Goal: Task Accomplishment & Management: Use online tool/utility

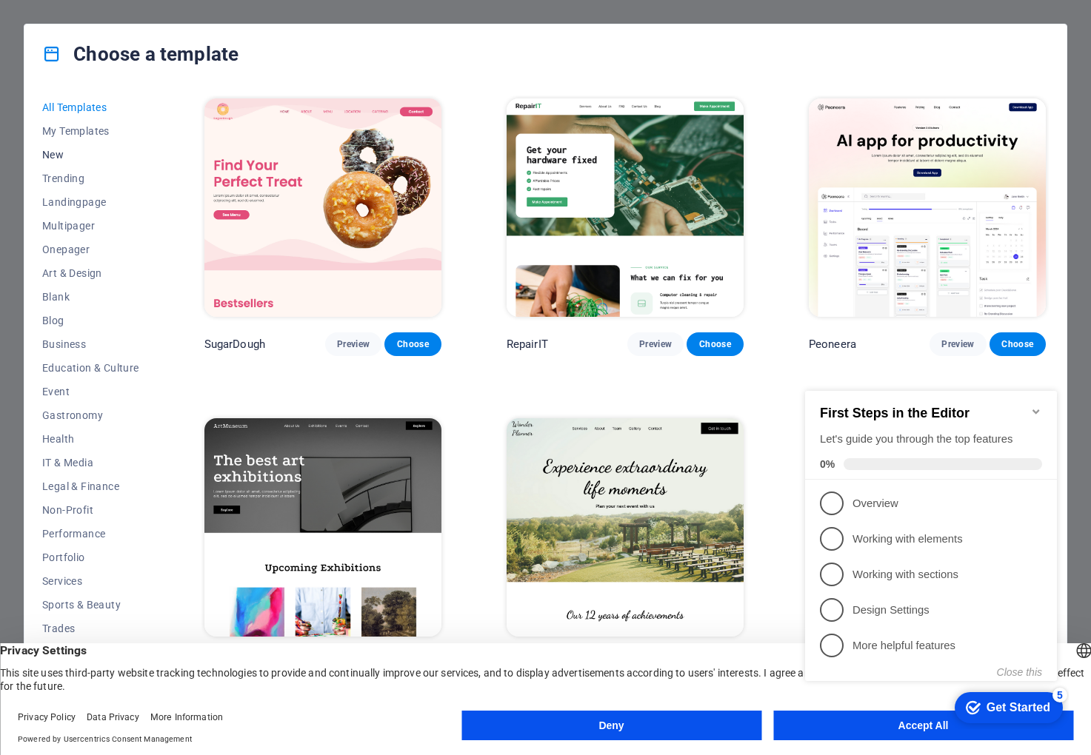
click at [78, 160] on span "New" at bounding box center [90, 155] width 97 height 12
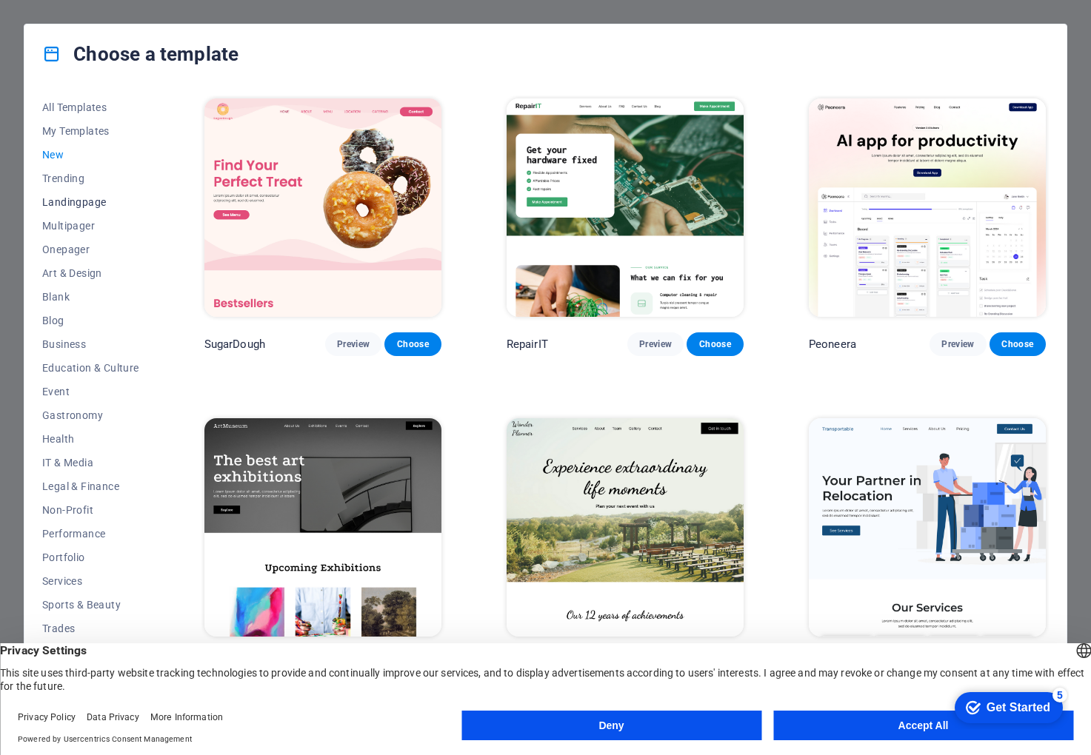
click at [75, 198] on span "Landingpage" at bounding box center [90, 202] width 97 height 12
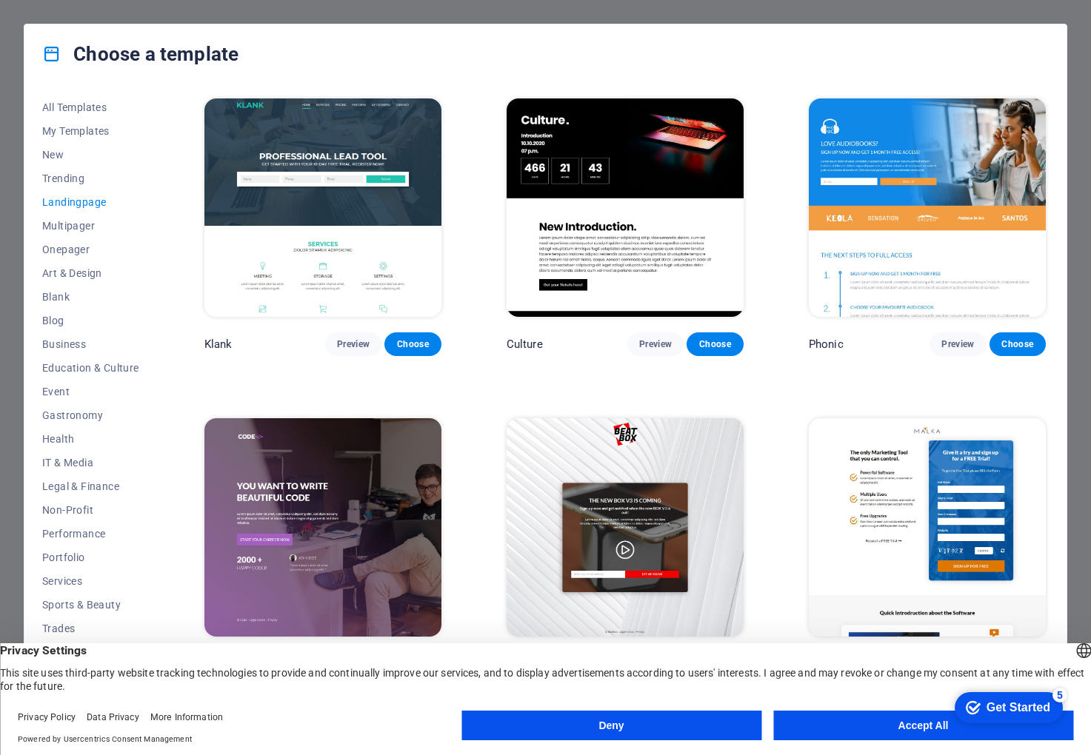
click at [919, 730] on button "Accept All" at bounding box center [923, 726] width 300 height 30
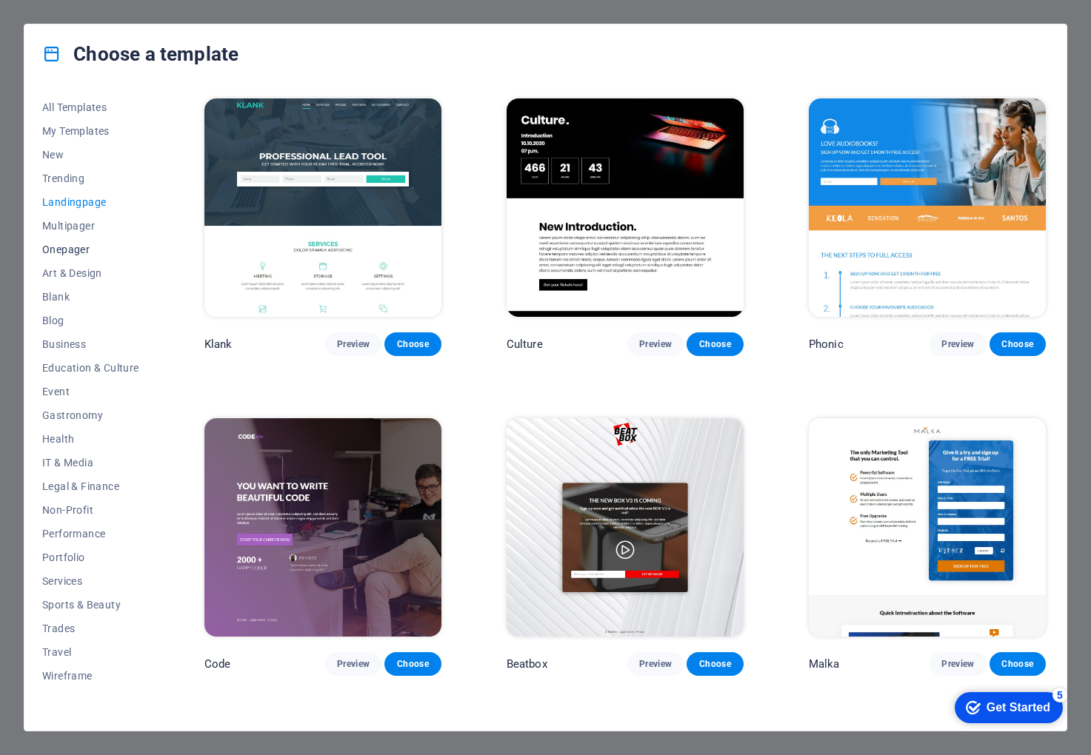
click at [87, 249] on span "Onepager" at bounding box center [90, 250] width 97 height 12
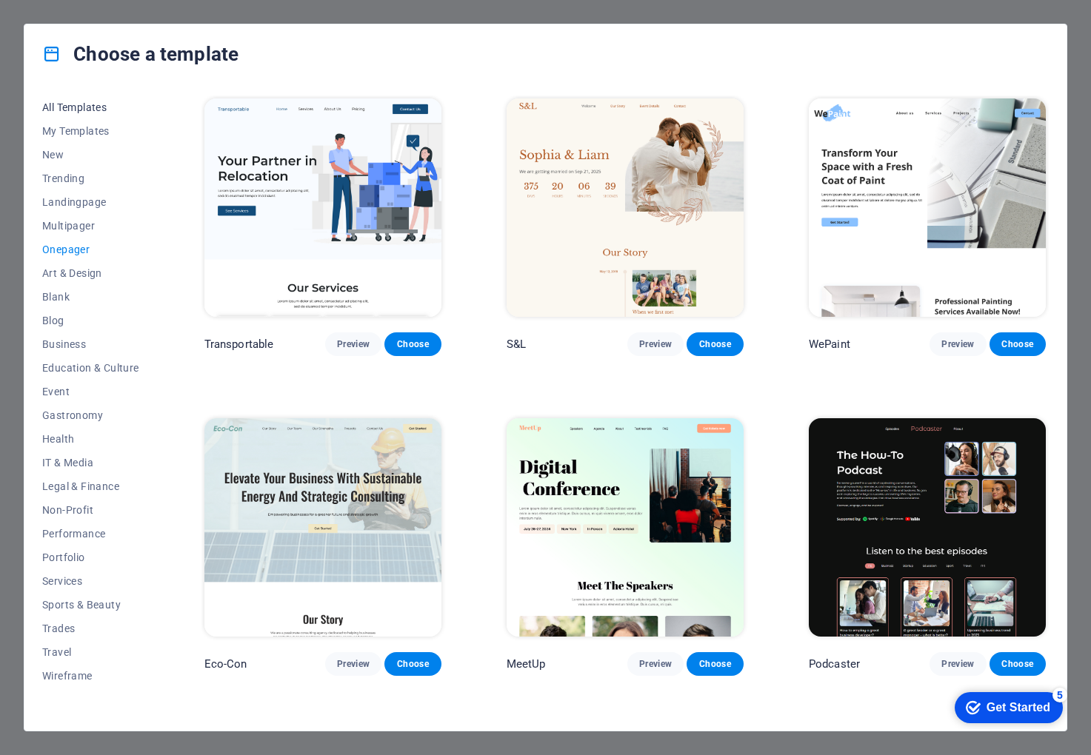
click at [109, 107] on span "All Templates" at bounding box center [90, 107] width 97 height 12
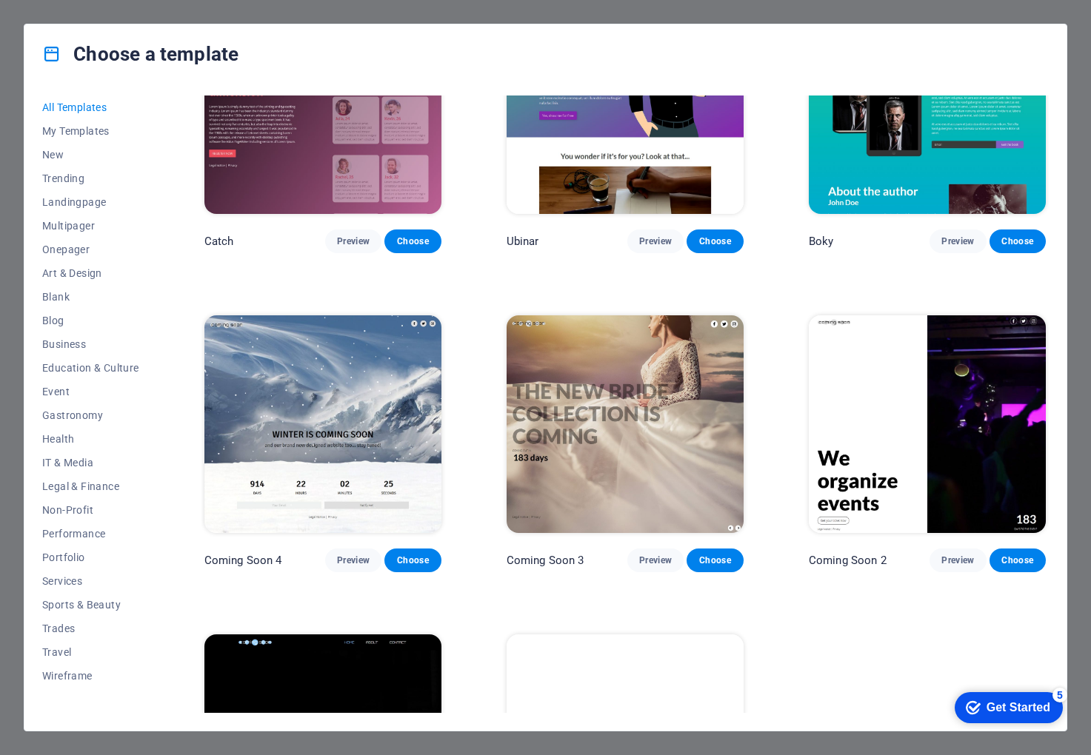
scroll to position [16806, 0]
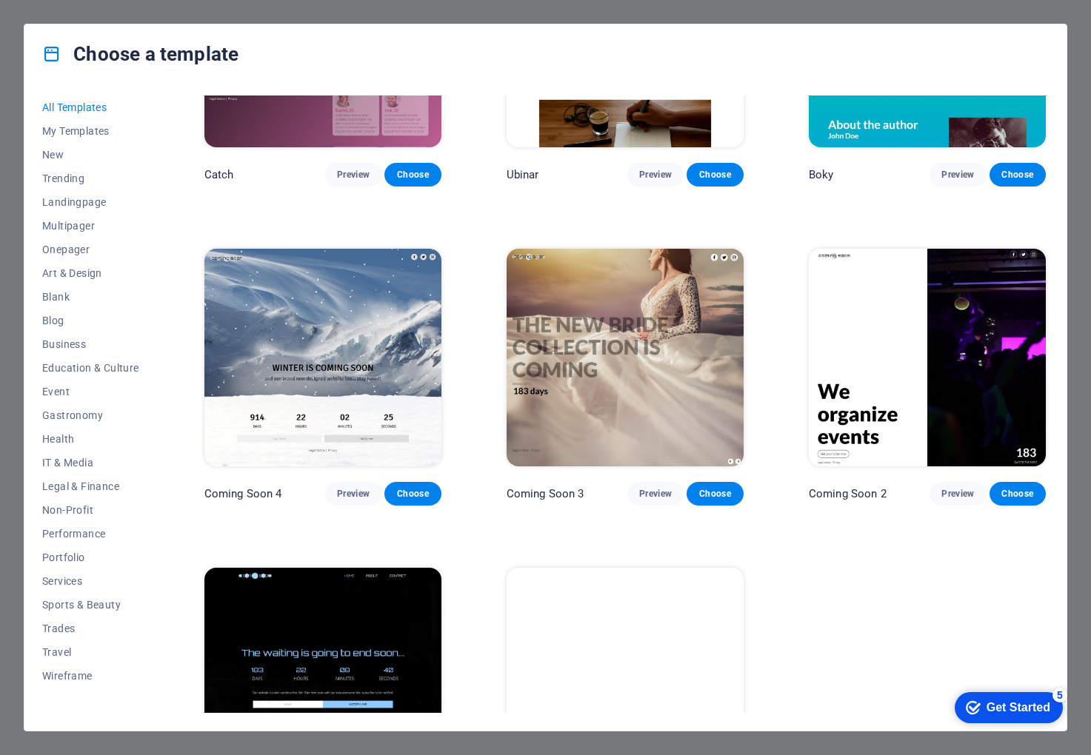
click at [278, 568] on img at bounding box center [322, 677] width 237 height 218
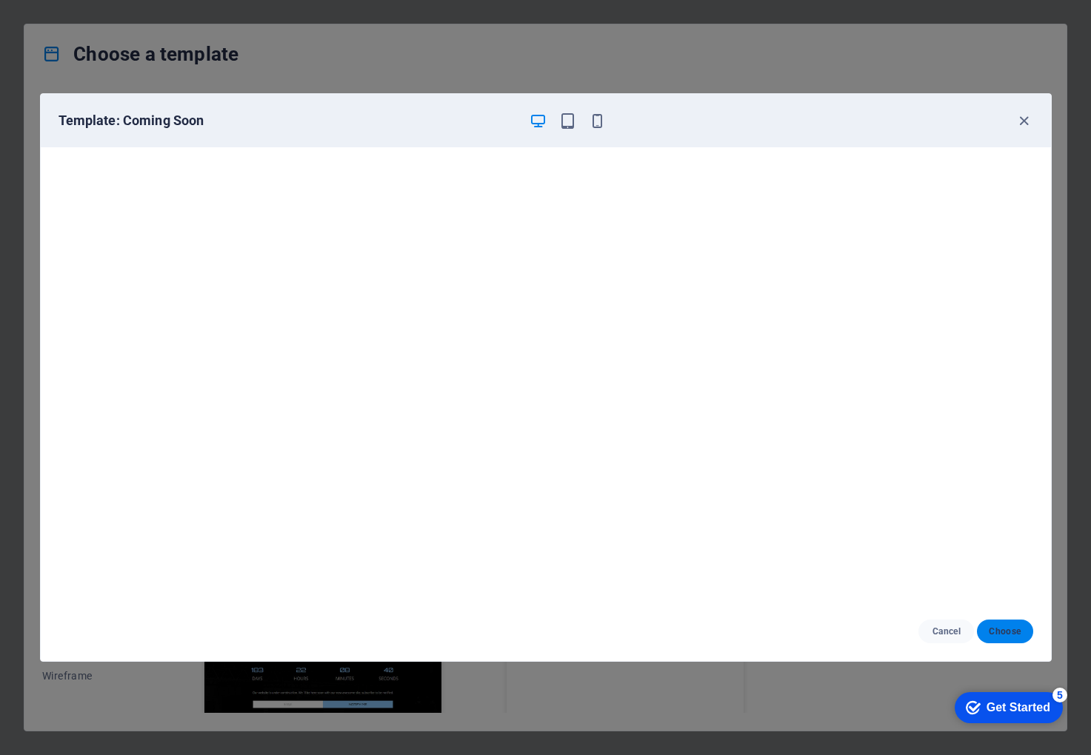
click at [1001, 628] on span "Choose" at bounding box center [1005, 632] width 32 height 12
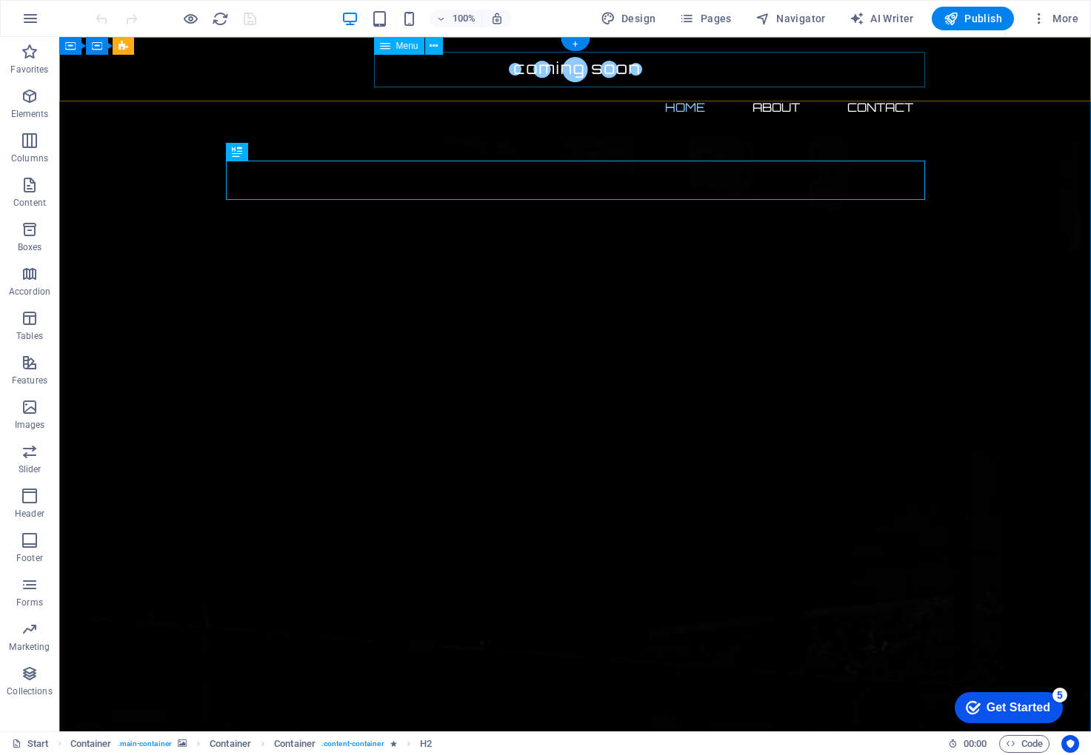
click at [783, 90] on nav "Home About Contact" at bounding box center [575, 108] width 699 height 36
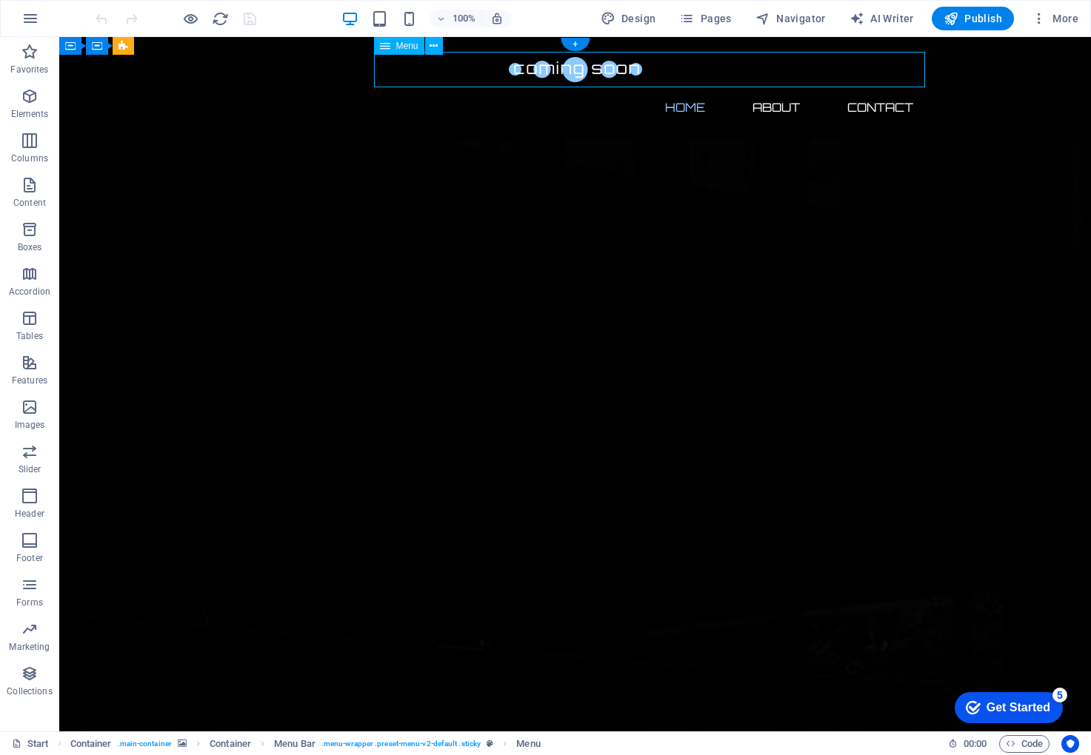
click at [783, 90] on nav "Home About Contact" at bounding box center [575, 108] width 699 height 36
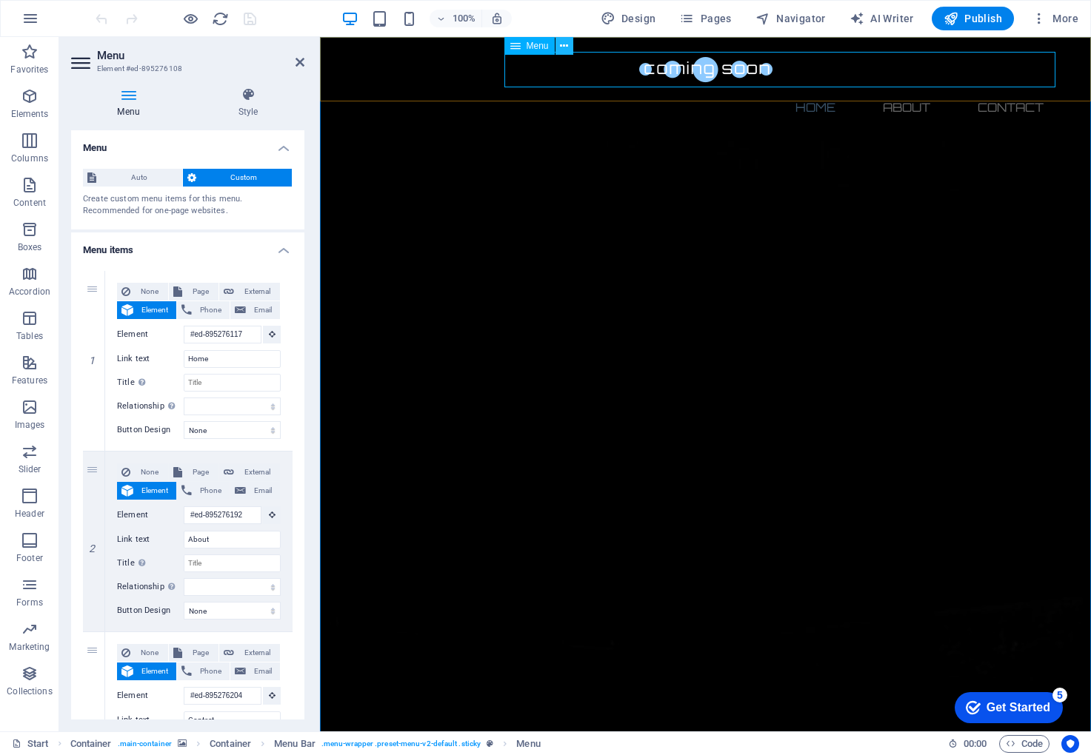
click at [561, 47] on icon at bounding box center [564, 47] width 8 height 16
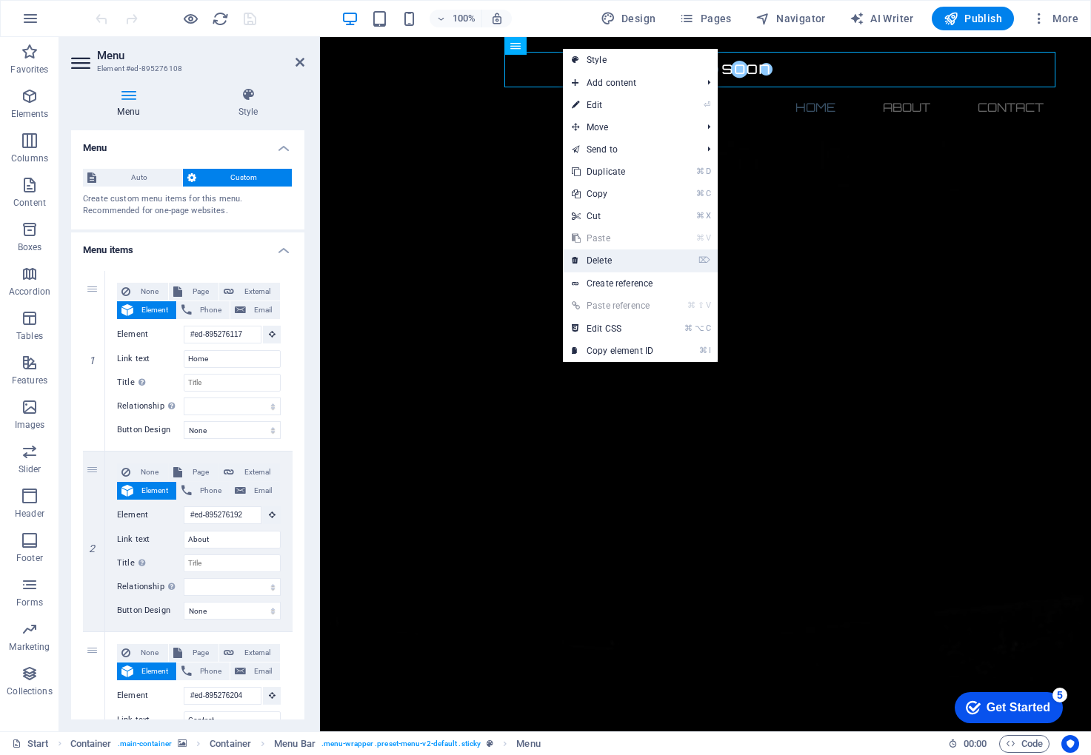
click at [615, 261] on link "⌦ Delete" at bounding box center [612, 261] width 99 height 22
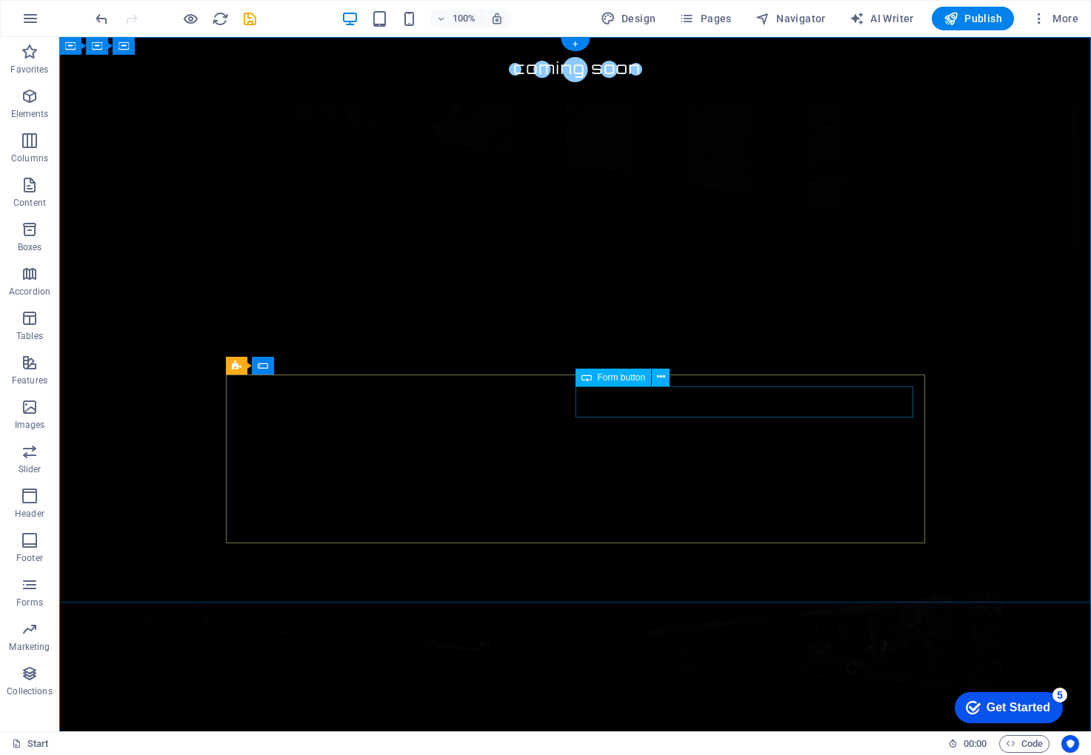
click div "Notify me"
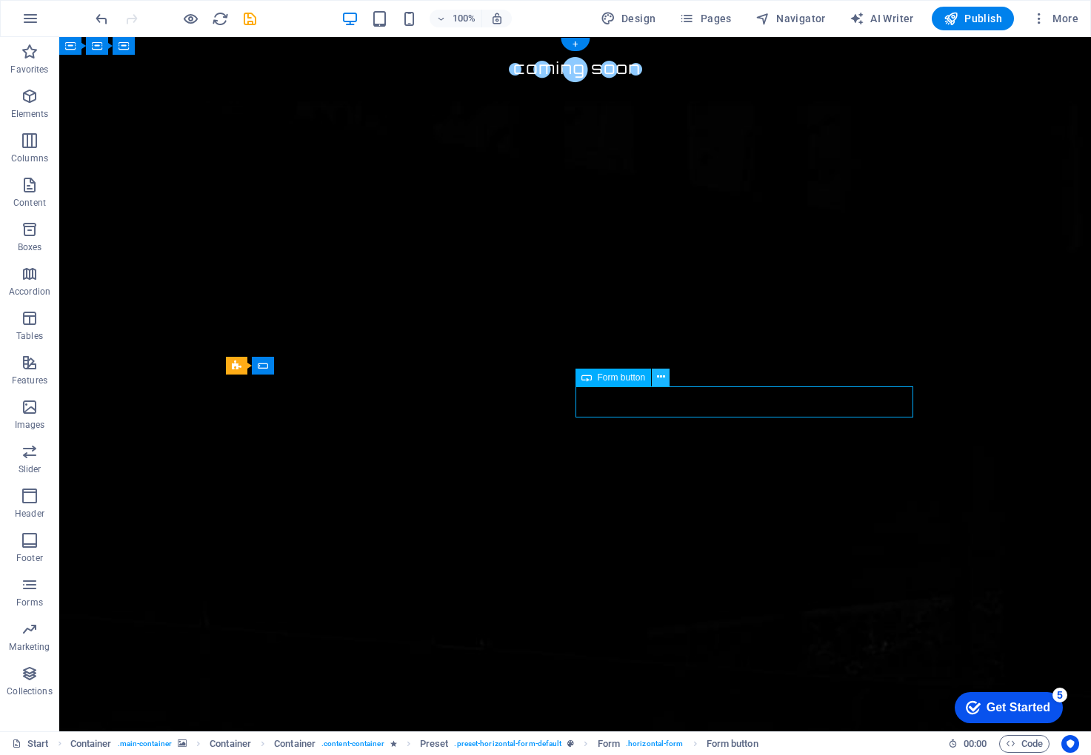
click at [662, 384] on icon at bounding box center [661, 378] width 8 height 16
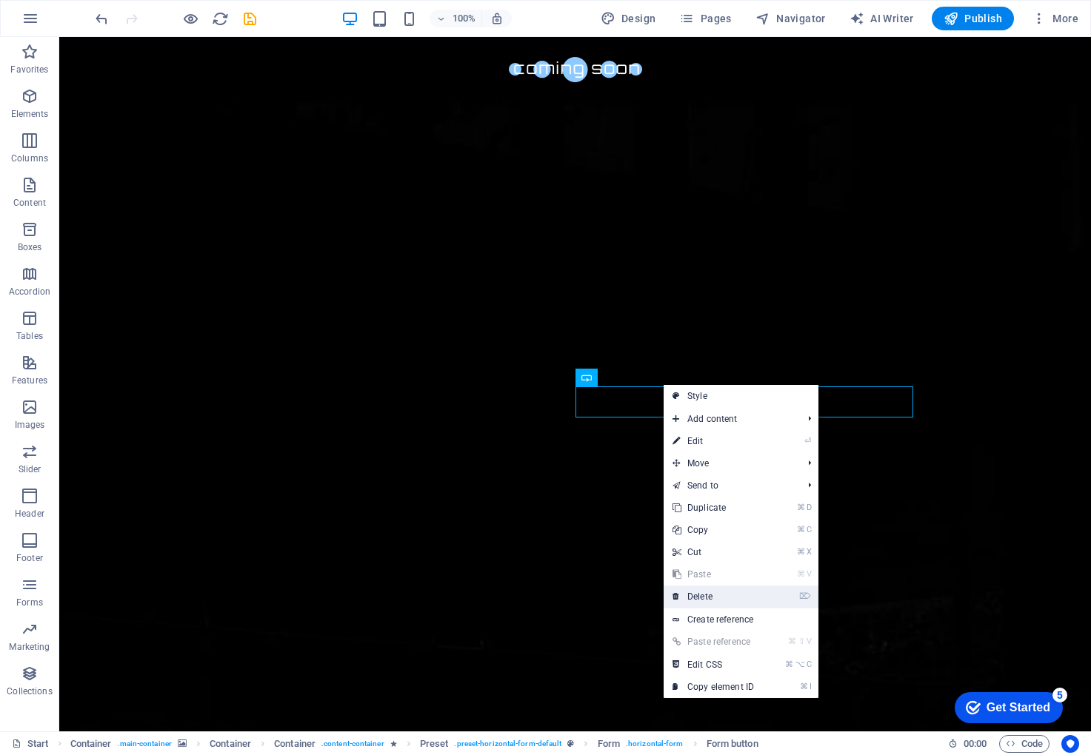
click at [712, 598] on link "⌦ Delete" at bounding box center [713, 597] width 99 height 22
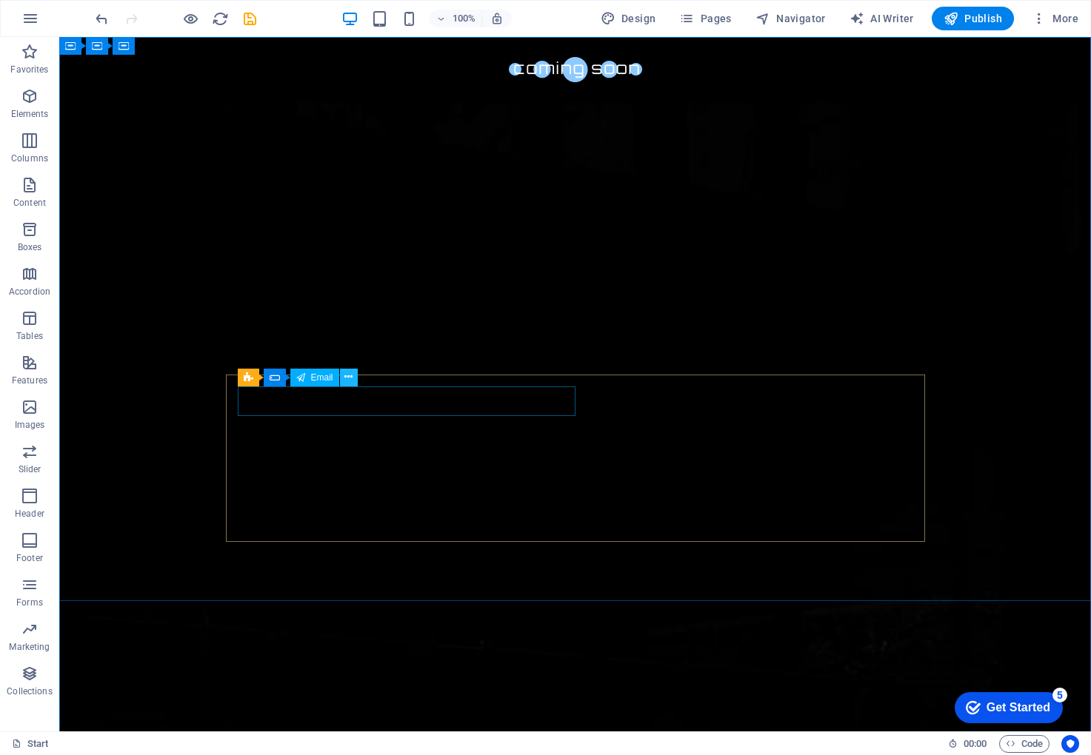
click at [347, 379] on icon at bounding box center [348, 378] width 8 height 16
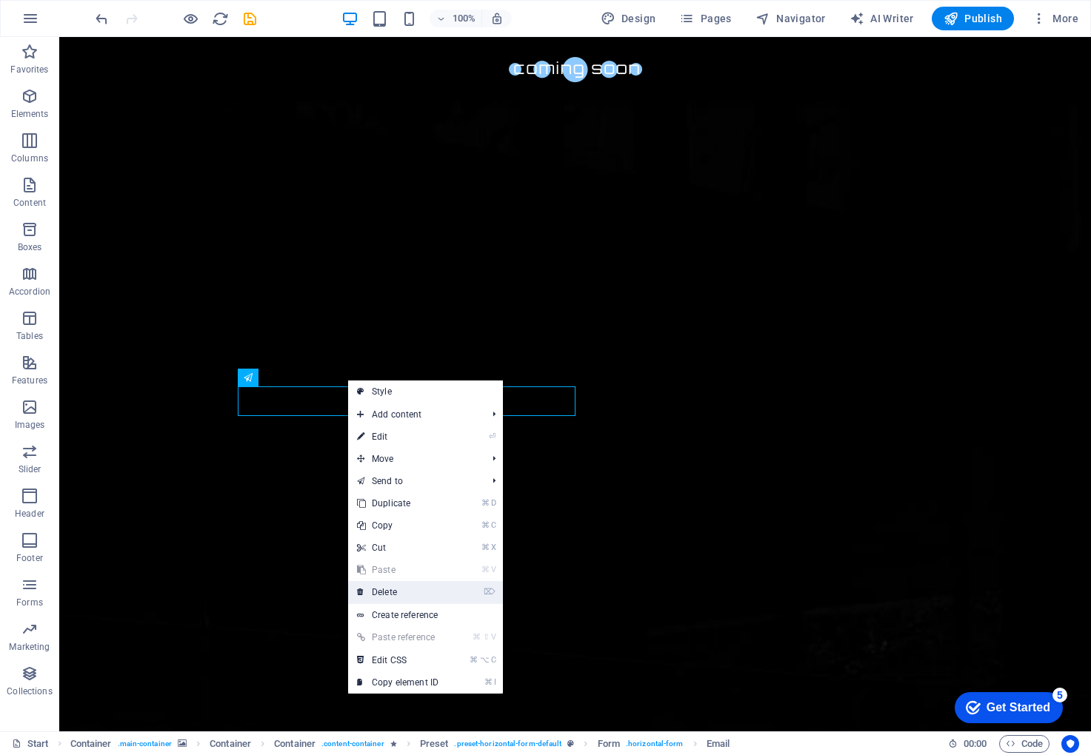
click at [428, 591] on link "⌦ Delete" at bounding box center [397, 592] width 99 height 22
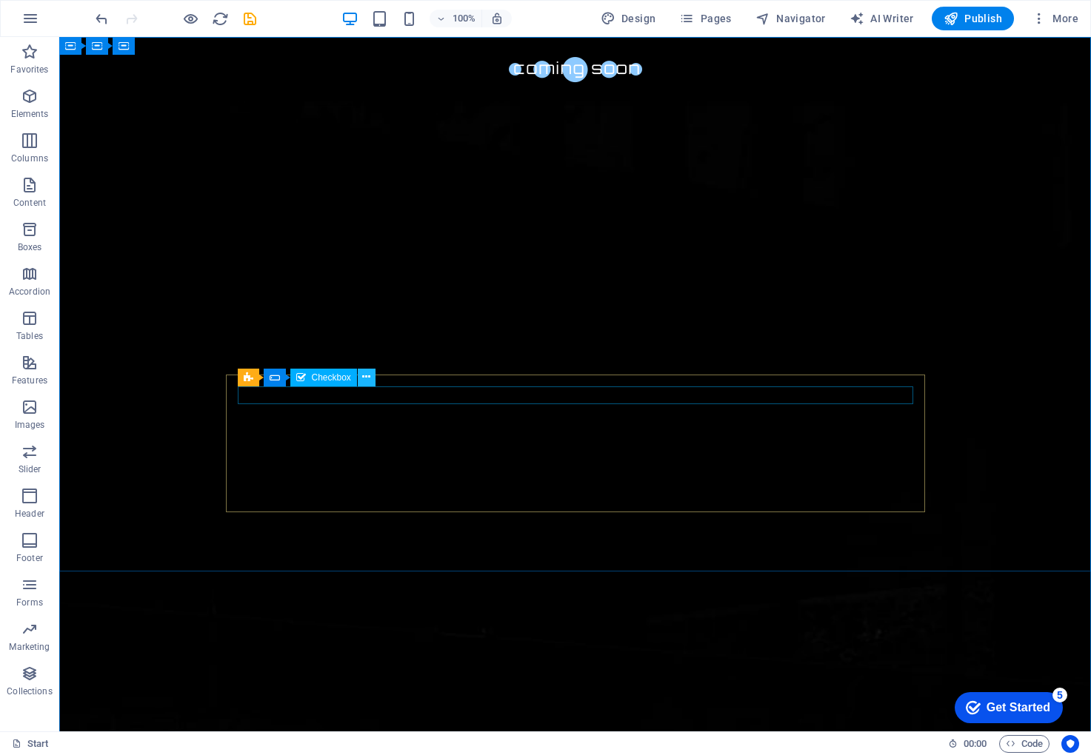
click at [364, 381] on icon at bounding box center [366, 378] width 8 height 16
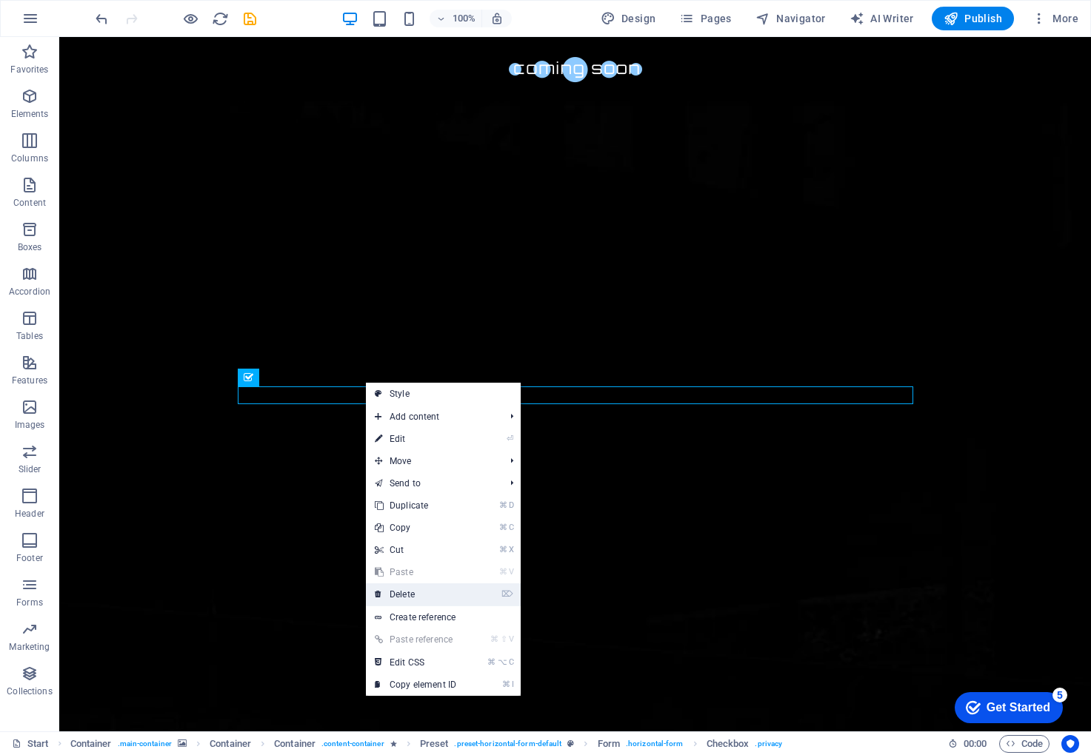
drag, startPoint x: 414, startPoint y: 595, endPoint x: 377, endPoint y: 556, distance: 53.4
click at [414, 595] on link "⌦ Delete" at bounding box center [415, 595] width 99 height 22
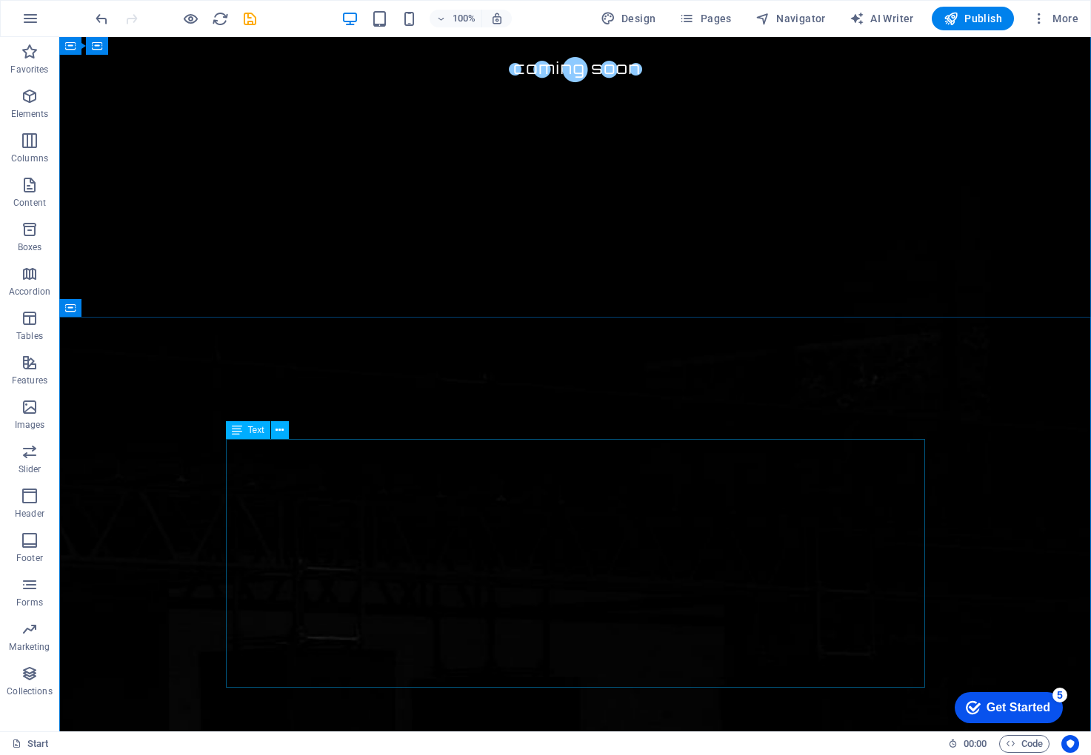
scroll to position [250, 0]
click at [274, 360] on icon at bounding box center [274, 355] width 8 height 16
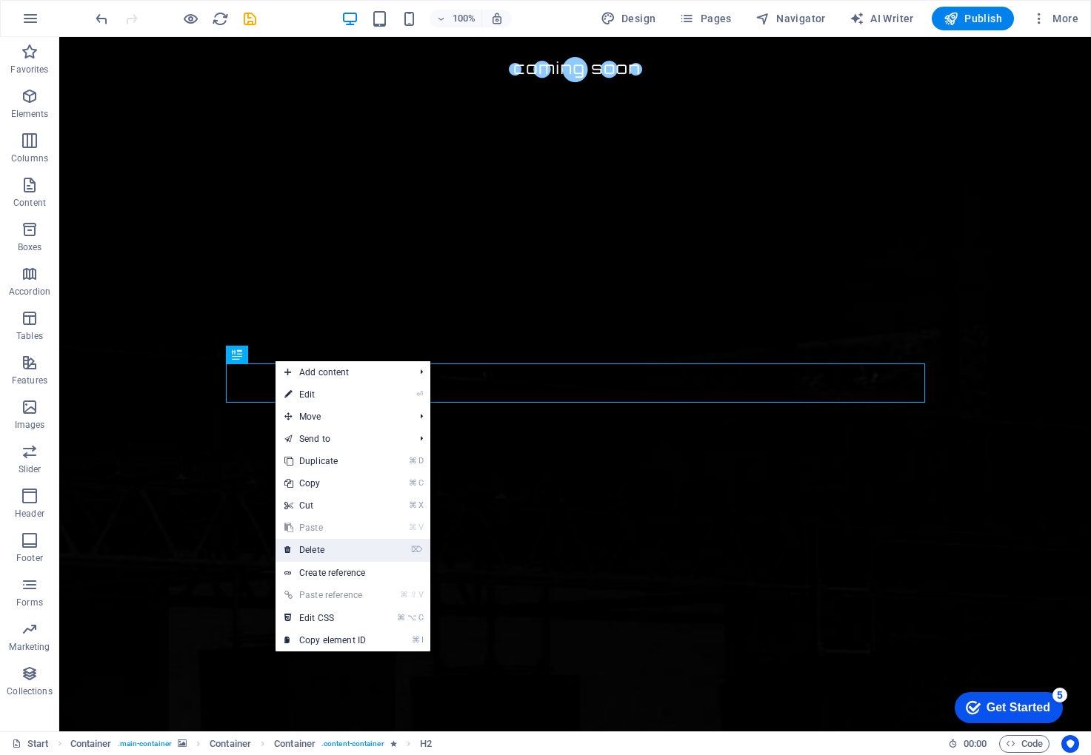
click at [338, 553] on link "⌦ Delete" at bounding box center [325, 550] width 99 height 22
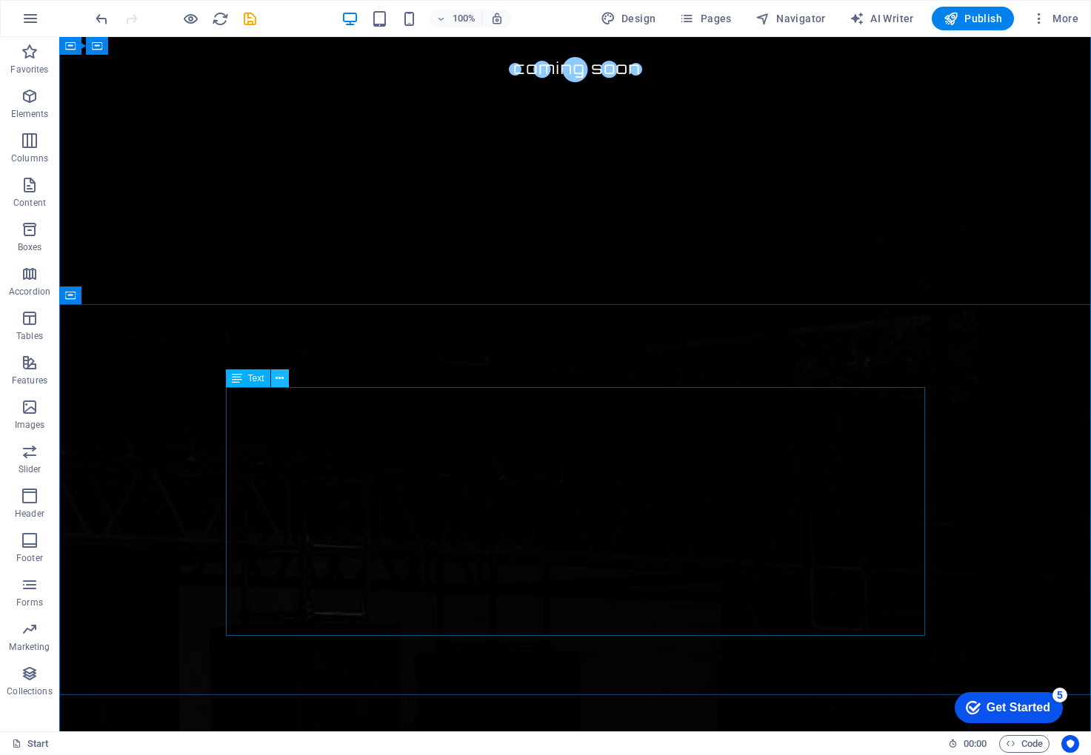
click at [285, 376] on button at bounding box center [280, 379] width 18 height 18
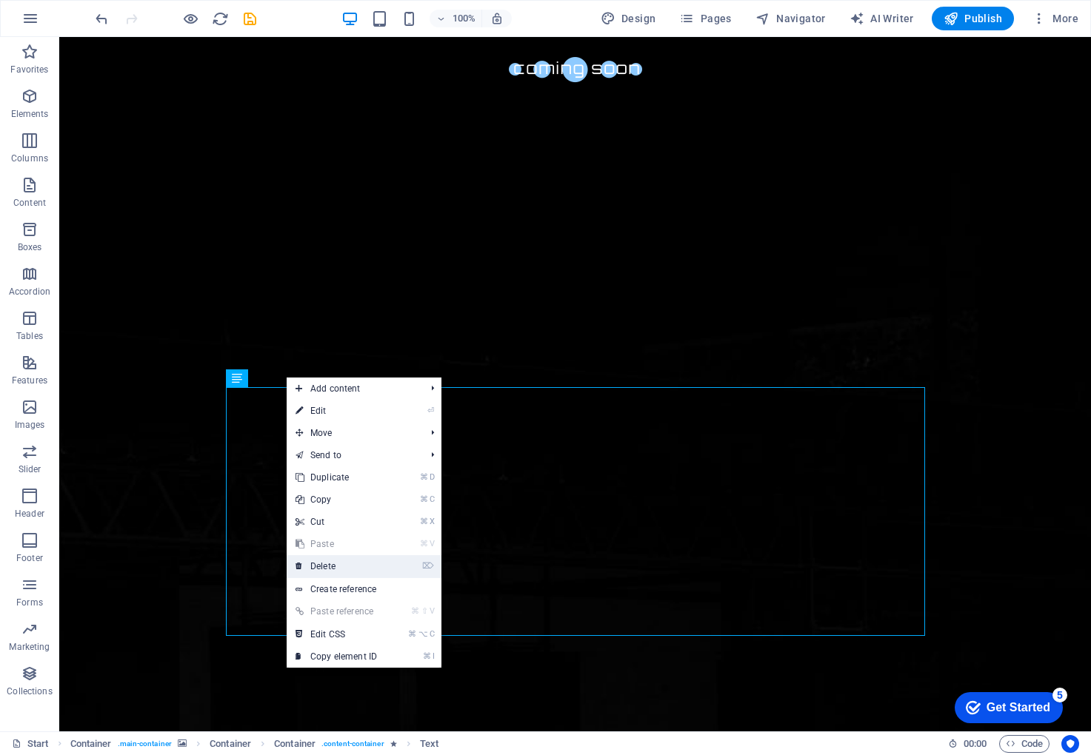
click at [350, 558] on link "⌦ Delete" at bounding box center [336, 566] width 99 height 22
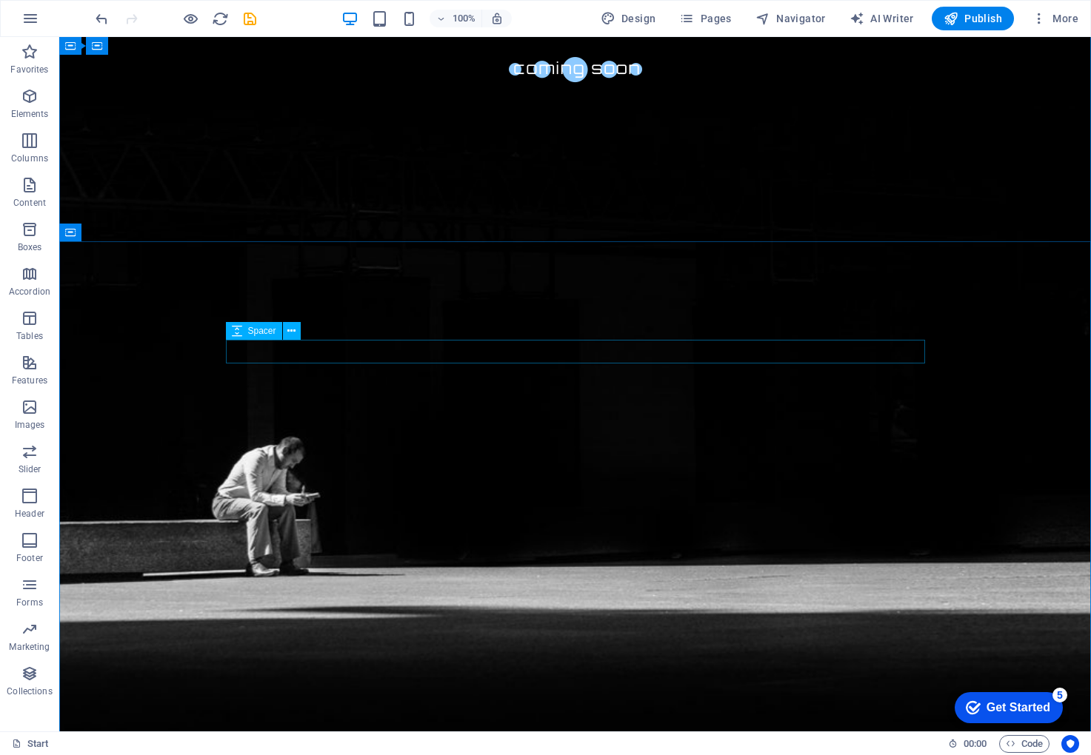
scroll to position [455, 0]
click at [290, 329] on icon at bounding box center [291, 331] width 8 height 16
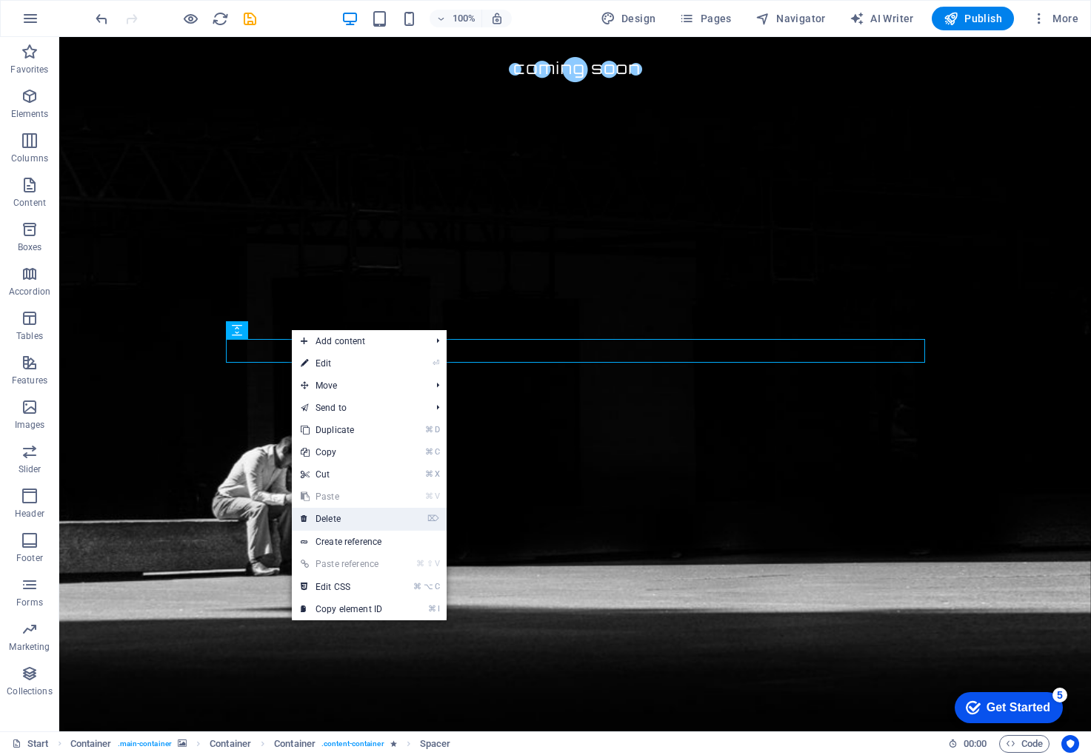
click at [355, 517] on link "⌦ Delete" at bounding box center [341, 519] width 99 height 22
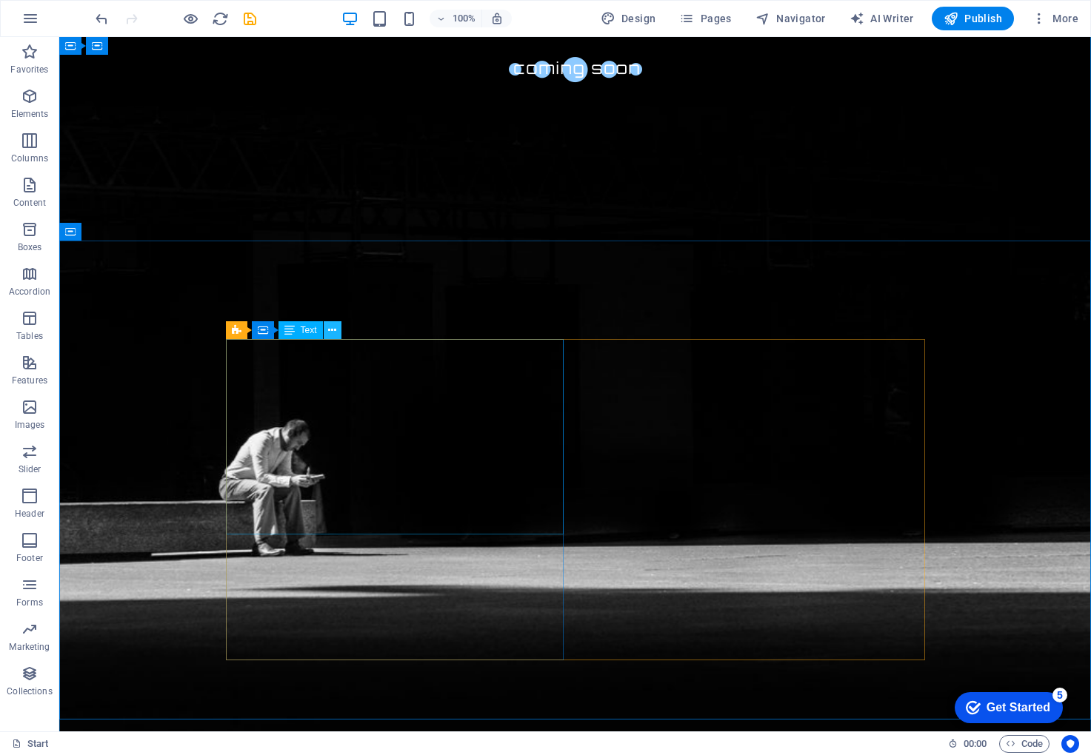
click at [333, 336] on icon at bounding box center [332, 331] width 8 height 16
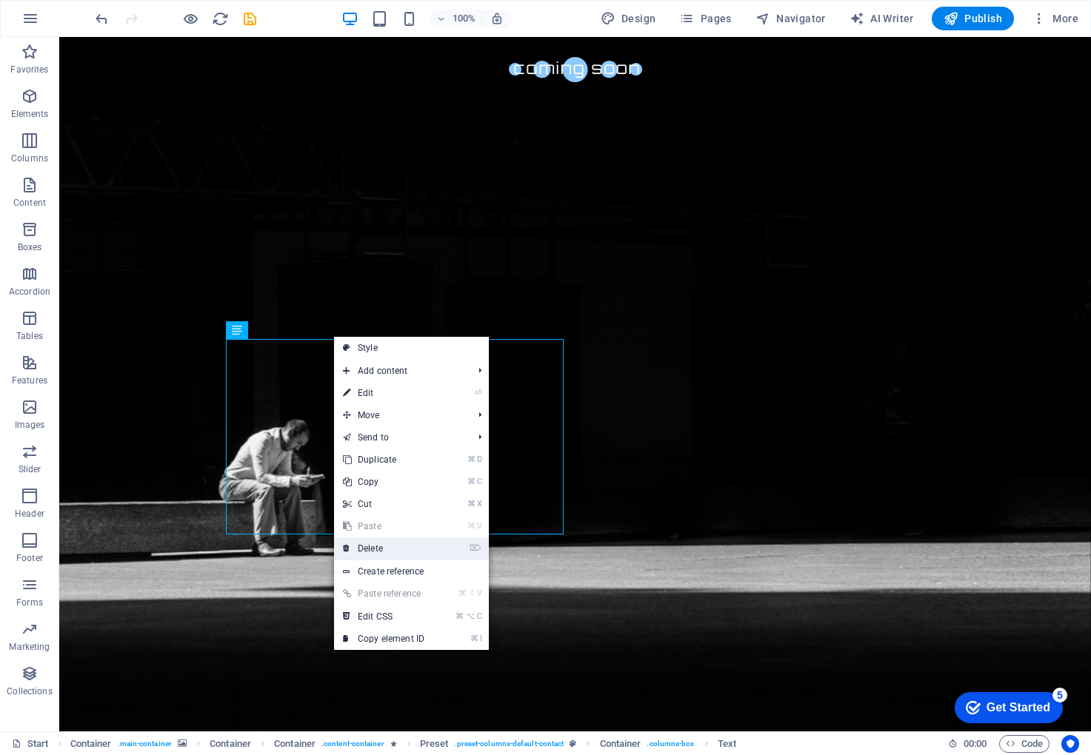
click at [375, 550] on link "⌦ Delete" at bounding box center [383, 549] width 99 height 22
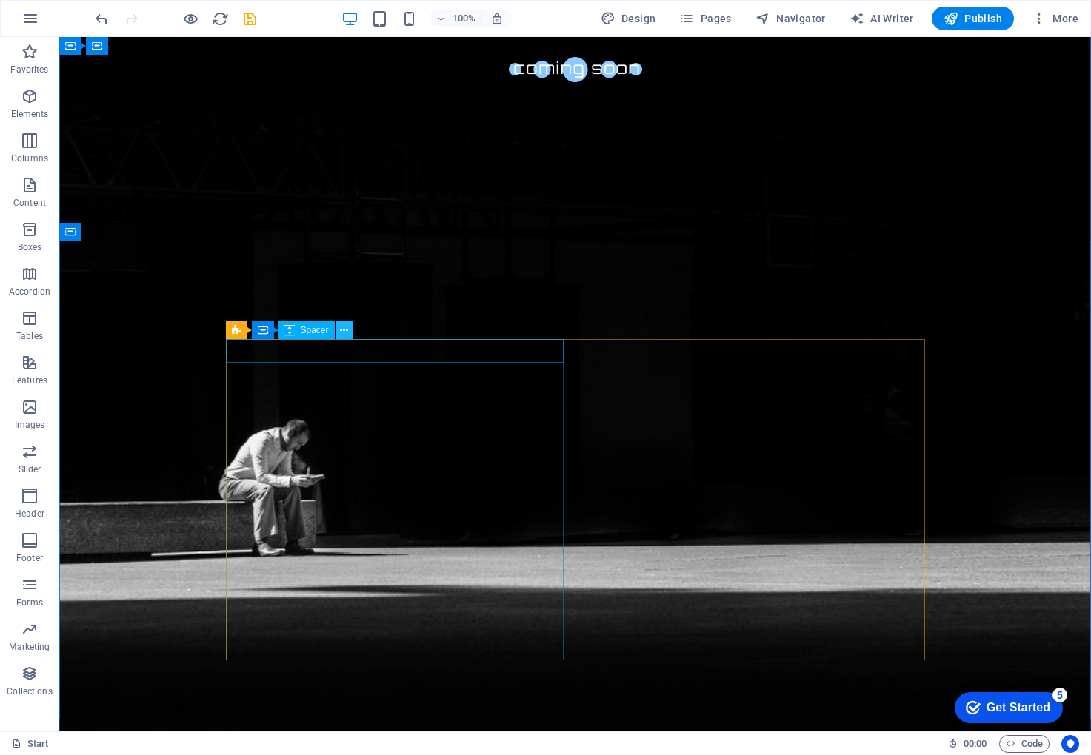
click at [343, 334] on icon at bounding box center [344, 331] width 8 height 16
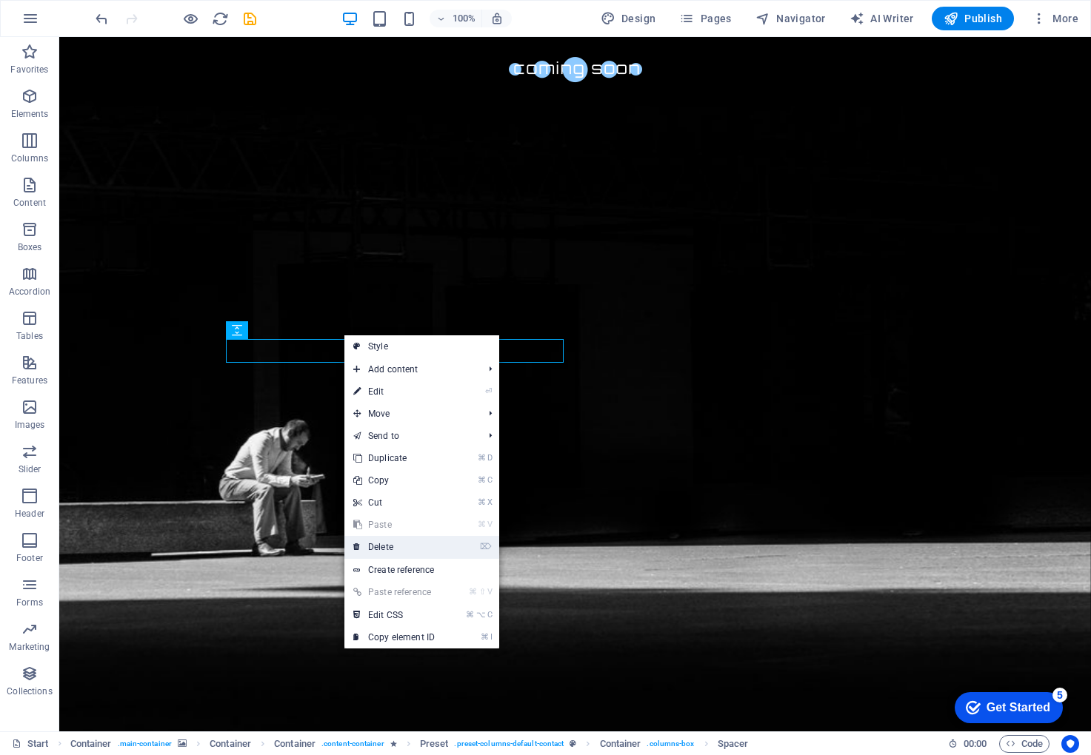
click at [410, 550] on link "⌦ Delete" at bounding box center [393, 547] width 99 height 22
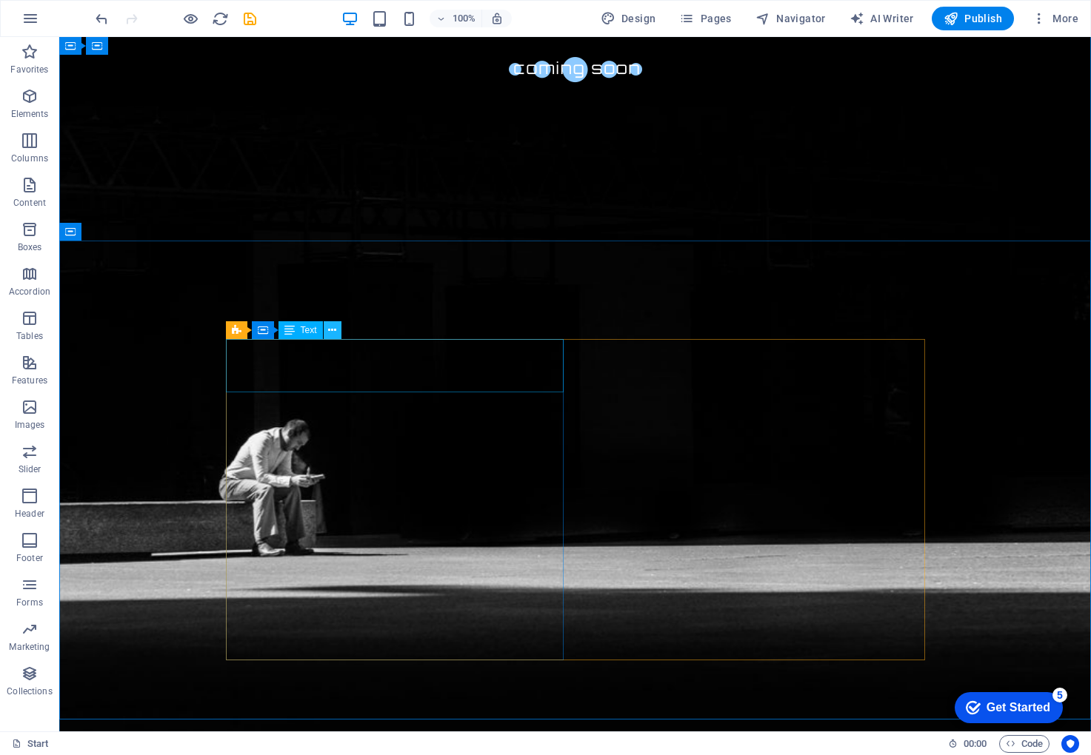
click at [337, 338] on button at bounding box center [333, 330] width 18 height 18
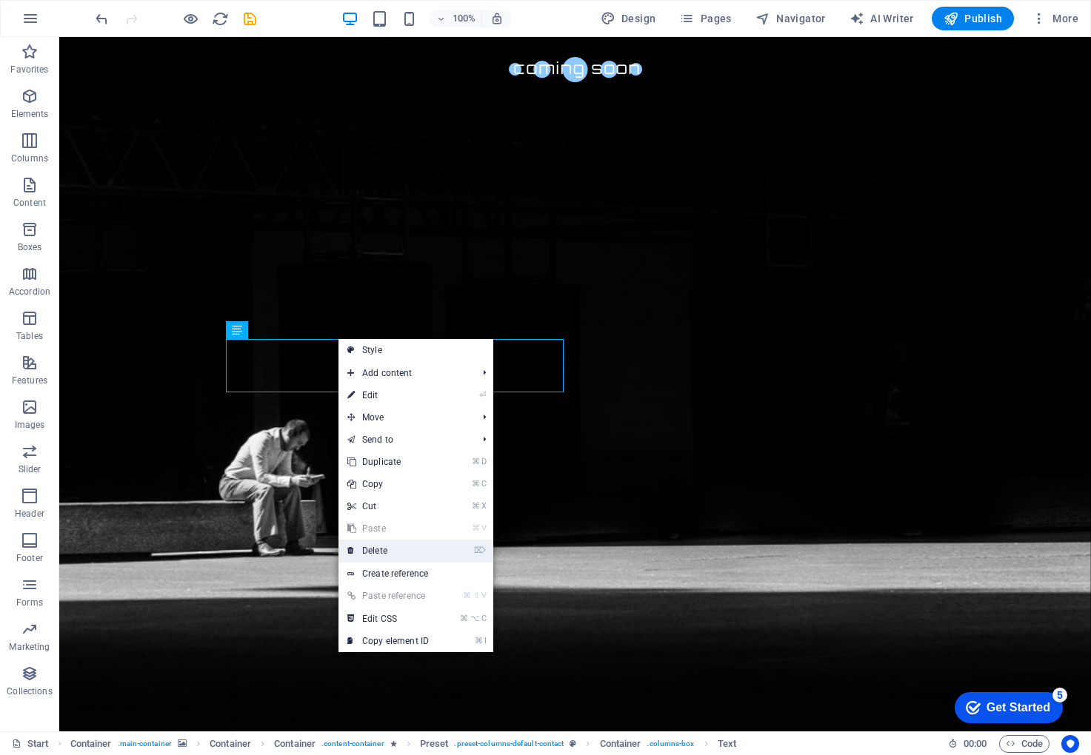
click at [404, 549] on link "⌦ Delete" at bounding box center [387, 551] width 99 height 22
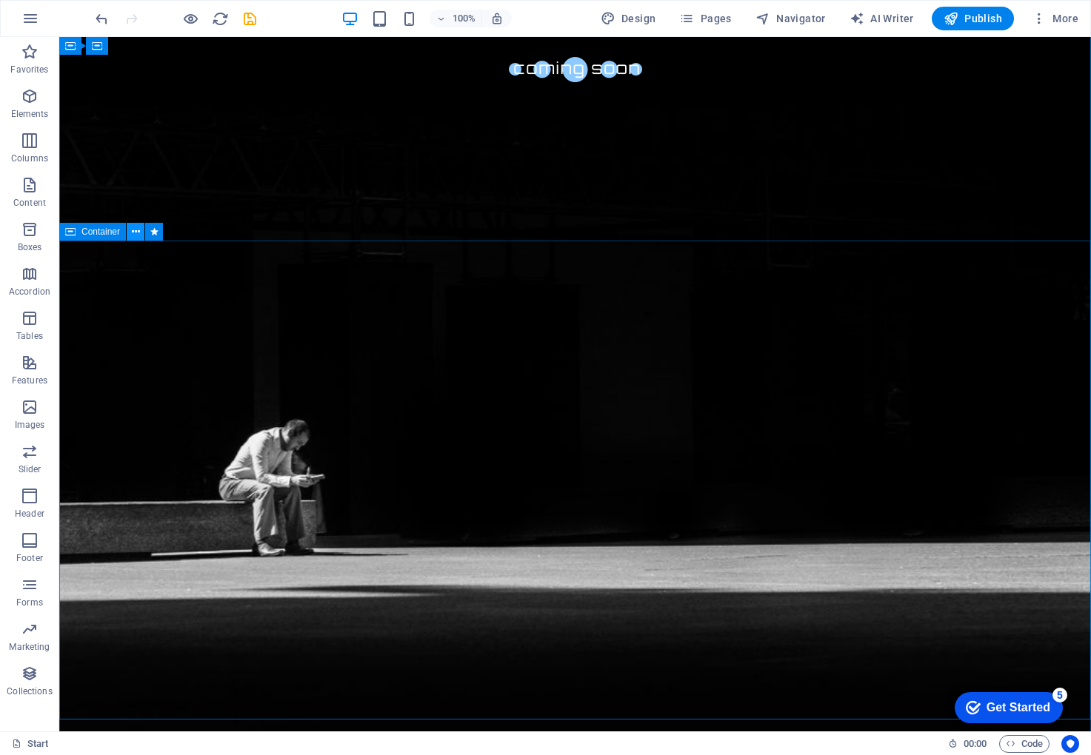
click at [135, 230] on icon at bounding box center [136, 232] width 8 height 16
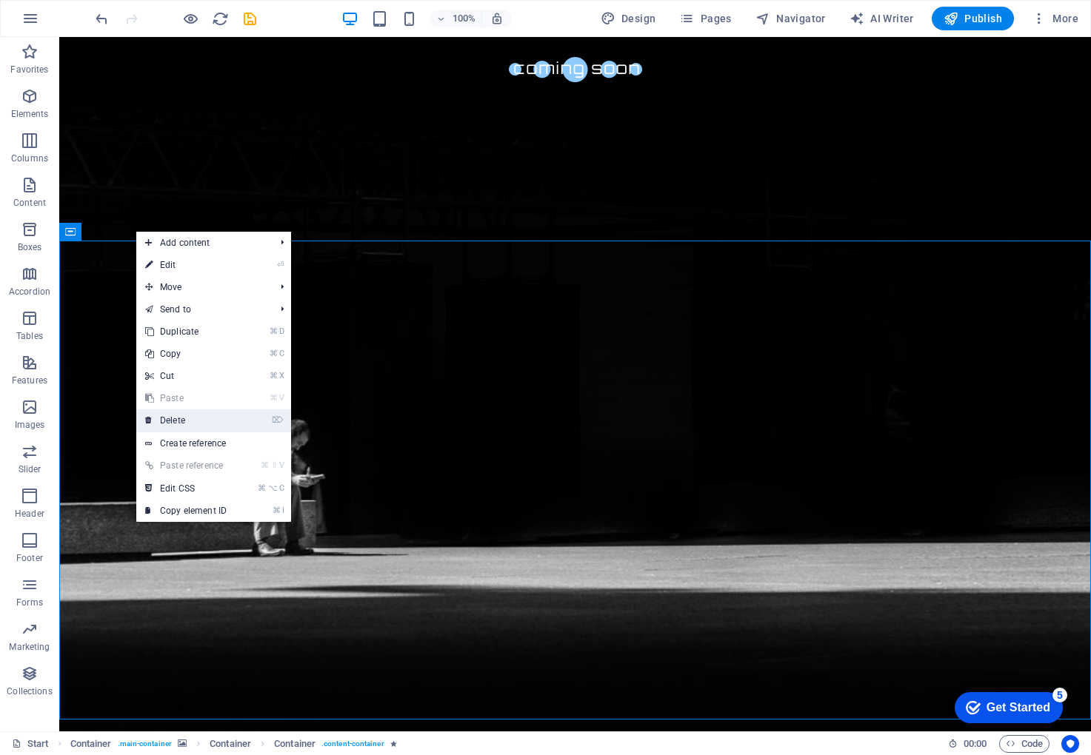
click at [197, 413] on link "⌦ Delete" at bounding box center [185, 421] width 99 height 22
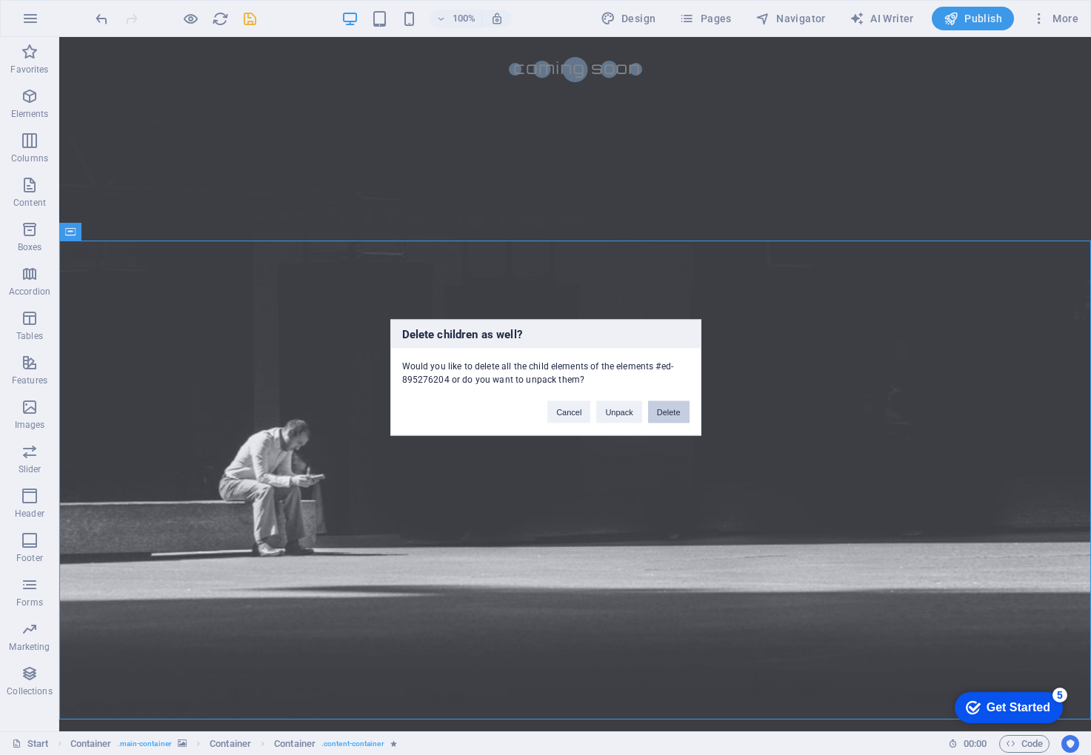
click at [683, 416] on button "Delete" at bounding box center [668, 412] width 41 height 22
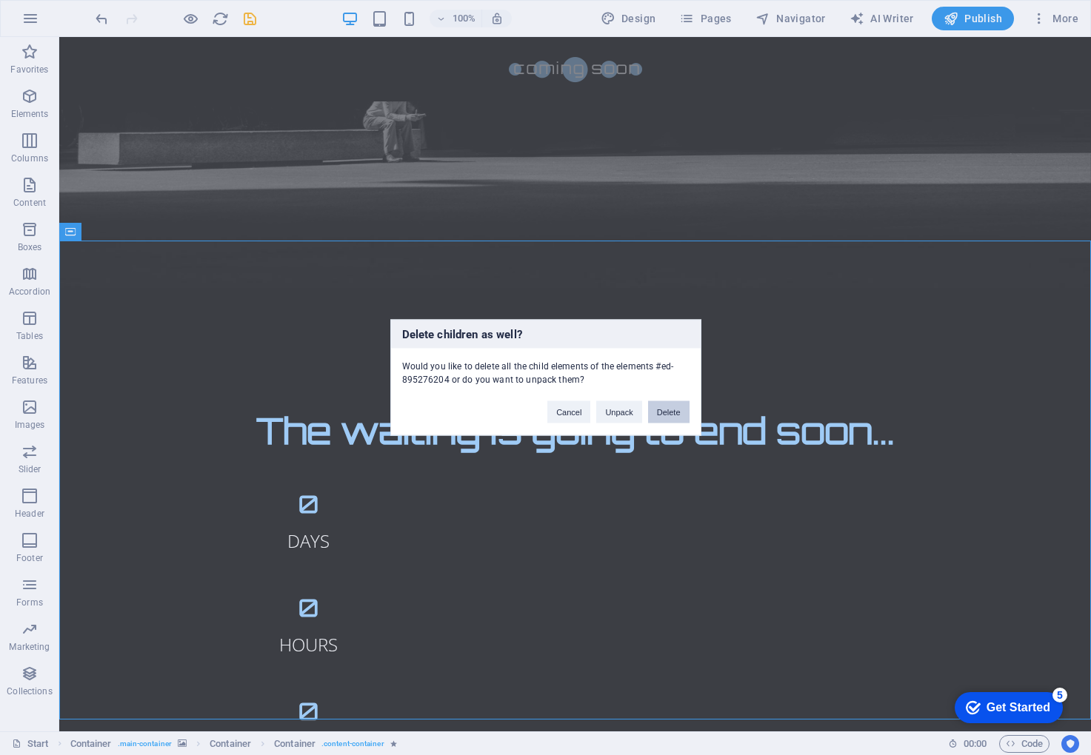
scroll to position [12, 0]
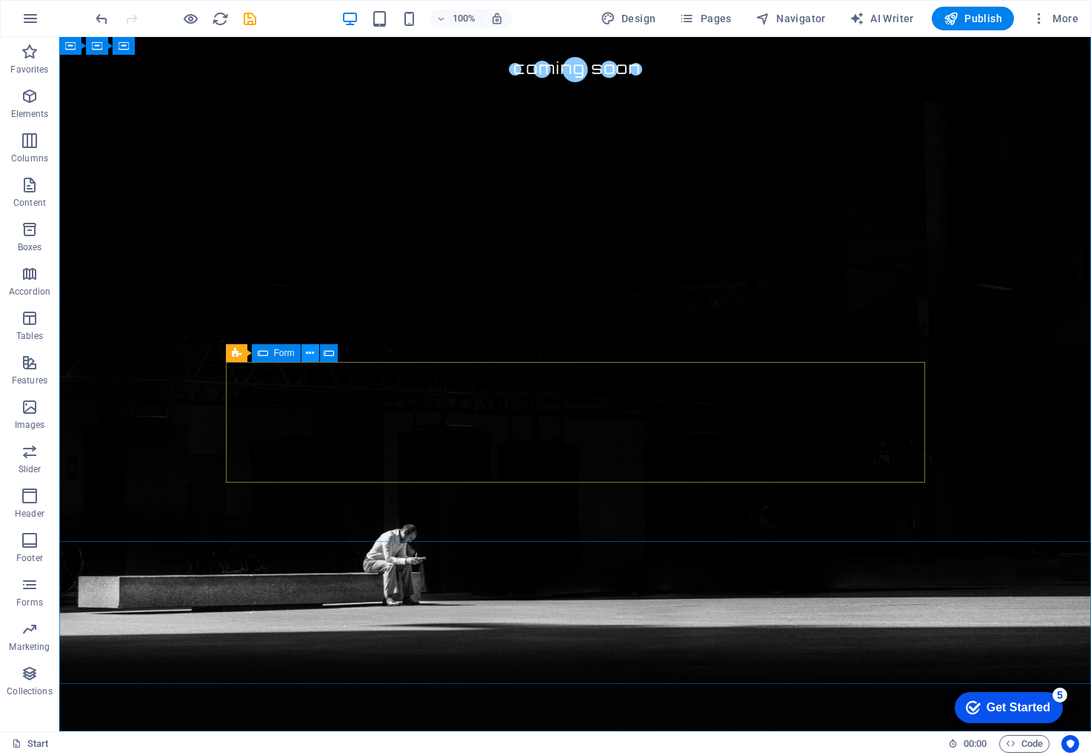
click at [311, 355] on icon at bounding box center [310, 354] width 8 height 16
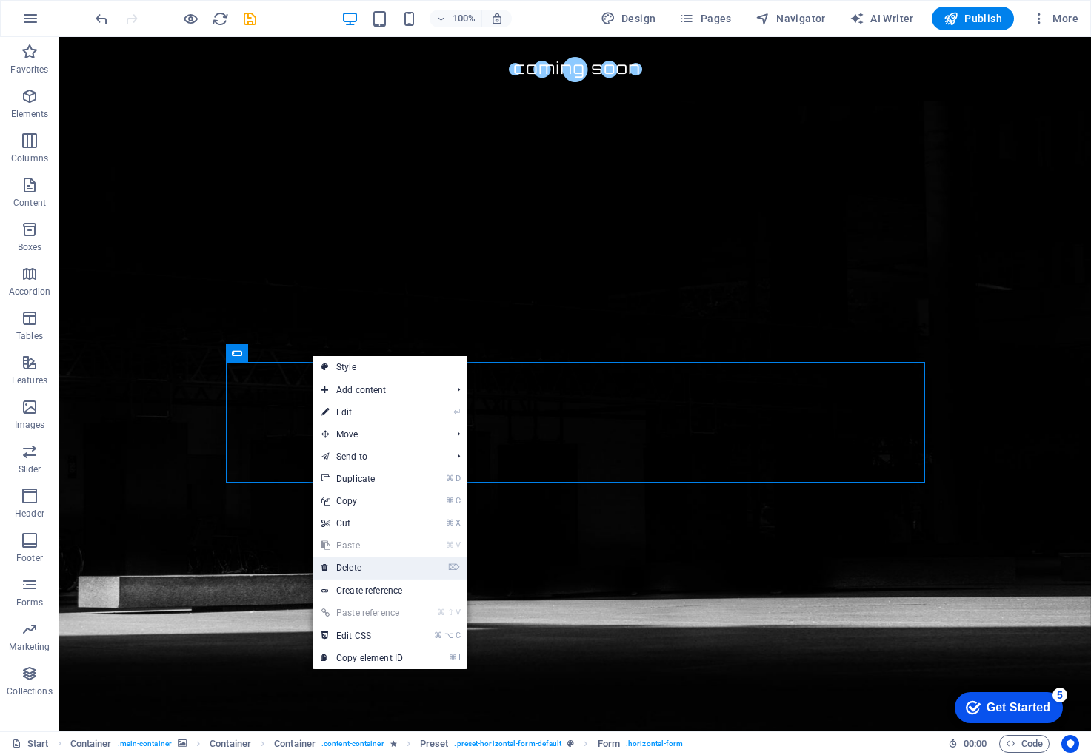
click at [408, 578] on link "⌦ Delete" at bounding box center [362, 568] width 99 height 22
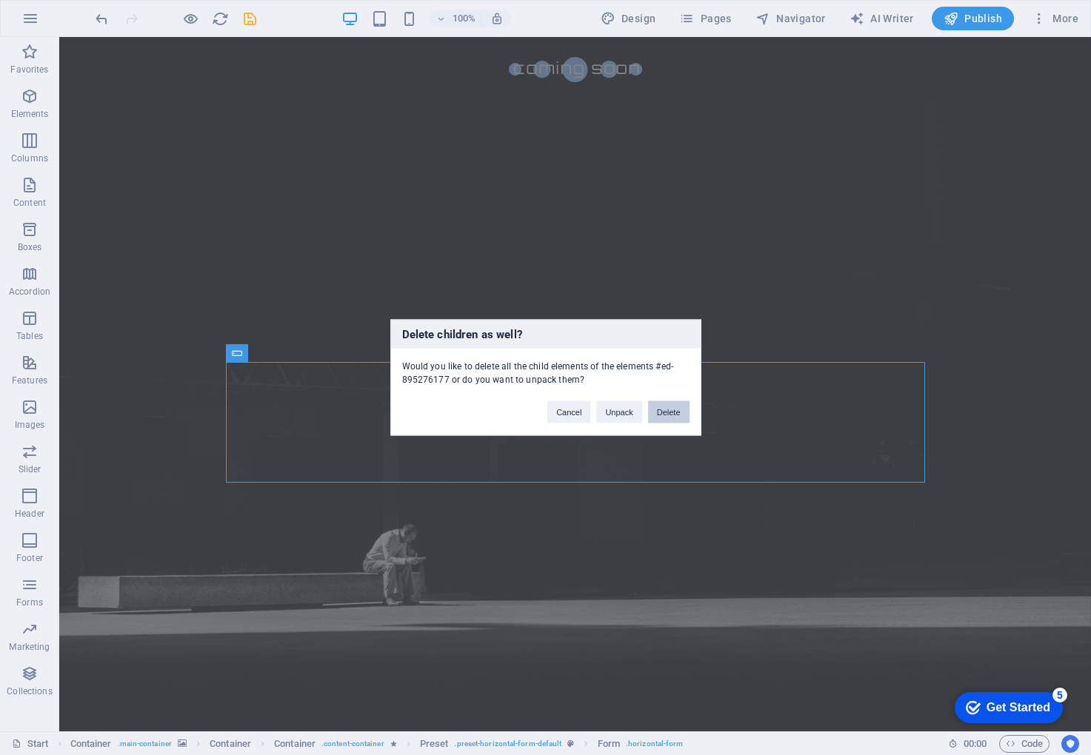
click at [672, 418] on button "Delete" at bounding box center [668, 412] width 41 height 22
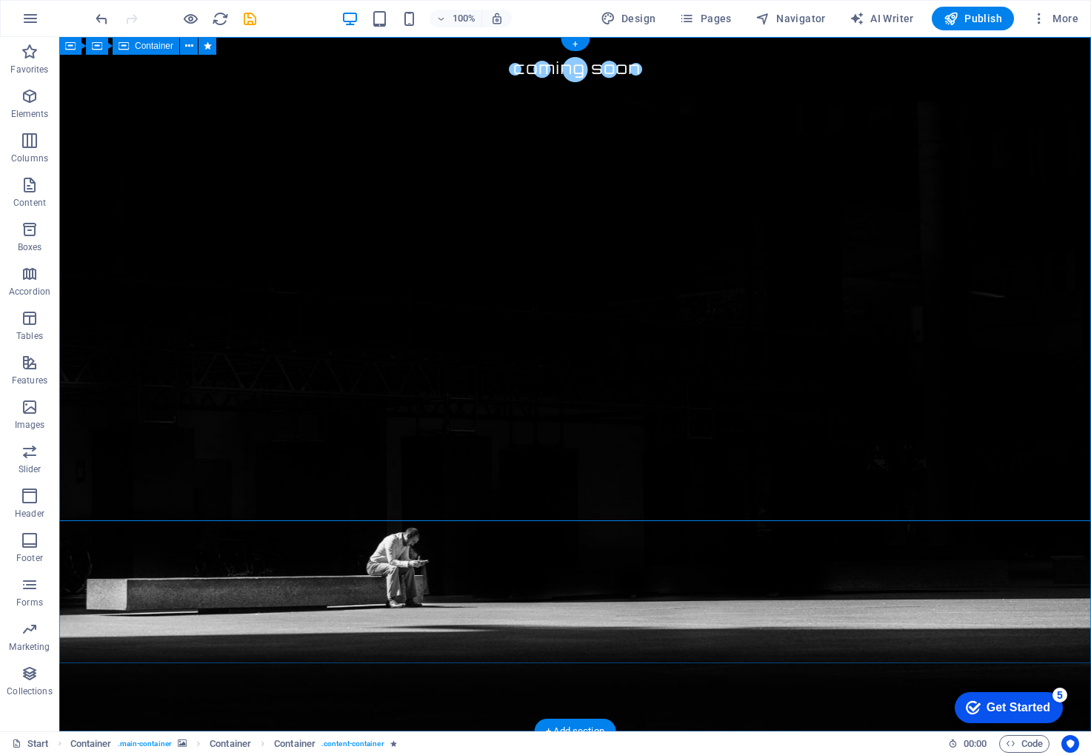
click at [287, 350] on icon at bounding box center [288, 348] width 8 height 16
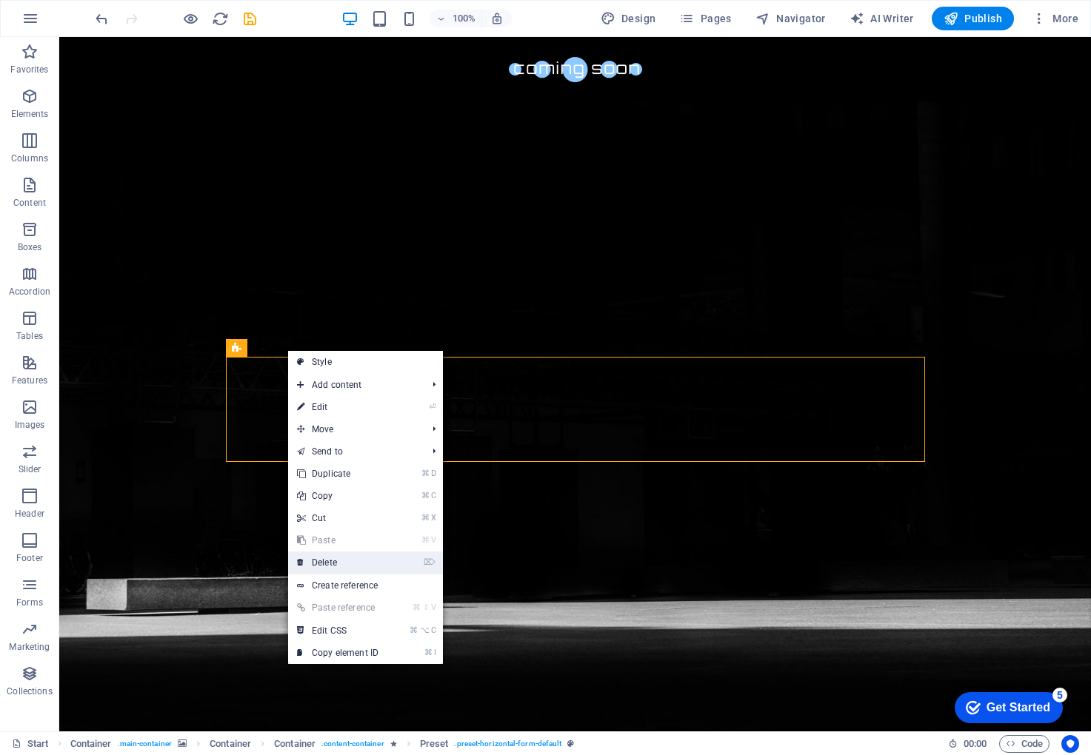
click at [350, 560] on link "⌦ Delete" at bounding box center [337, 563] width 99 height 22
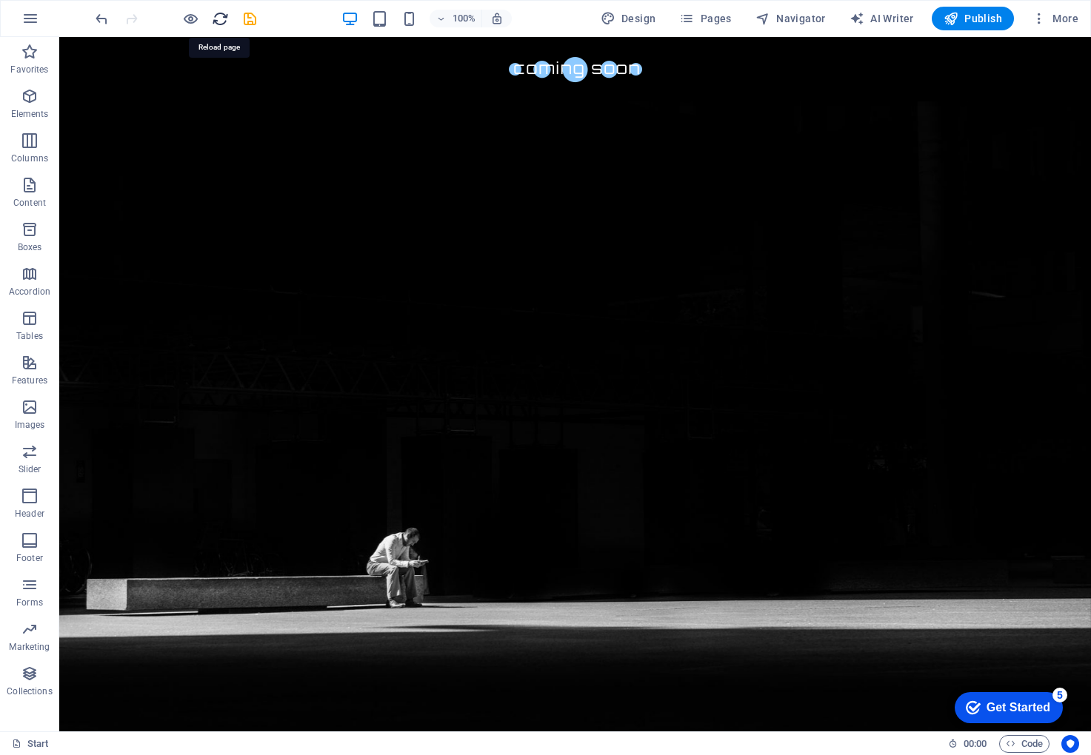
click at [219, 18] on icon "reload" at bounding box center [220, 18] width 17 height 17
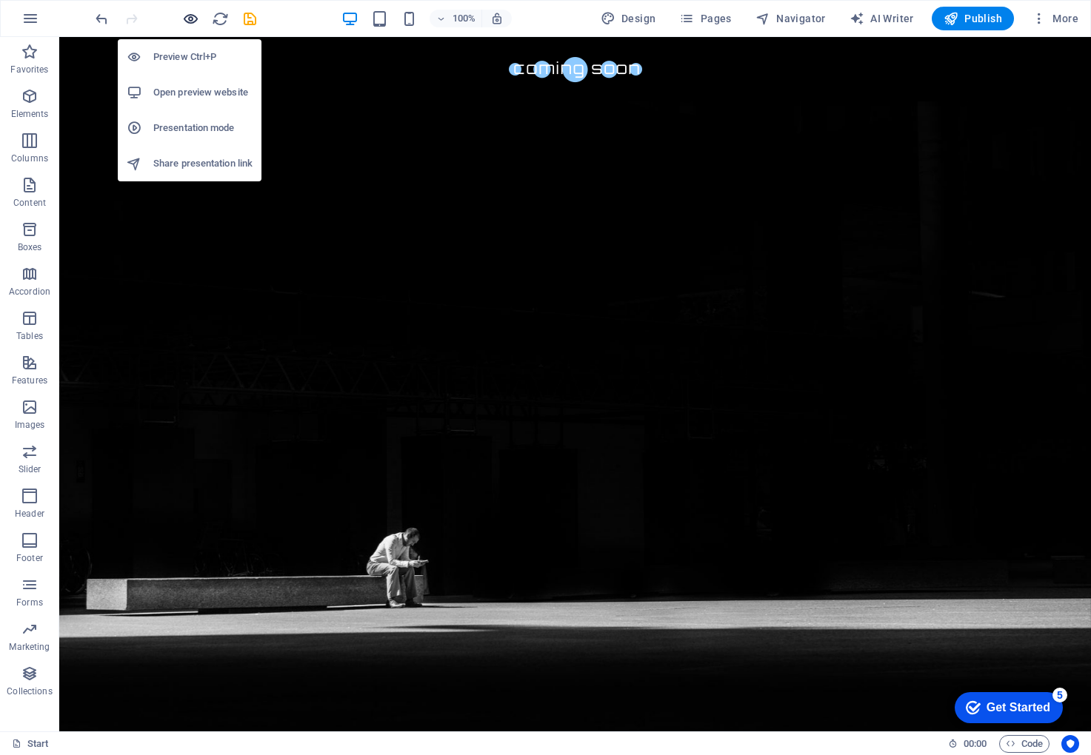
click at [188, 22] on icon "button" at bounding box center [190, 18] width 17 height 17
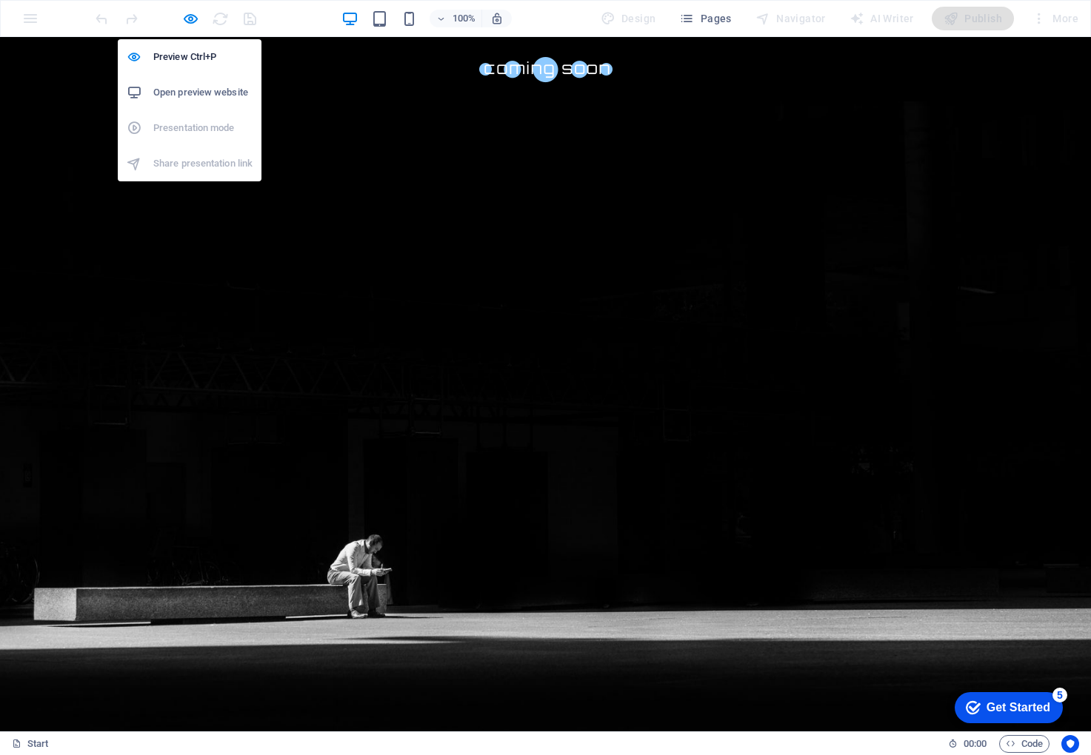
click at [209, 94] on h6 "Open preview website" at bounding box center [202, 93] width 99 height 18
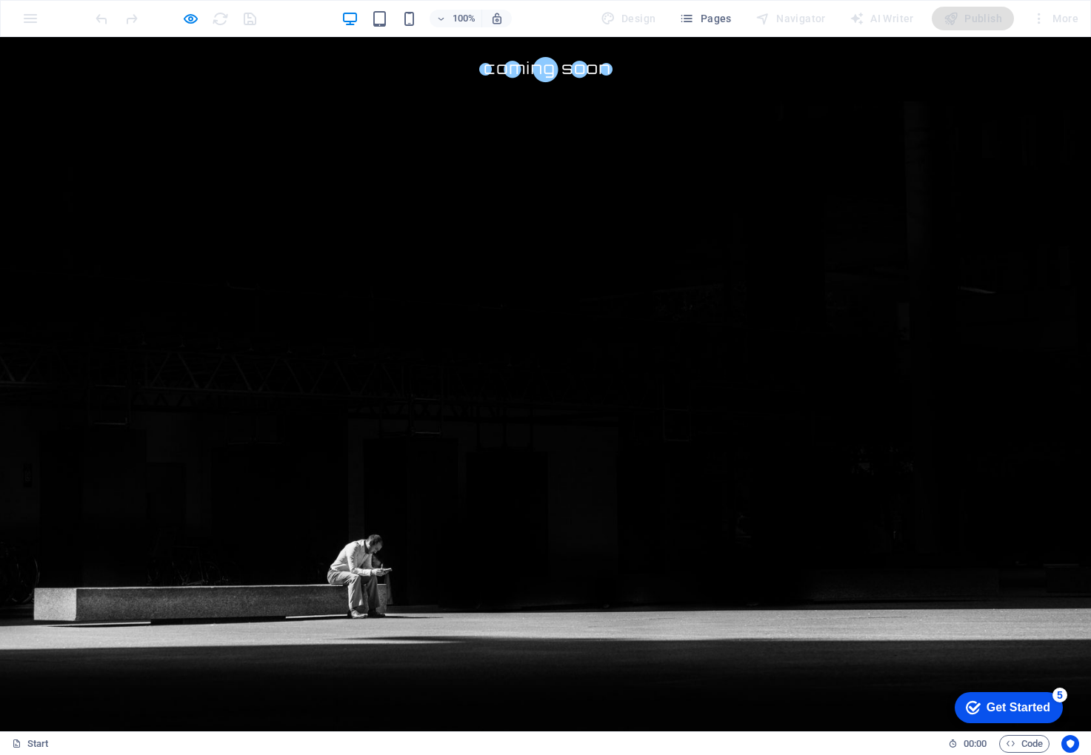
click at [1003, 714] on div "Get Started" at bounding box center [1019, 707] width 64 height 13
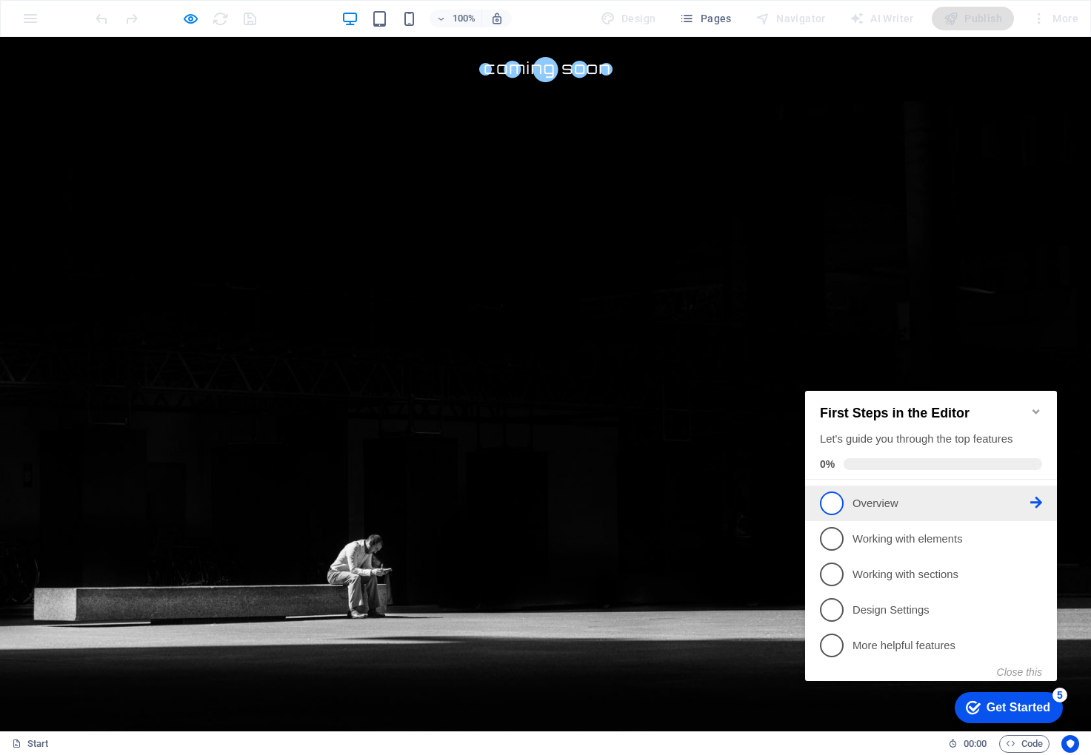
click at [832, 499] on span "1" at bounding box center [832, 504] width 24 height 24
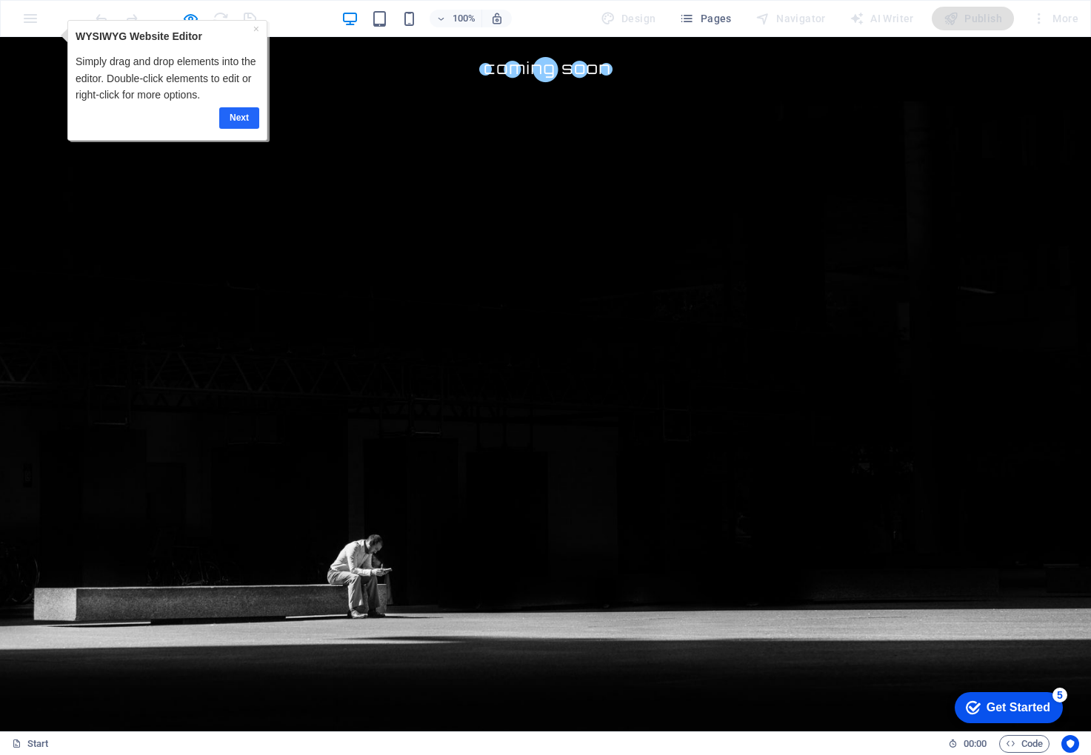
click at [241, 120] on link "Next" at bounding box center [239, 117] width 40 height 21
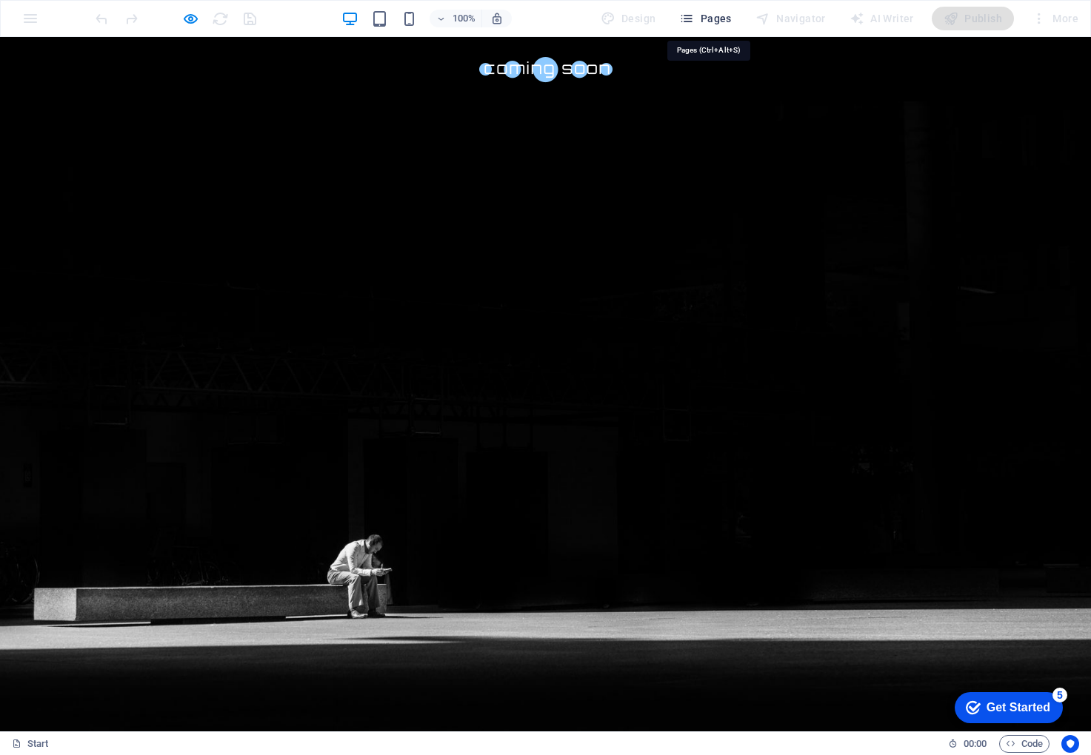
click at [708, 21] on span "Pages" at bounding box center [705, 18] width 52 height 15
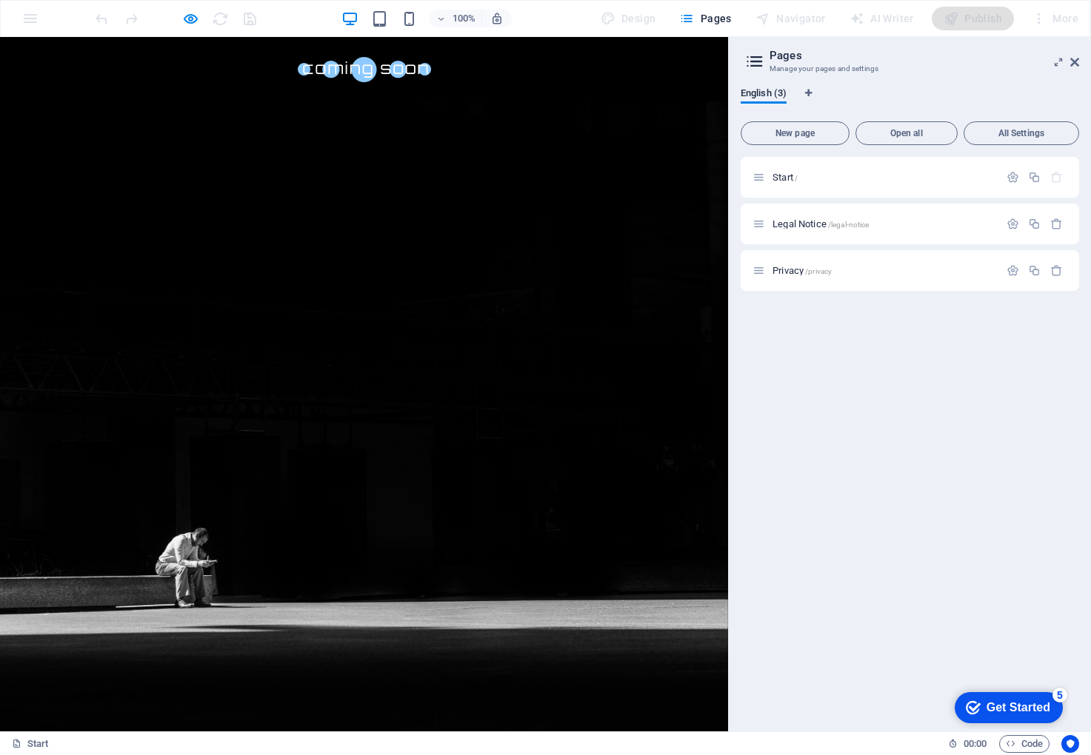
drag, startPoint x: 1030, startPoint y: 718, endPoint x: 1173, endPoint y: 1032, distance: 344.4
click at [1029, 717] on div "checkmark Get Started 5" at bounding box center [1009, 707] width 108 height 31
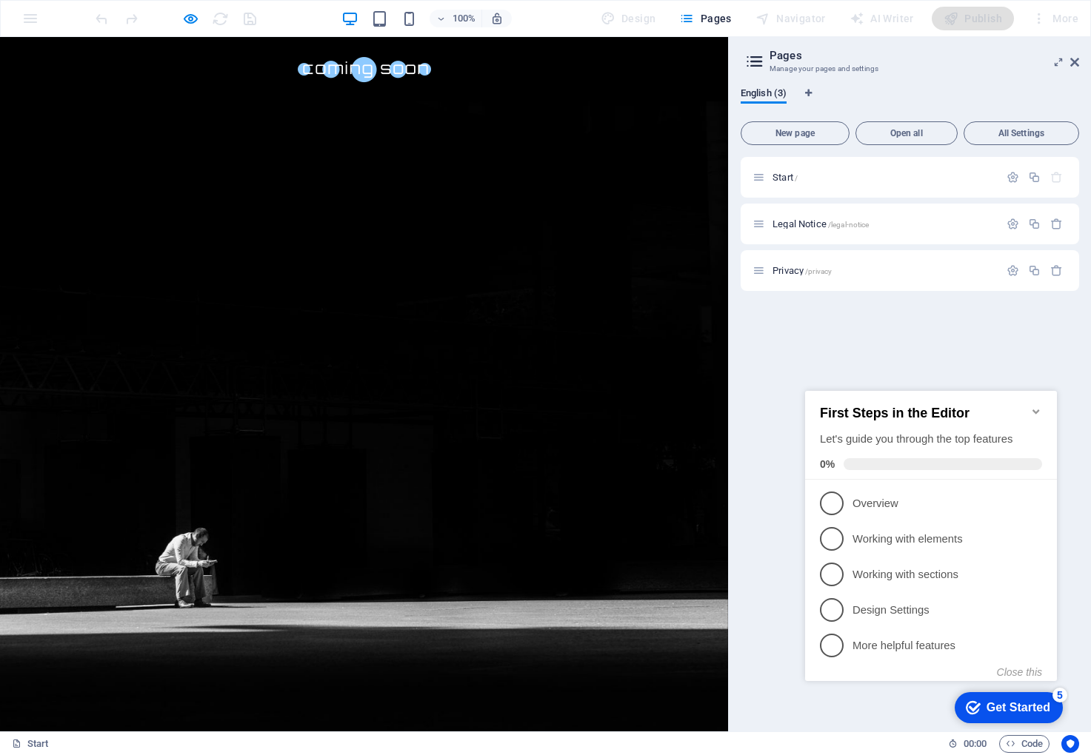
click at [858, 452] on div "First Steps in the Editor Let's guide you through the top features 0%" at bounding box center [931, 438] width 222 height 64
click at [830, 498] on span "1" at bounding box center [832, 504] width 24 height 24
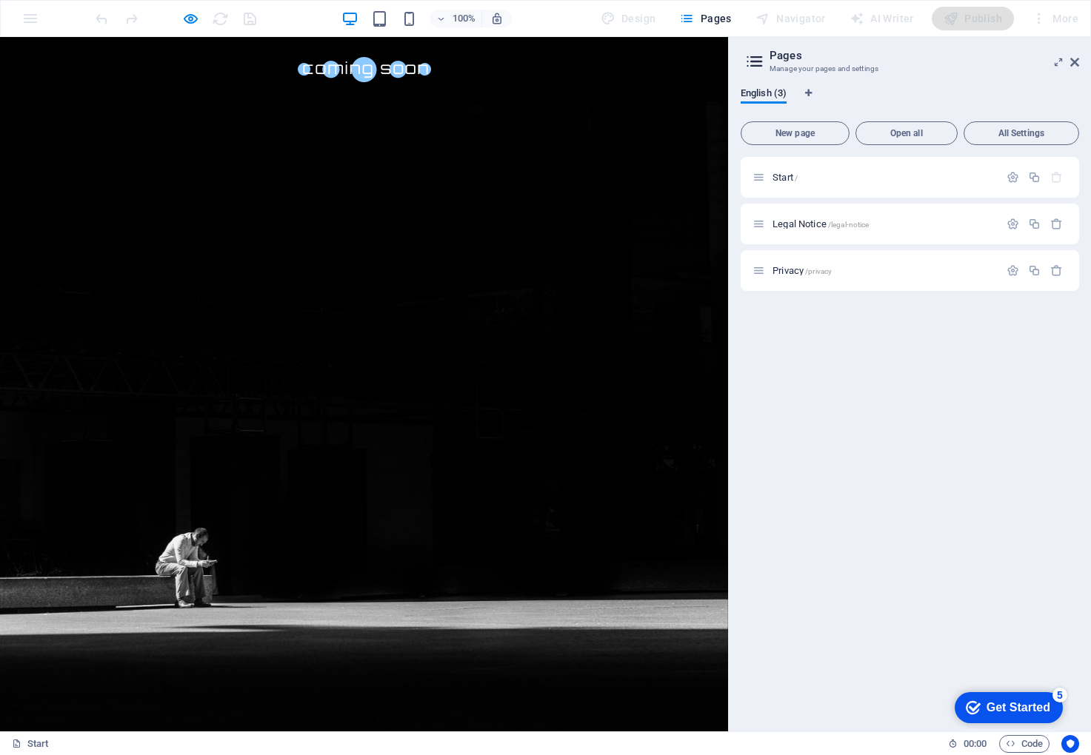
click at [1015, 706] on div "Get Started" at bounding box center [1019, 707] width 64 height 13
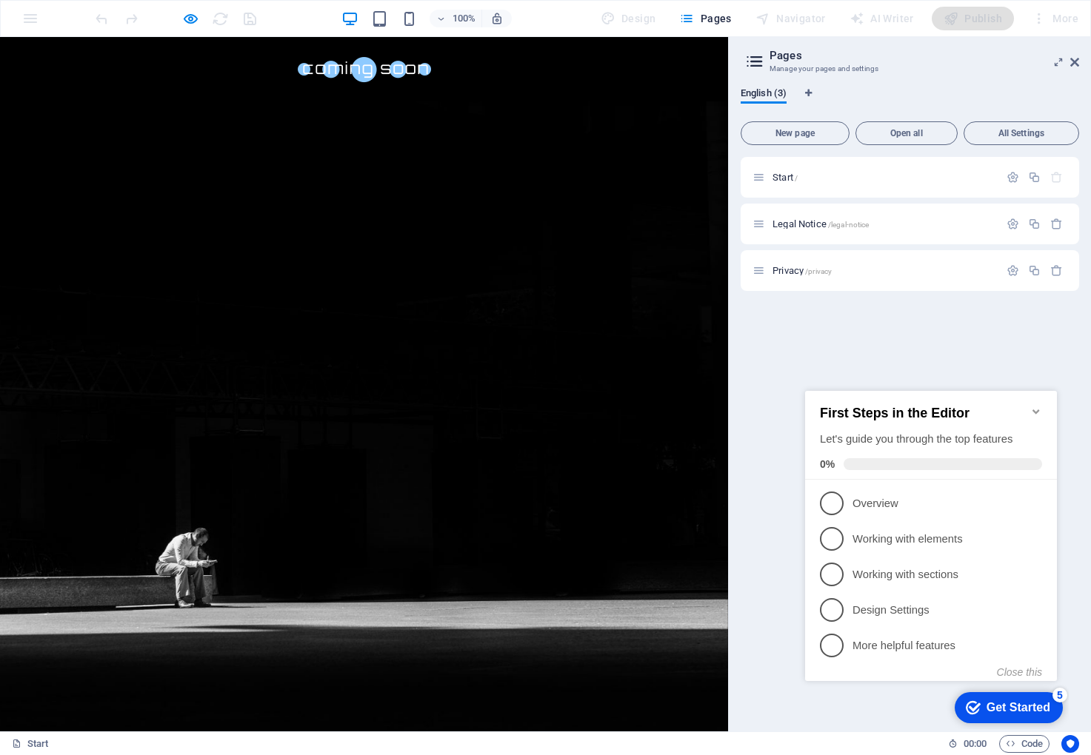
click at [1015, 706] on div "Get Started" at bounding box center [1019, 707] width 64 height 13
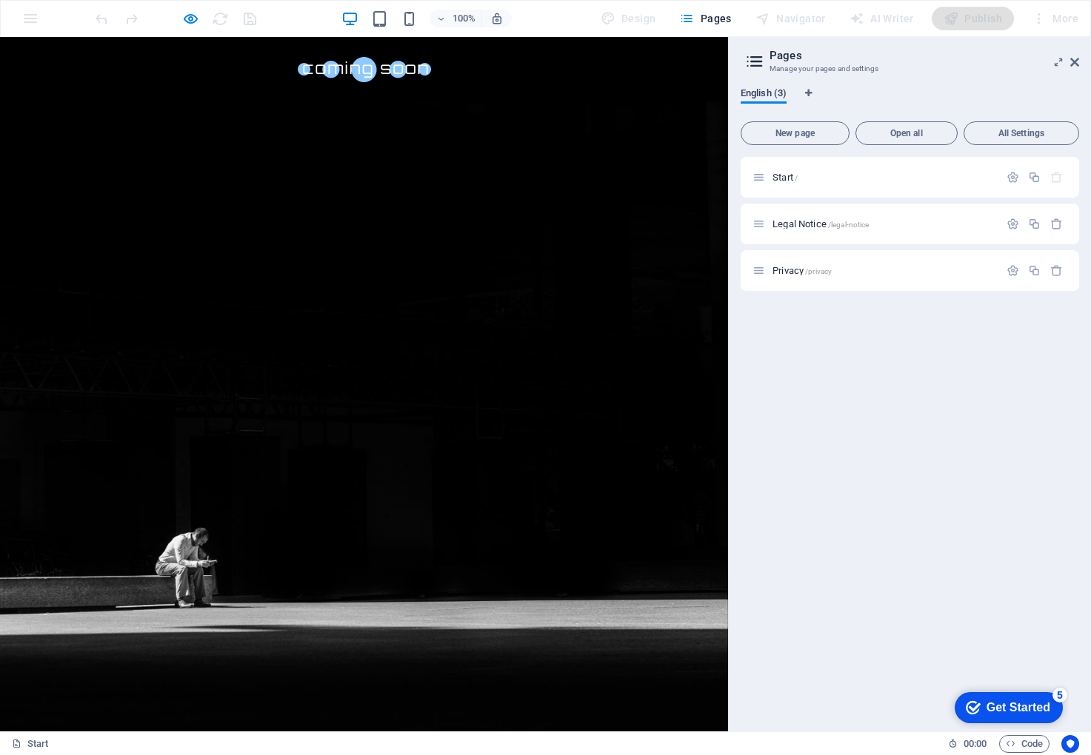
click at [762, 96] on span "English (3)" at bounding box center [764, 94] width 46 height 21
click at [807, 89] on icon "Language Tabs" at bounding box center [808, 93] width 7 height 9
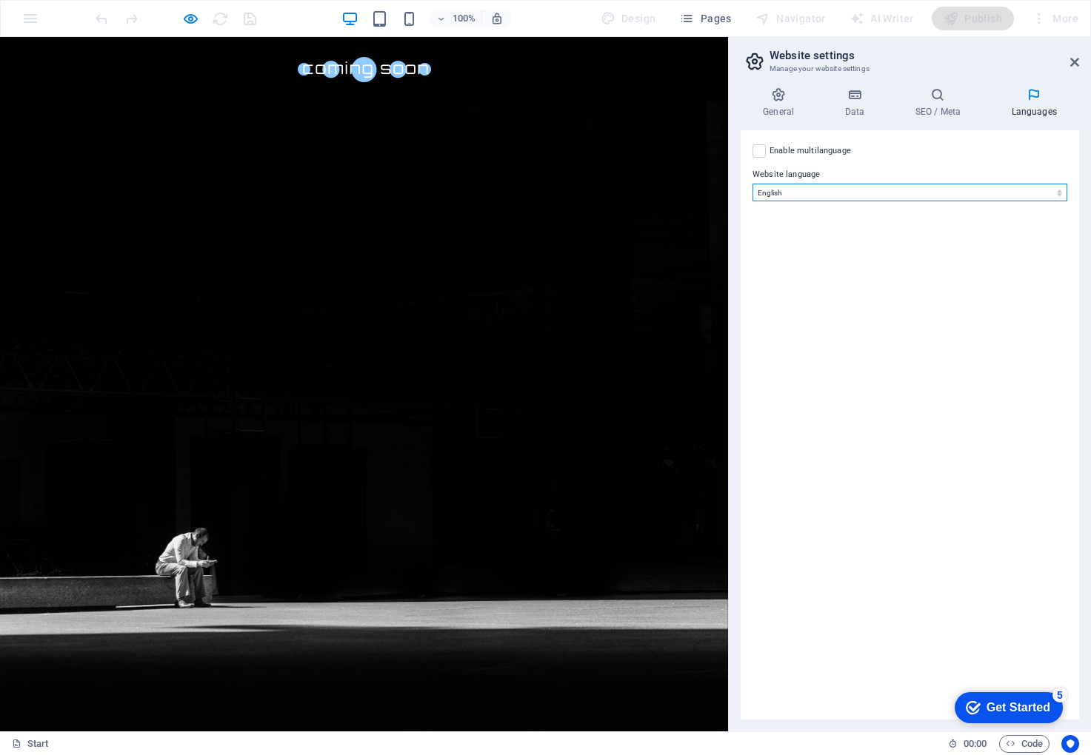
click at [1007, 184] on select "Abkhazian Afar Afrikaans Akan Albanian Amharic Arabic Aragonese Armenian Assame…" at bounding box center [909, 193] width 315 height 18
select select "76"
click at [752, 184] on select "Abkhazian Afar Afrikaans Akan Albanian Amharic Arabic Aragonese Armenian Assame…" at bounding box center [909, 193] width 315 height 18
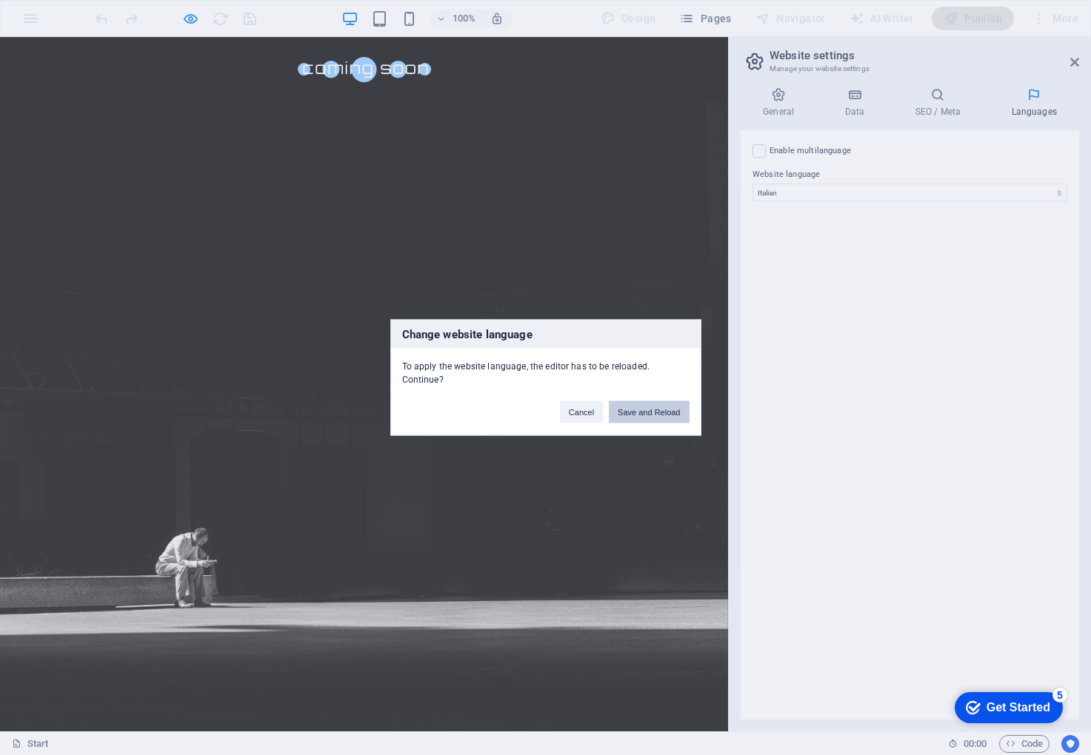
click at [657, 413] on button "Save and Reload" at bounding box center [649, 412] width 80 height 22
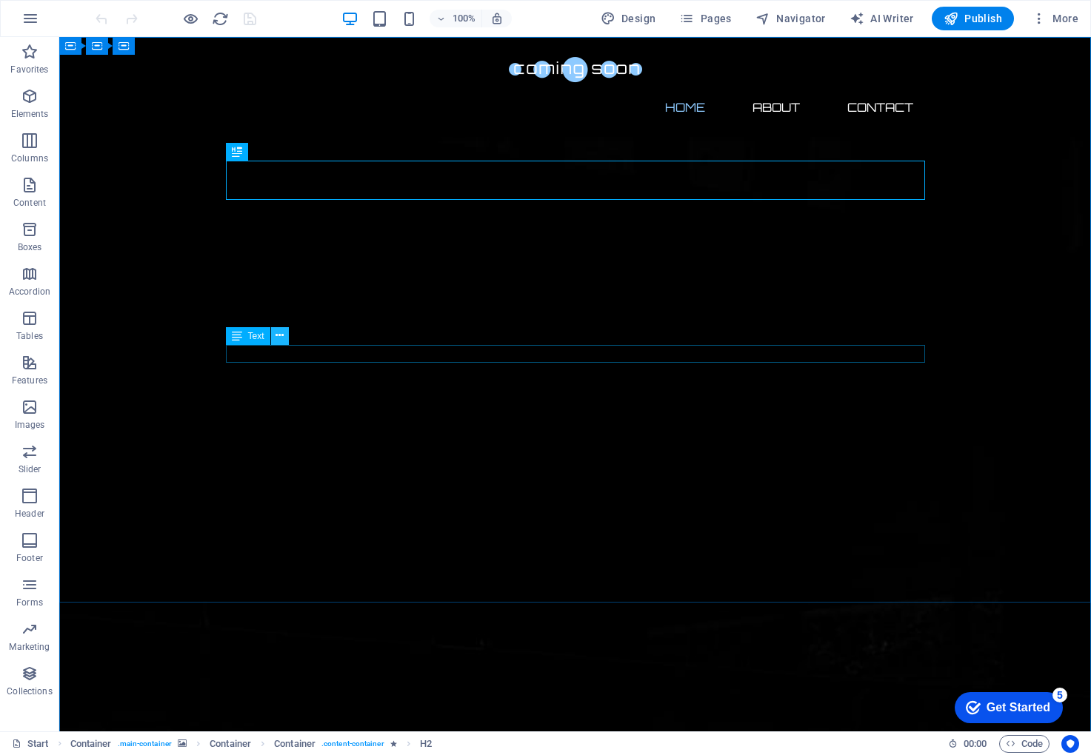
click at [281, 338] on icon at bounding box center [280, 336] width 8 height 16
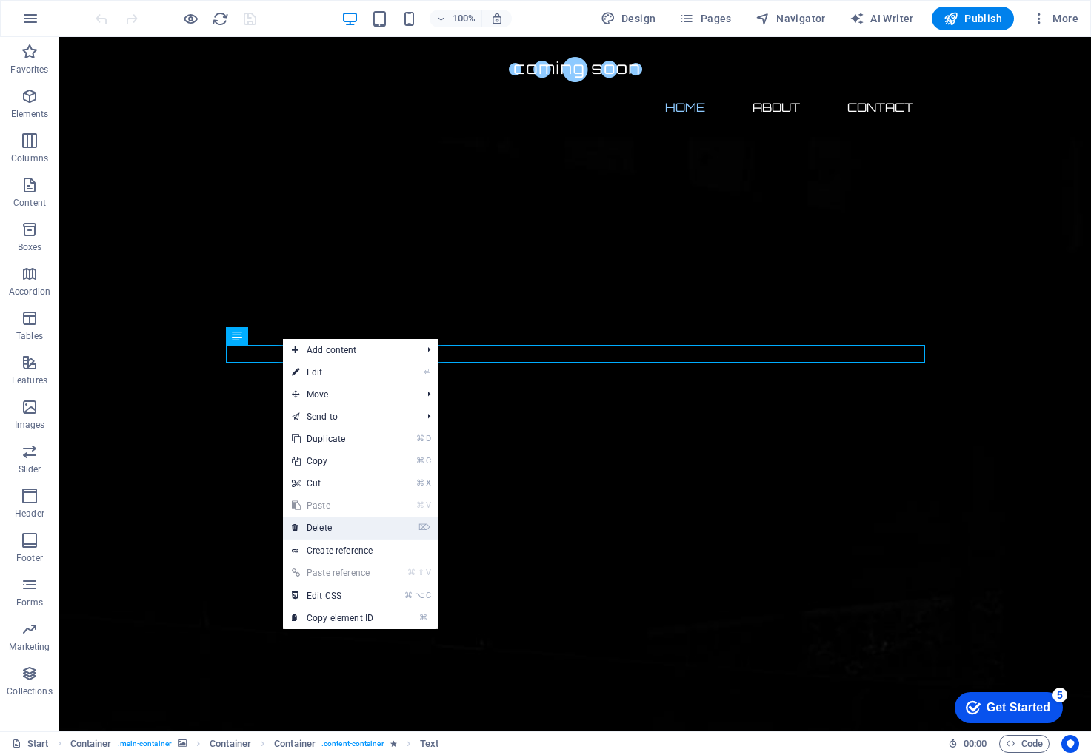
click at [352, 524] on link "⌦ Delete" at bounding box center [332, 528] width 99 height 22
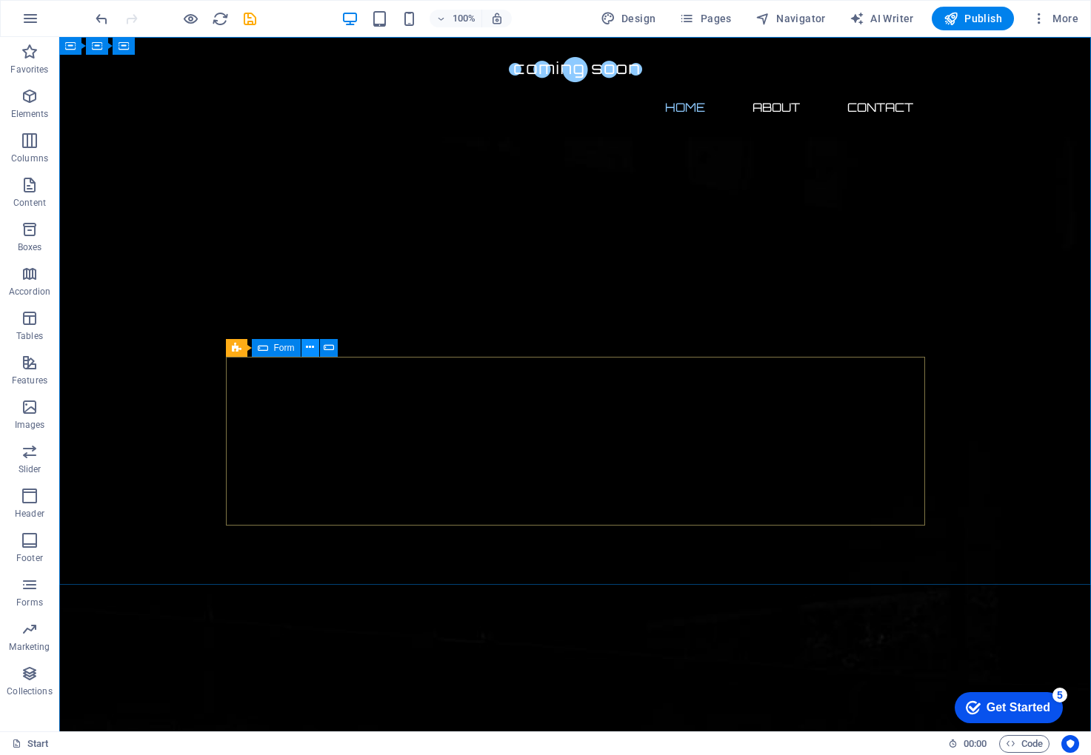
click at [313, 353] on icon at bounding box center [310, 348] width 8 height 16
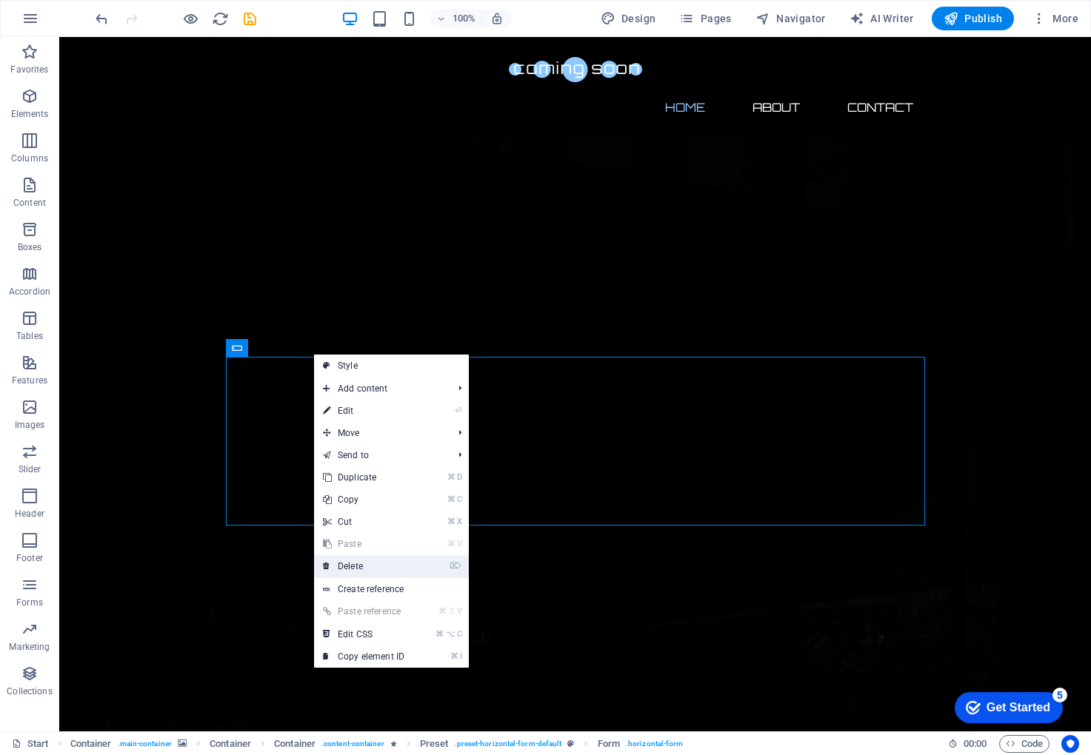
click at [377, 565] on link "⌦ Delete" at bounding box center [363, 566] width 99 height 22
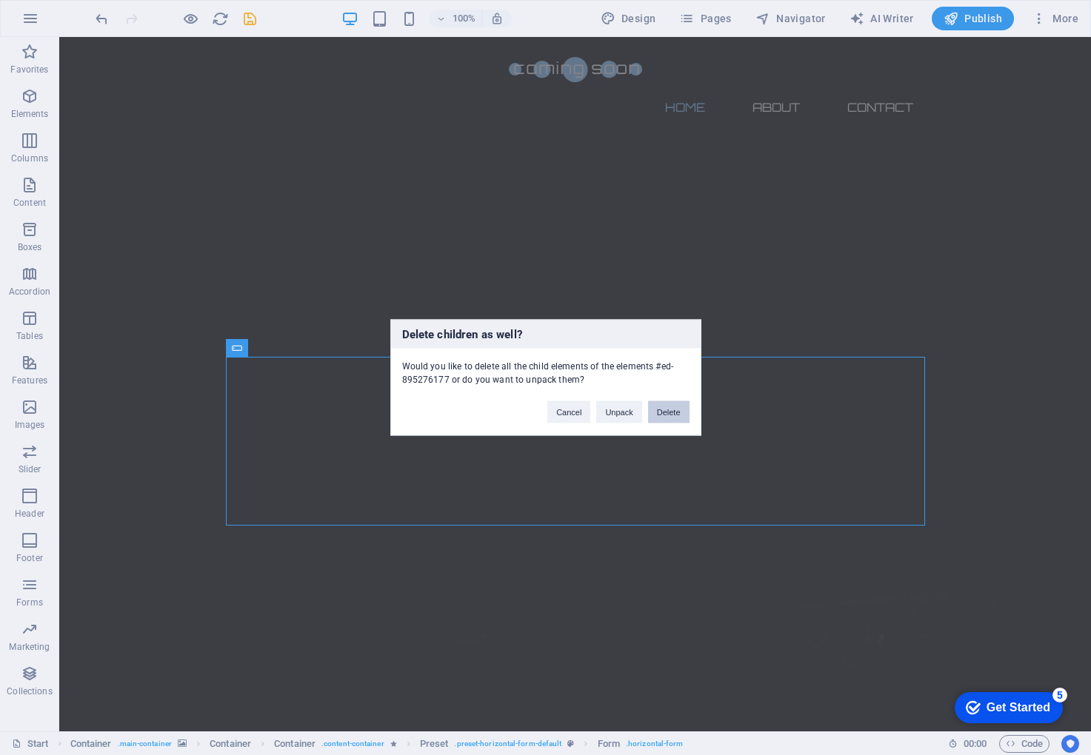
click at [661, 414] on button "Delete" at bounding box center [668, 412] width 41 height 22
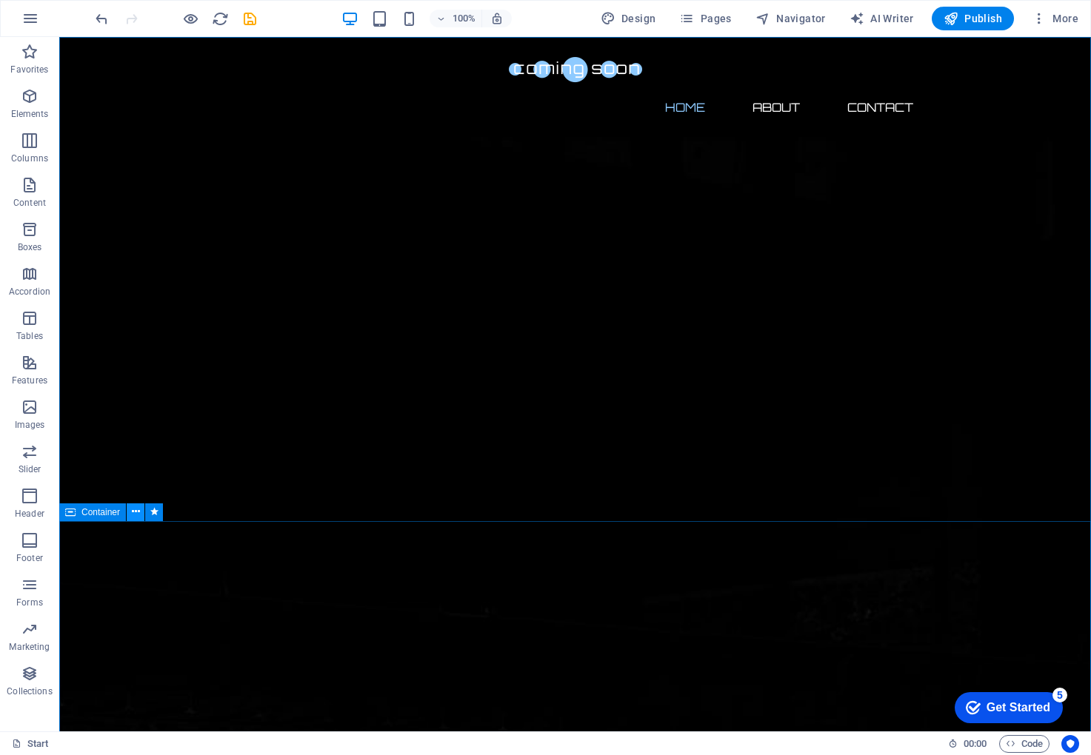
click at [134, 517] on icon at bounding box center [136, 512] width 8 height 16
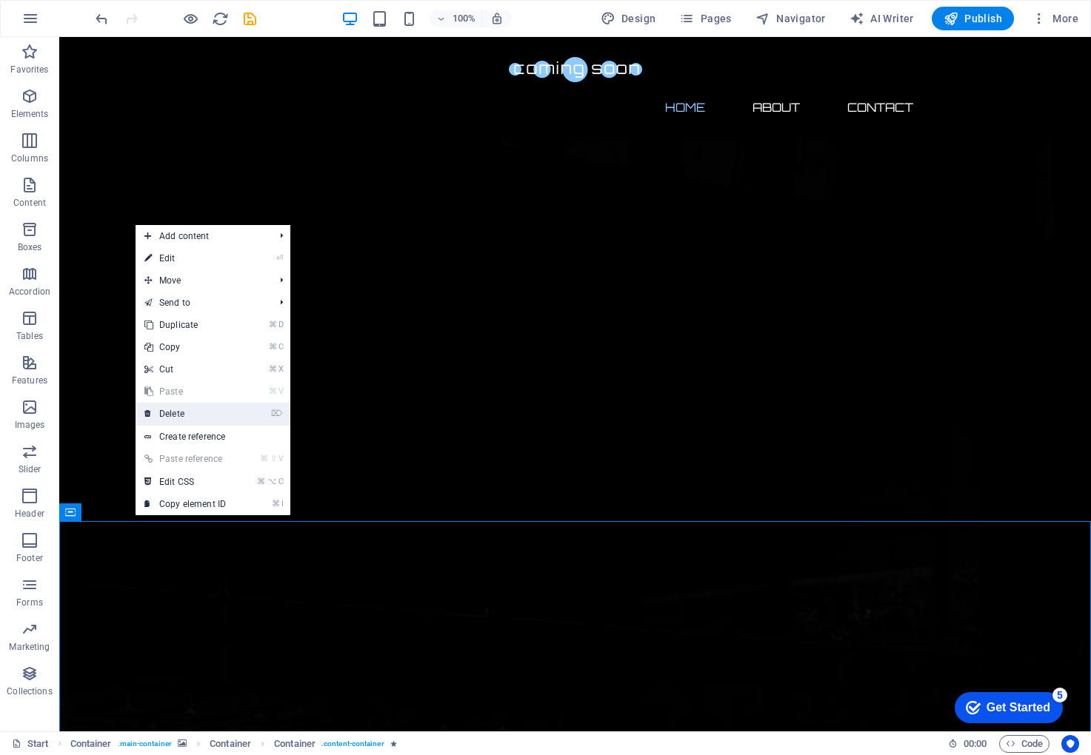
click at [195, 413] on link "⌦ Delete" at bounding box center [185, 414] width 99 height 22
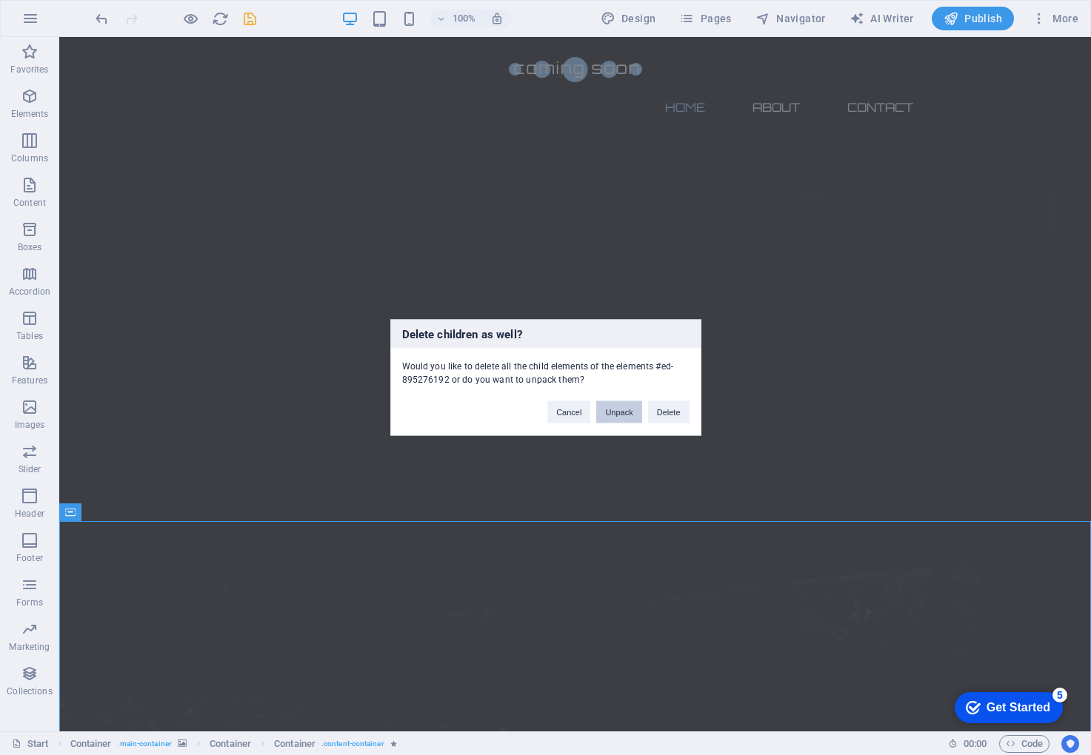
click at [621, 413] on button "Unpack" at bounding box center [618, 412] width 45 height 22
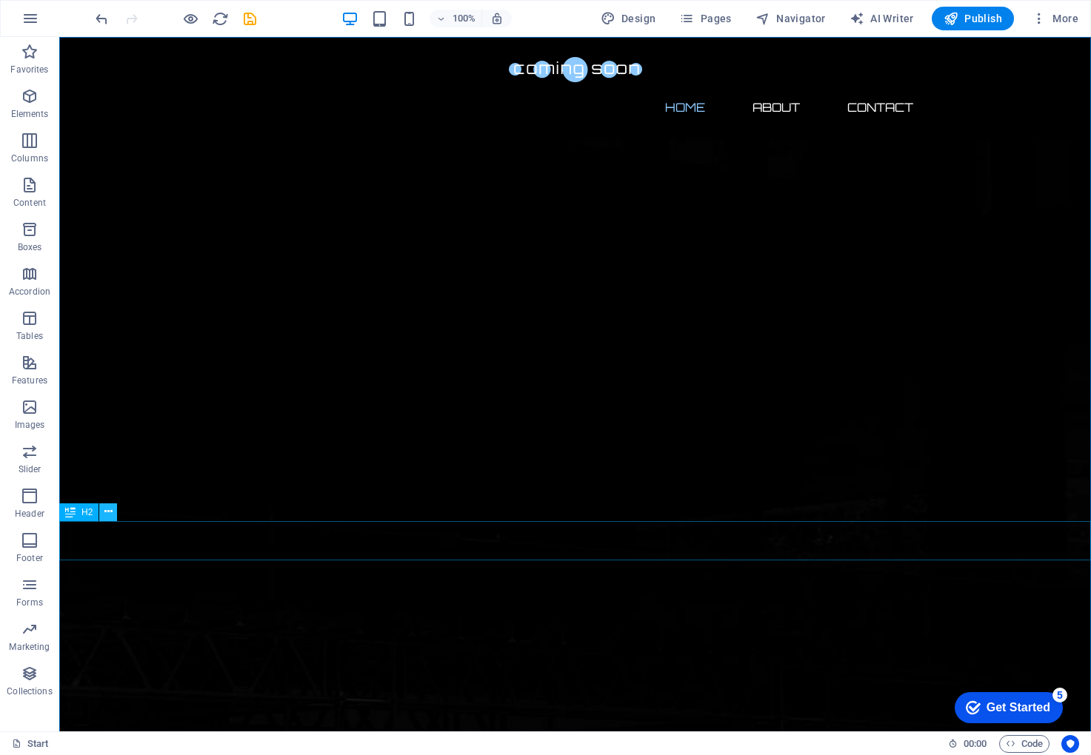
click at [112, 514] on icon at bounding box center [108, 512] width 8 height 16
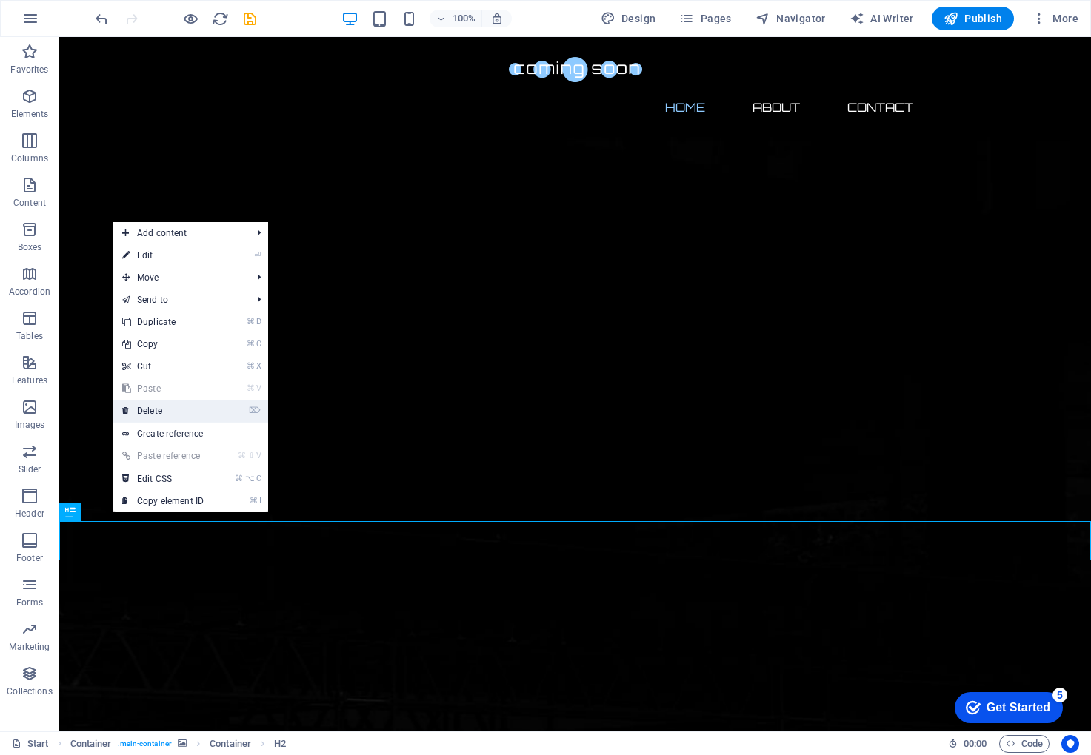
click at [187, 407] on link "⌦ Delete" at bounding box center [162, 411] width 99 height 22
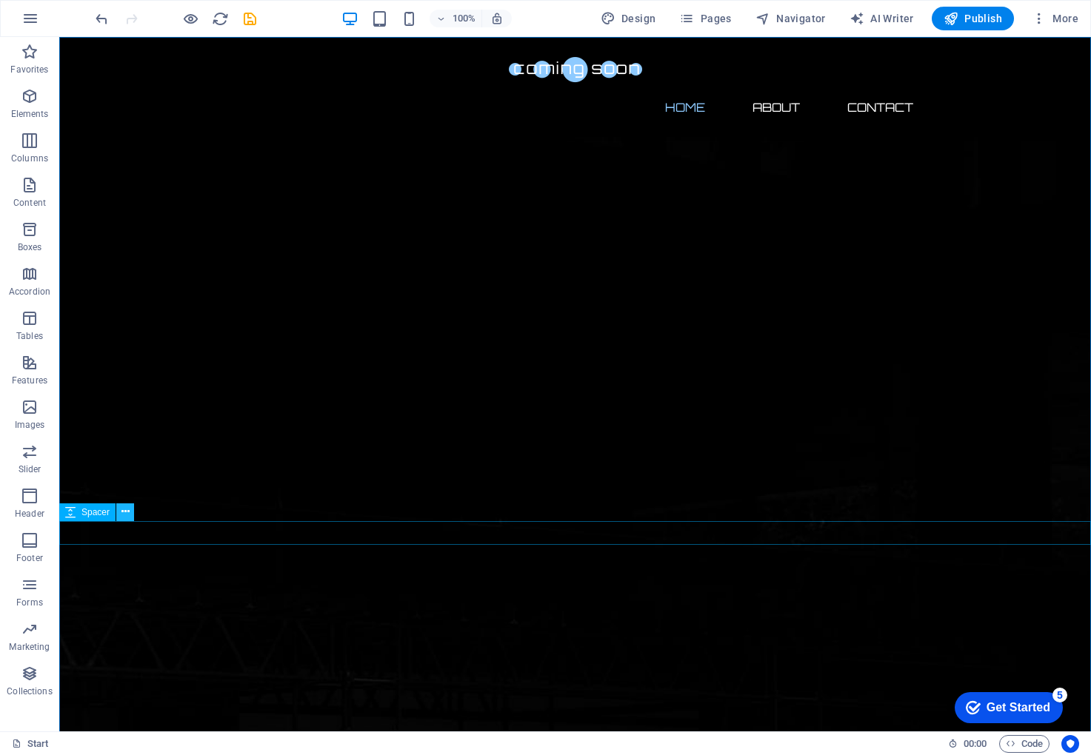
click at [130, 513] on button at bounding box center [125, 513] width 18 height 18
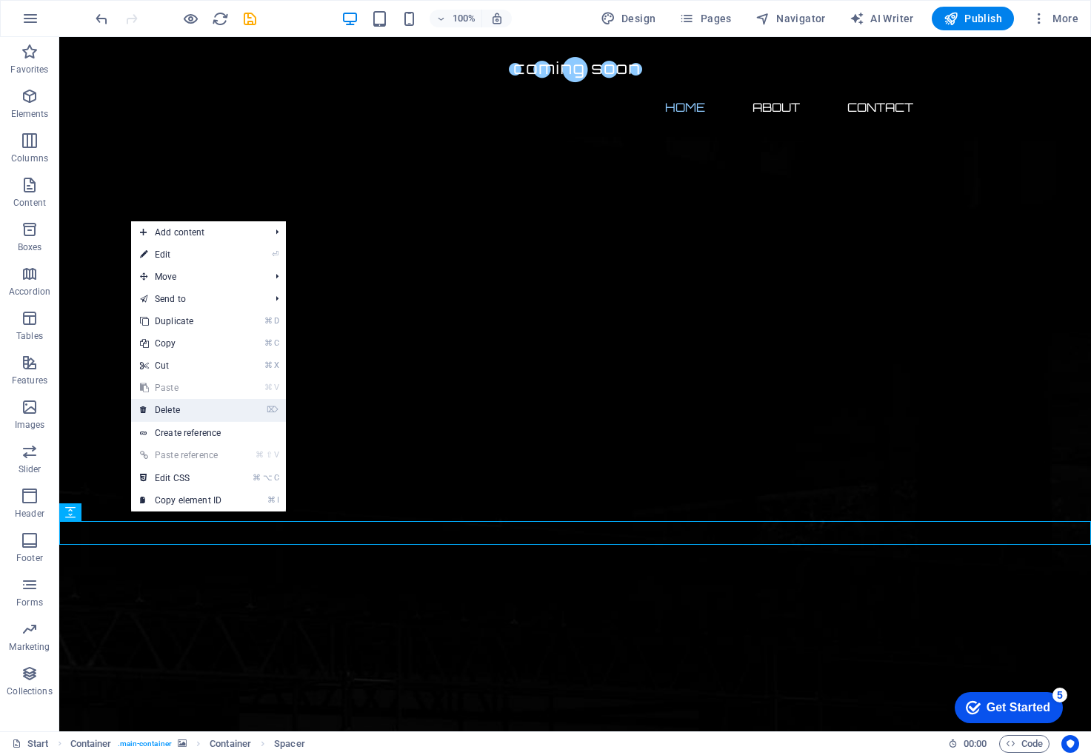
click at [197, 414] on link "⌦ Delete" at bounding box center [180, 410] width 99 height 22
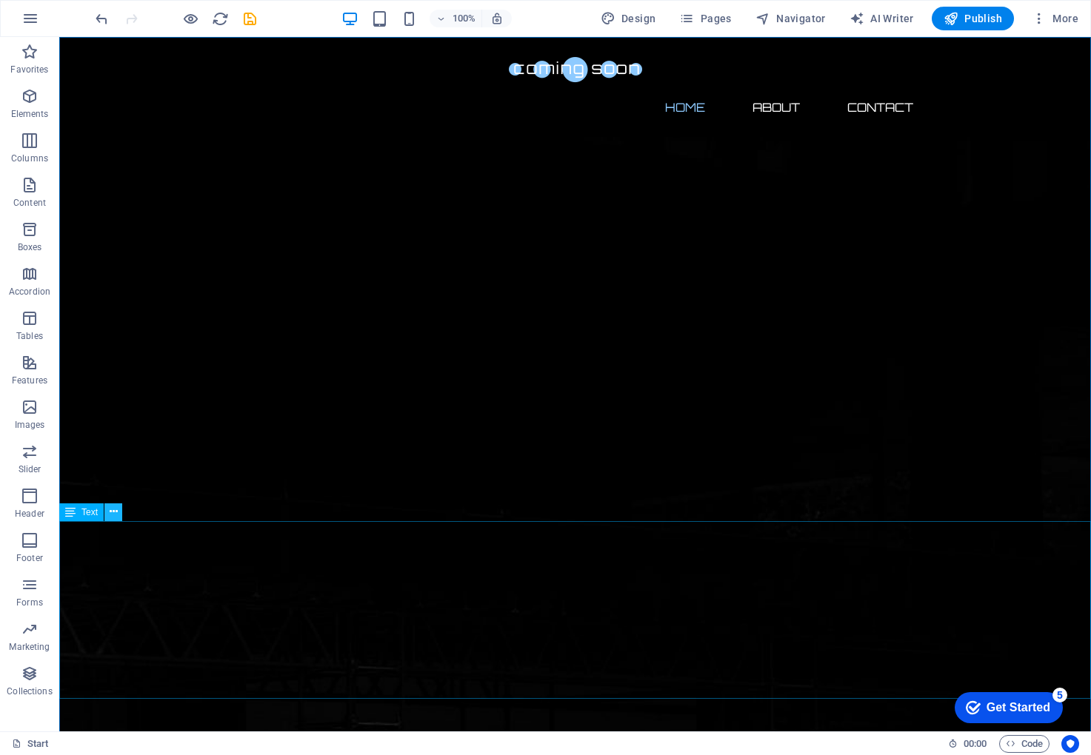
click at [113, 515] on icon at bounding box center [114, 512] width 8 height 16
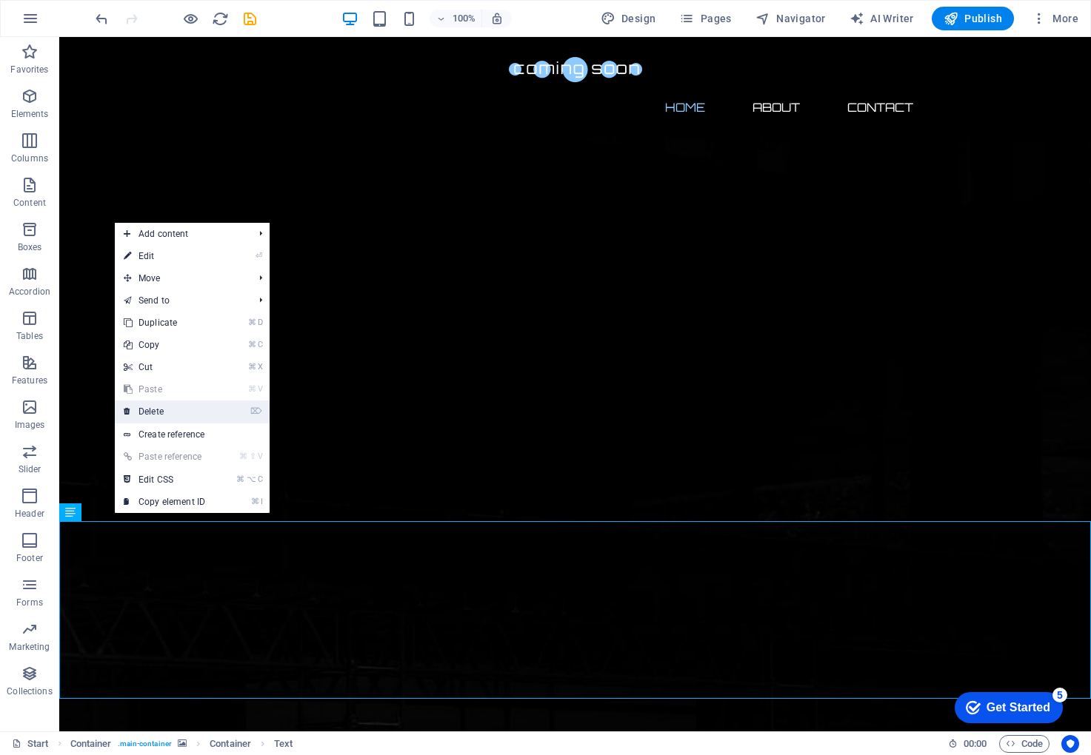
click at [190, 409] on link "⌦ Delete" at bounding box center [164, 412] width 99 height 22
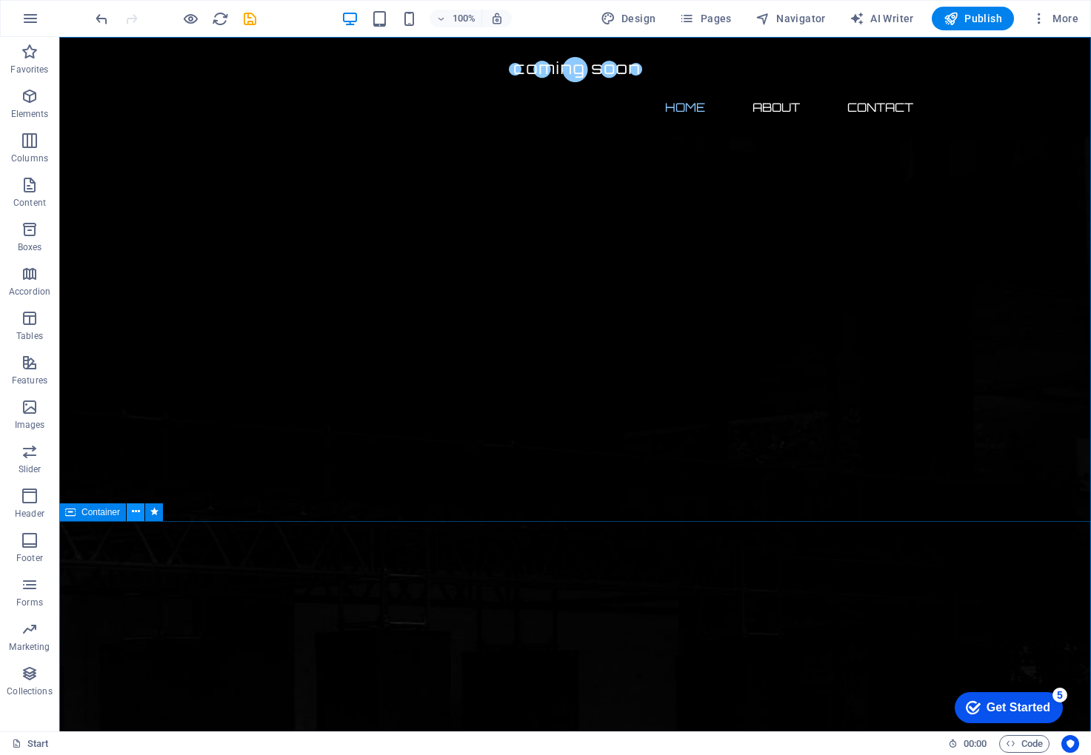
click at [136, 513] on icon at bounding box center [136, 512] width 8 height 16
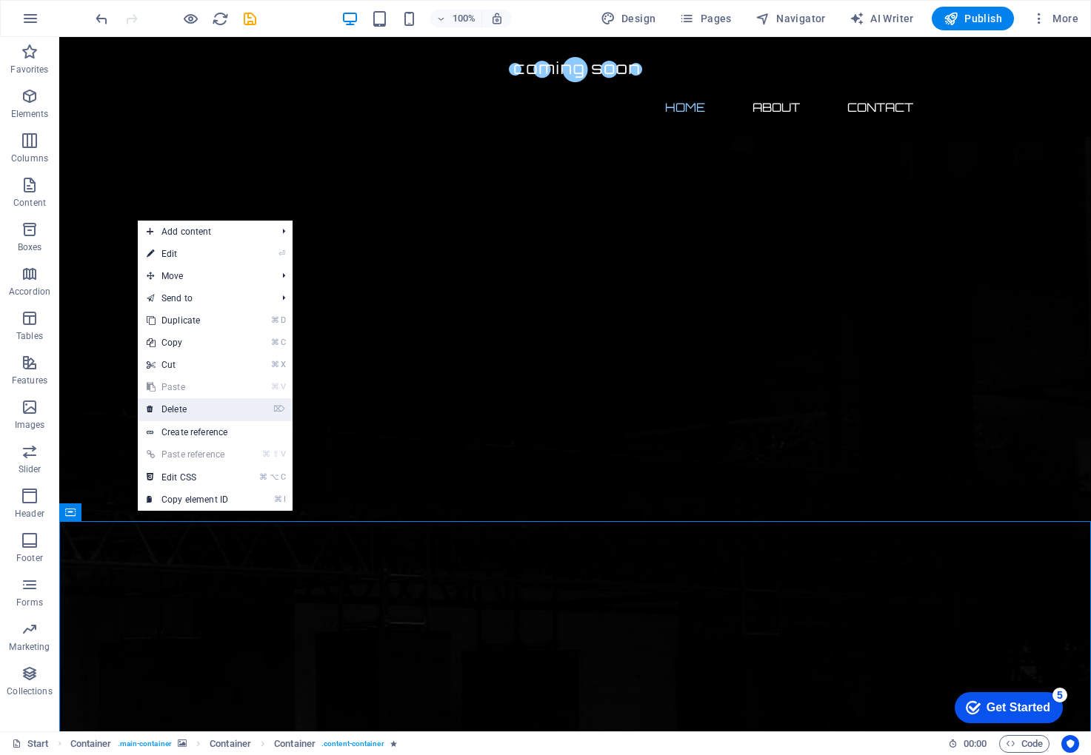
click at [251, 401] on li "⌦ Delete" at bounding box center [215, 409] width 155 height 23
click at [246, 407] on li "⌦ Delete" at bounding box center [215, 409] width 155 height 23
click at [185, 407] on link "⌦ Delete" at bounding box center [187, 409] width 99 height 22
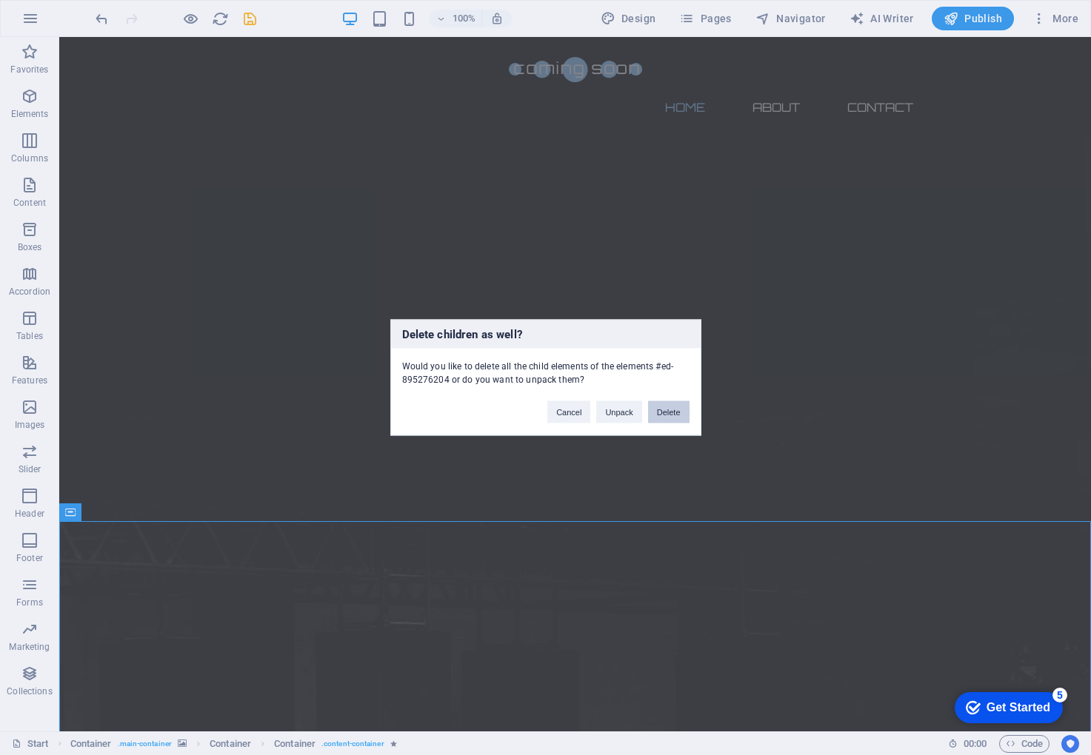
click at [672, 417] on button "Delete" at bounding box center [668, 412] width 41 height 22
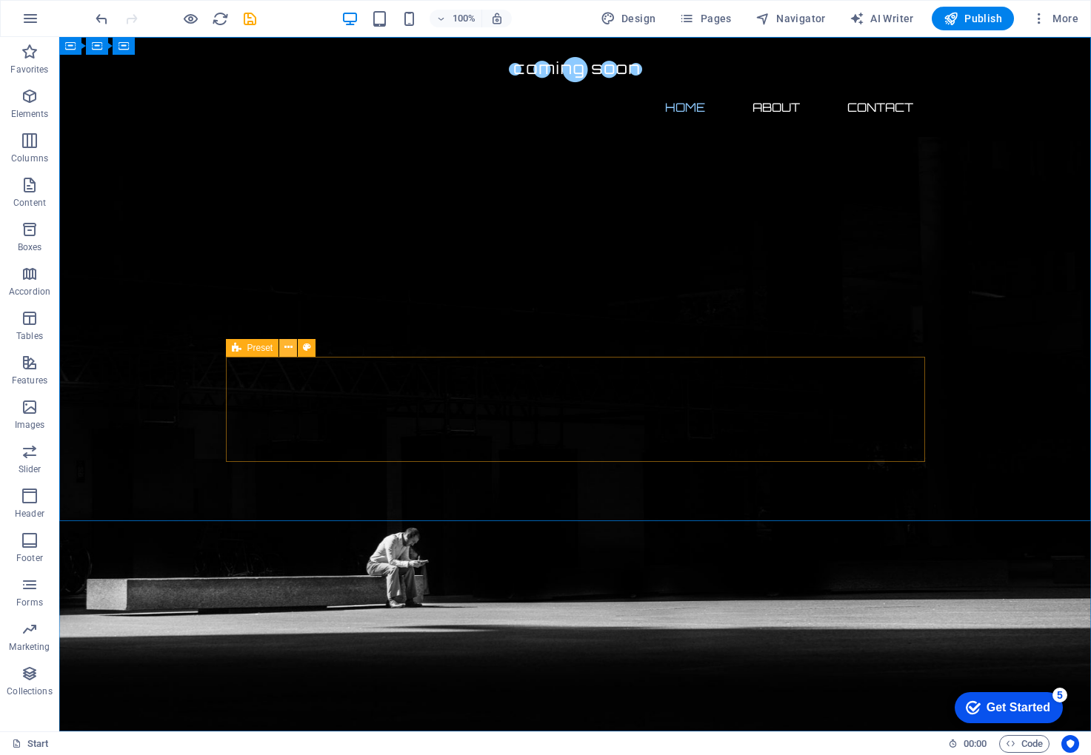
click at [284, 347] on icon at bounding box center [288, 348] width 8 height 16
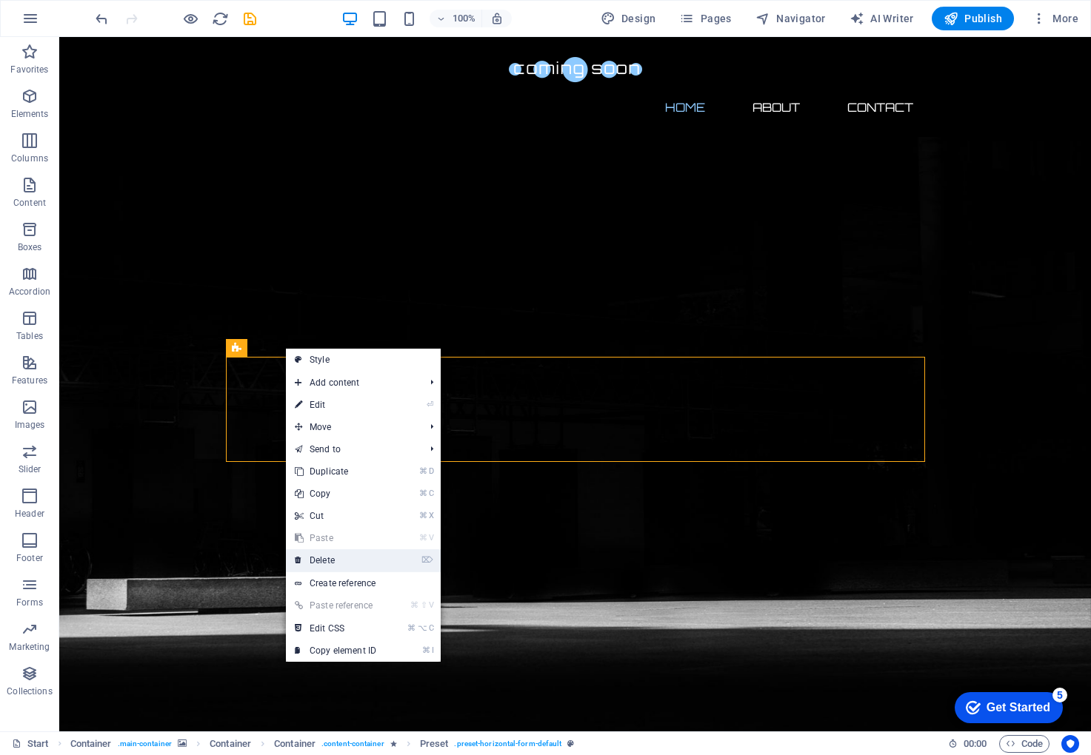
drag, startPoint x: 337, startPoint y: 560, endPoint x: 278, endPoint y: 523, distance: 69.9
click at [337, 560] on link "⌦ Delete" at bounding box center [335, 561] width 99 height 22
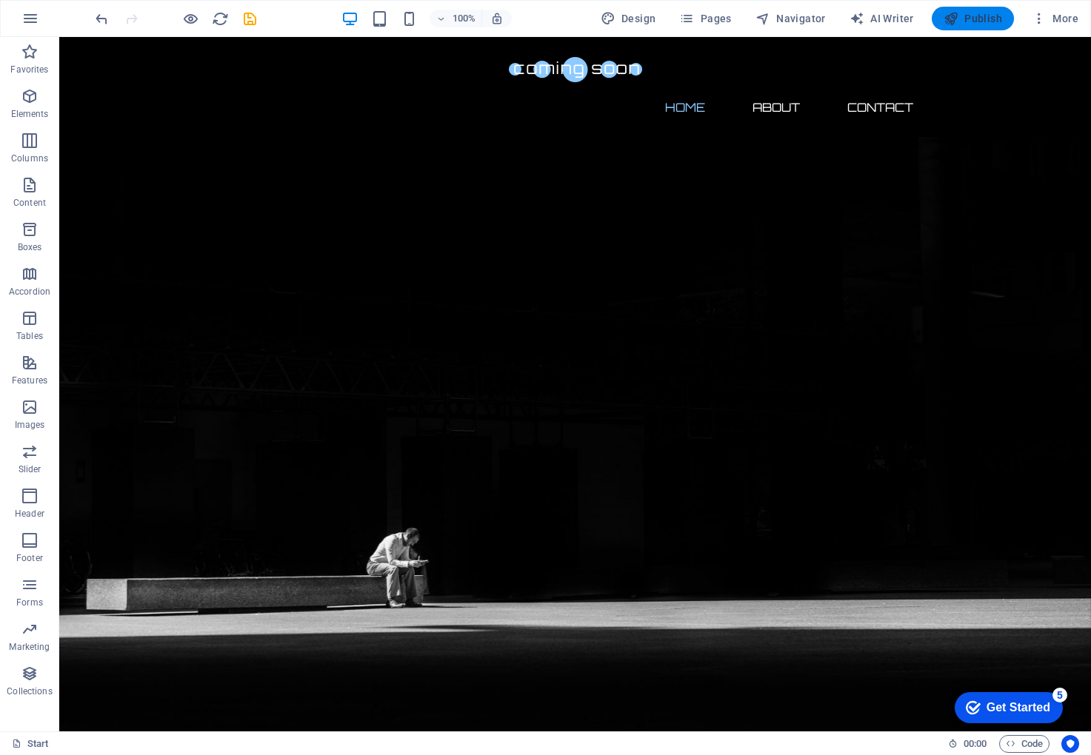
click at [958, 19] on icon "button" at bounding box center [951, 18] width 15 height 15
click at [975, 15] on span "Publish" at bounding box center [973, 18] width 59 height 15
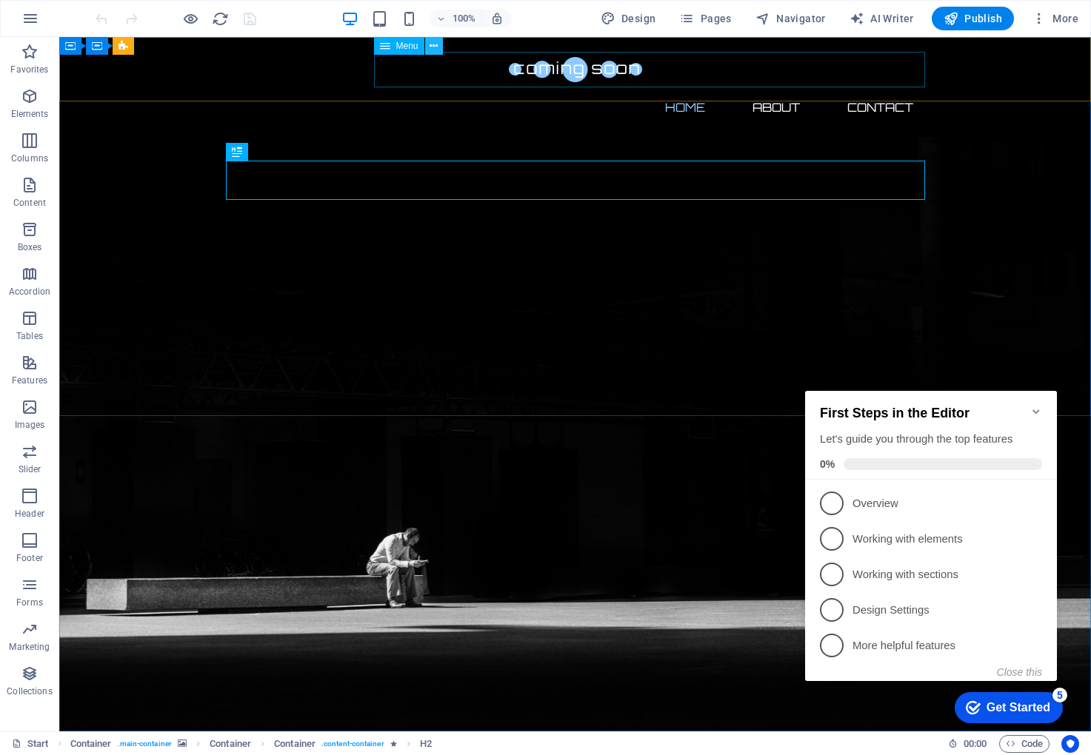
click at [439, 47] on button at bounding box center [434, 46] width 18 height 18
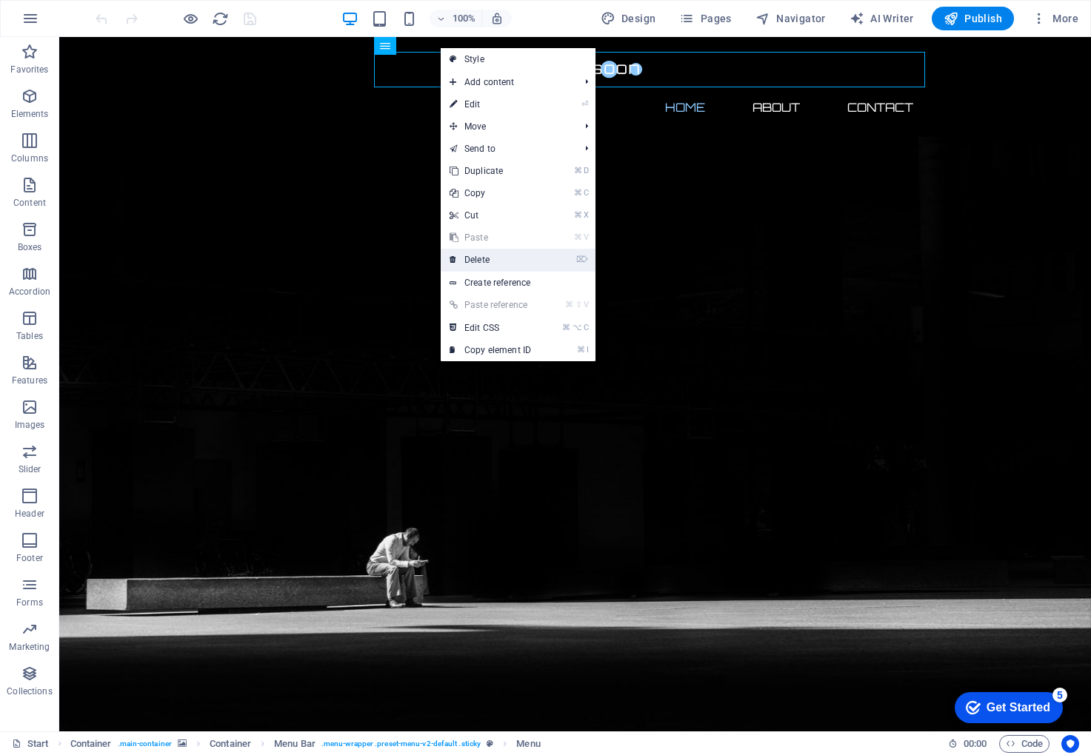
click at [495, 255] on link "⌦ Delete" at bounding box center [490, 260] width 99 height 22
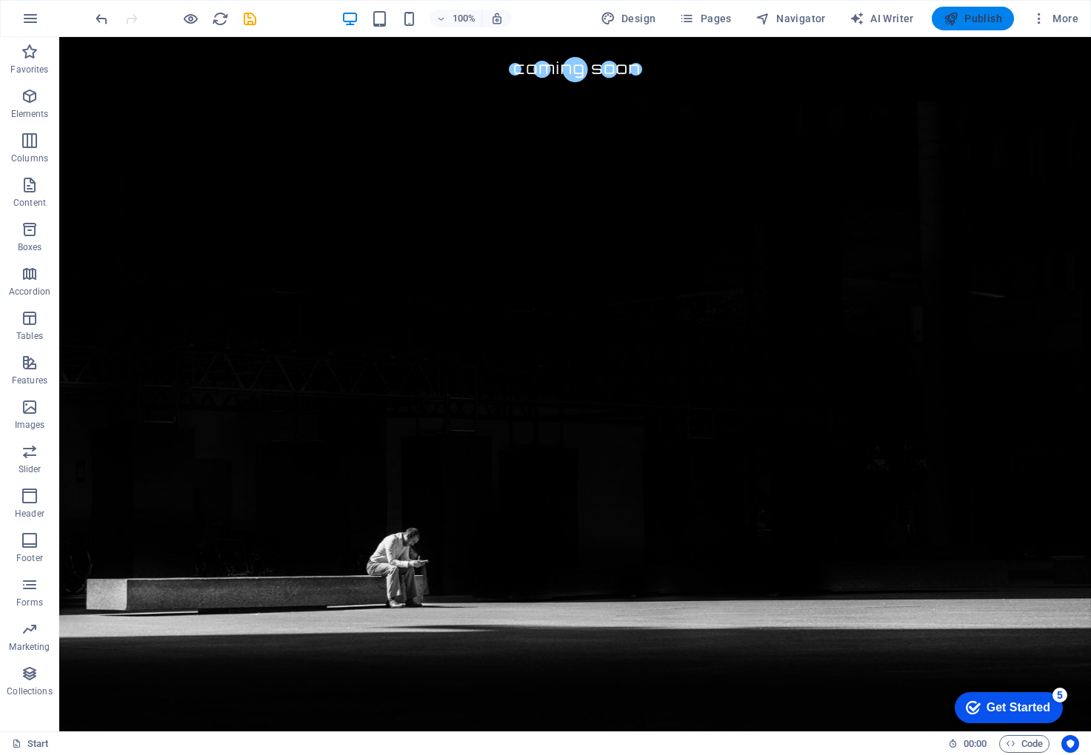
click at [969, 14] on span "Publish" at bounding box center [973, 18] width 59 height 15
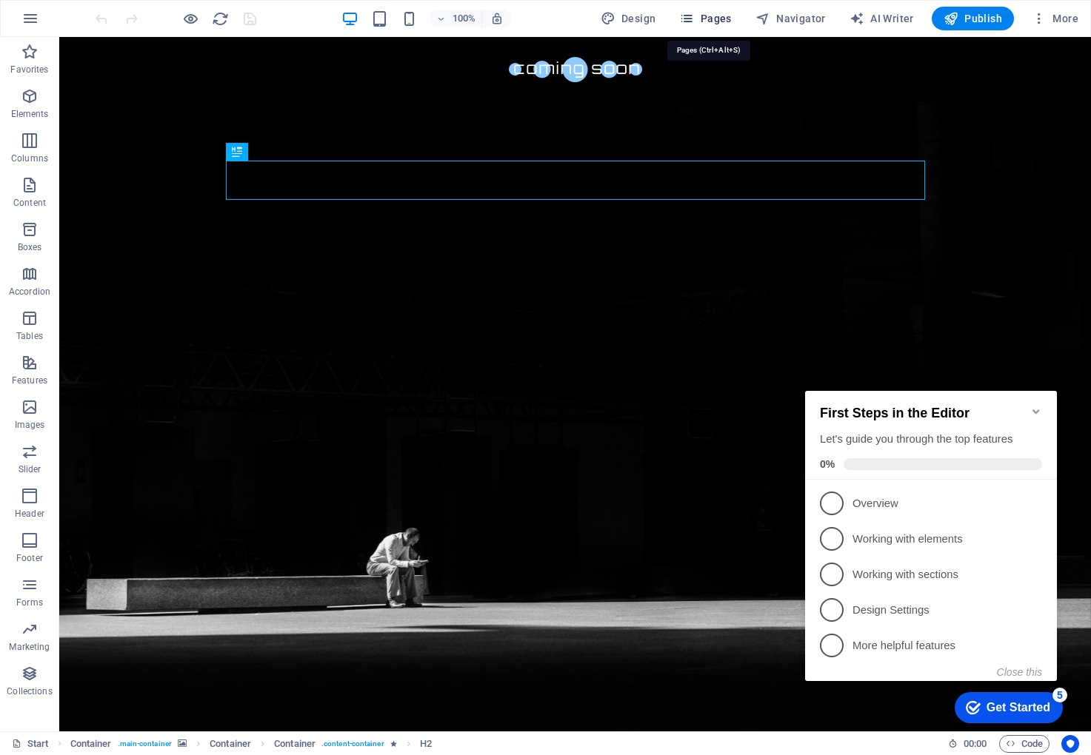
click at [727, 17] on span "Pages" at bounding box center [705, 18] width 52 height 15
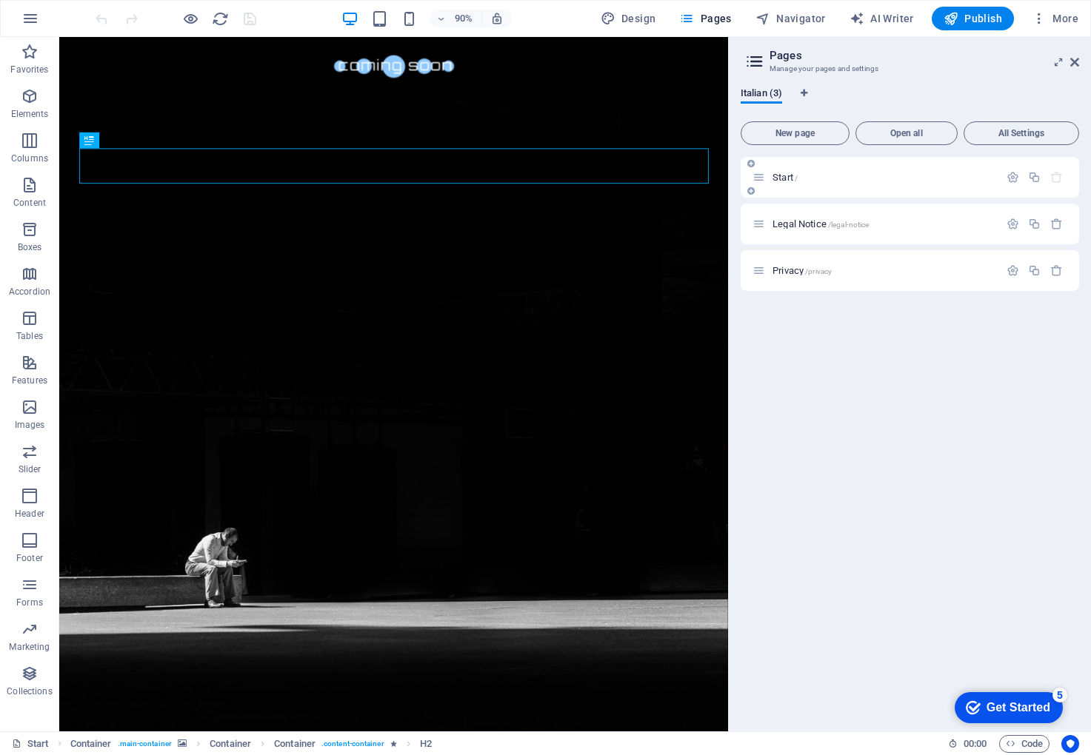
click at [770, 178] on div "Start /" at bounding box center [883, 178] width 231 height 10
click at [795, 224] on span "Legal Notice /legal-notice" at bounding box center [820, 223] width 96 height 11
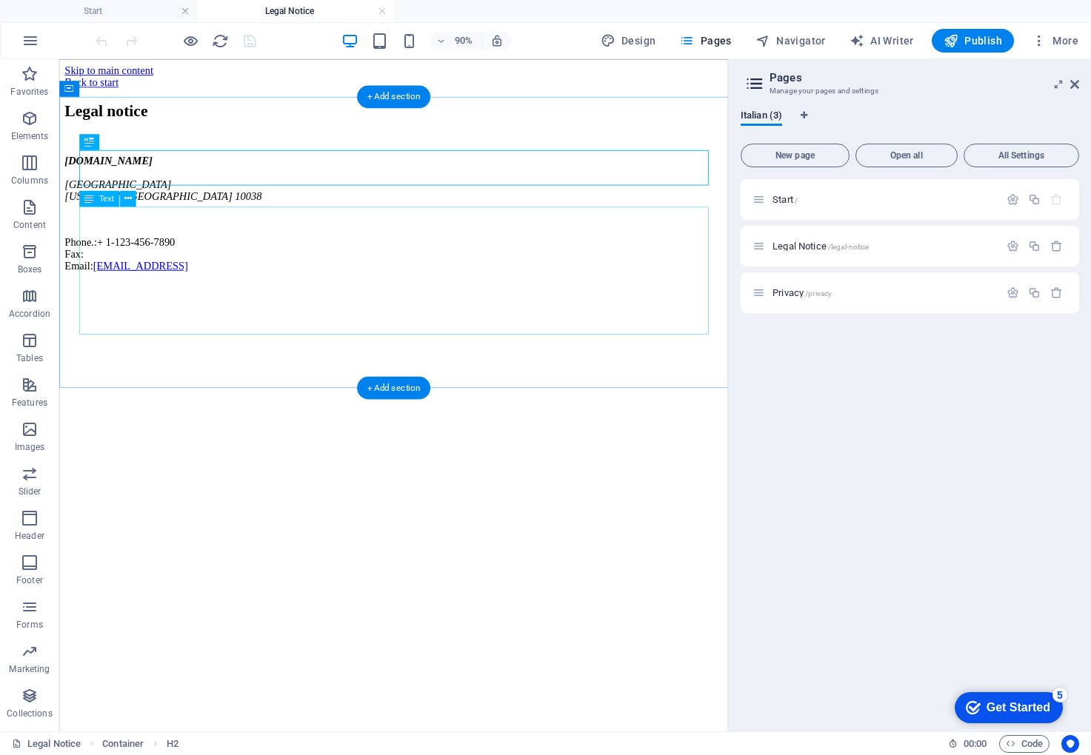
click at [153, 288] on div "[DOMAIN_NAME] [GEOGRAPHIC_DATA][US_STATE] Phone.: + [PHONE_NUMBER] Fax: Email: …" at bounding box center [430, 230] width 731 height 130
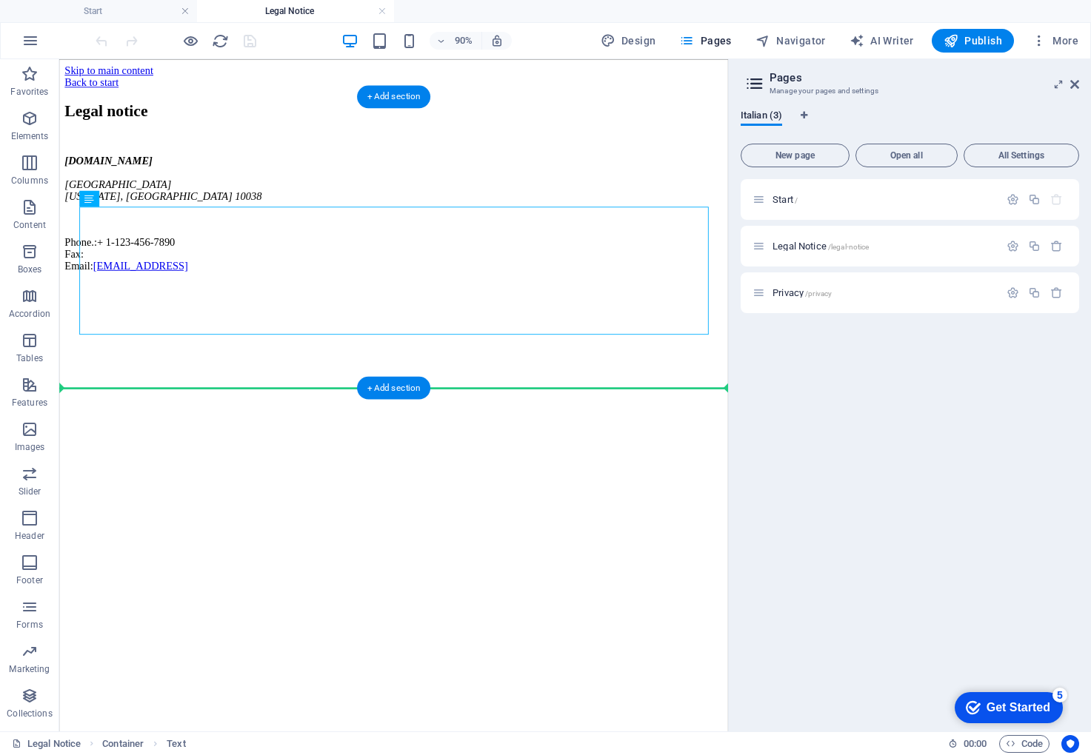
drag, startPoint x: 382, startPoint y: 355, endPoint x: 135, endPoint y: 298, distance: 253.7
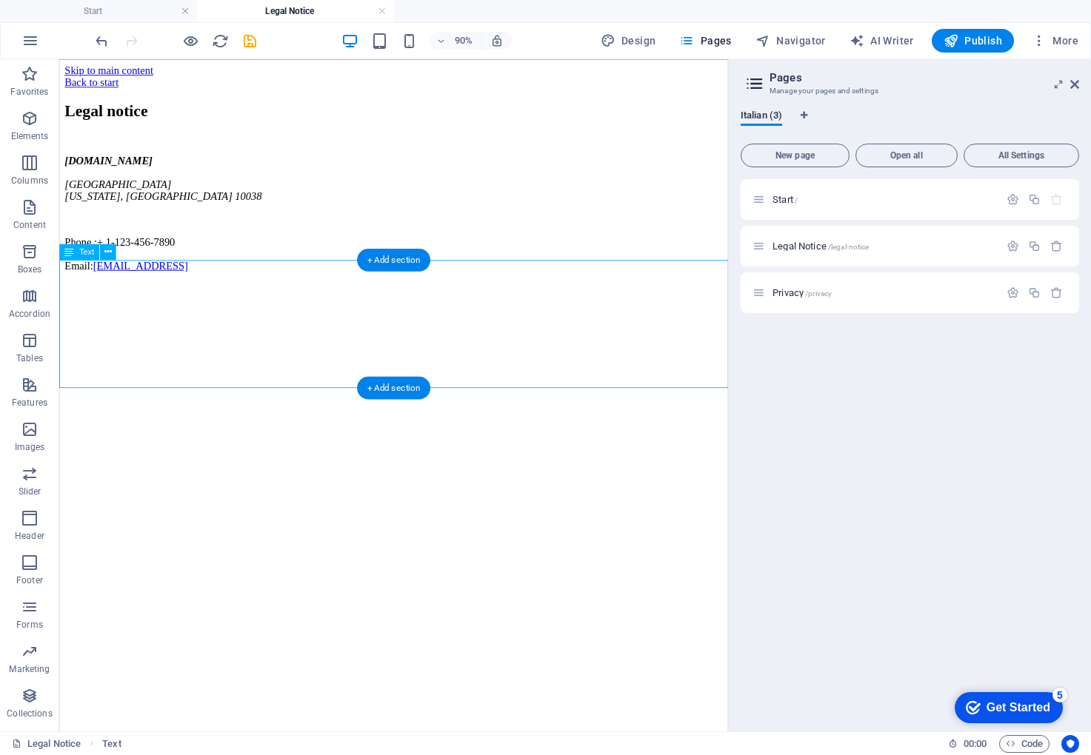
click at [144, 296] on div "[DOMAIN_NAME] [GEOGRAPHIC_DATA][US_STATE] Phone.: + [PHONE_NUMBER] Fax: Email: …" at bounding box center [430, 230] width 731 height 130
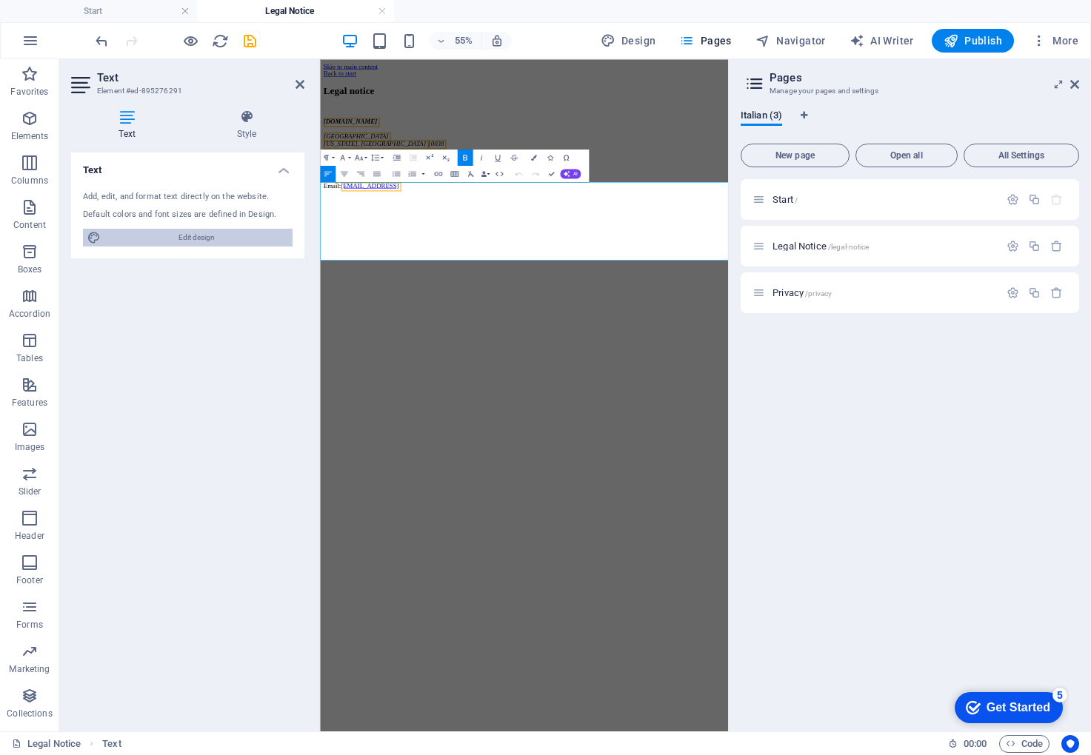
click at [236, 238] on span "Edit design" at bounding box center [196, 238] width 183 height 18
select select "px"
select select "300"
select select "px"
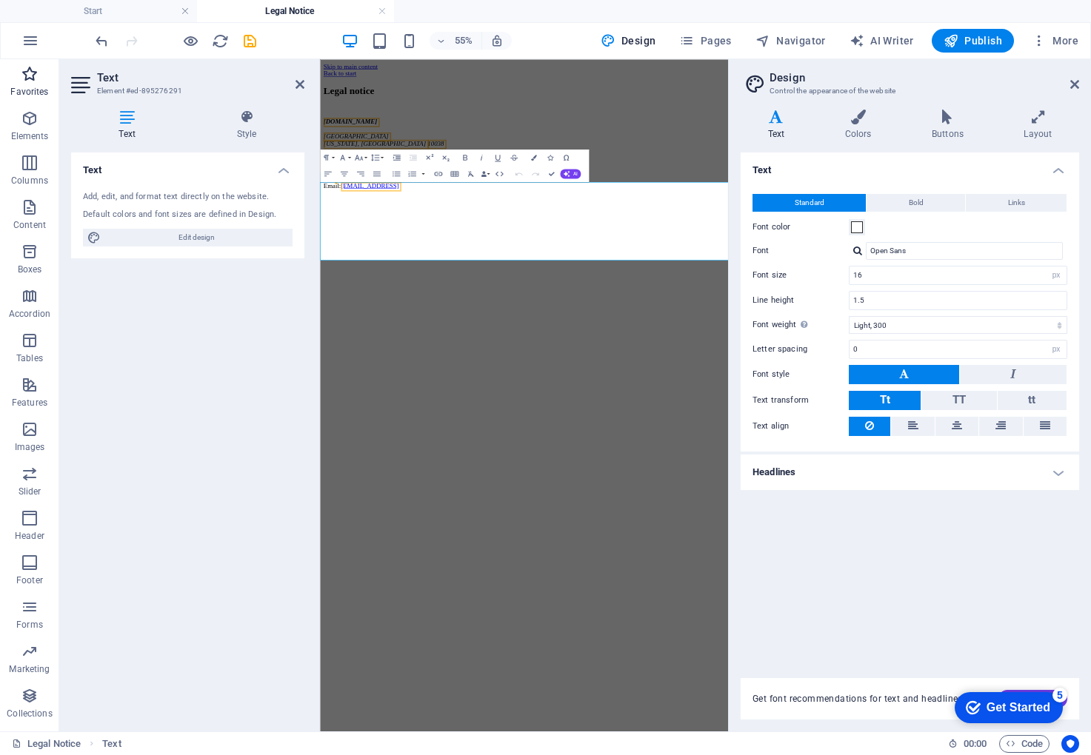
click at [33, 78] on icon "button" at bounding box center [30, 74] width 18 height 18
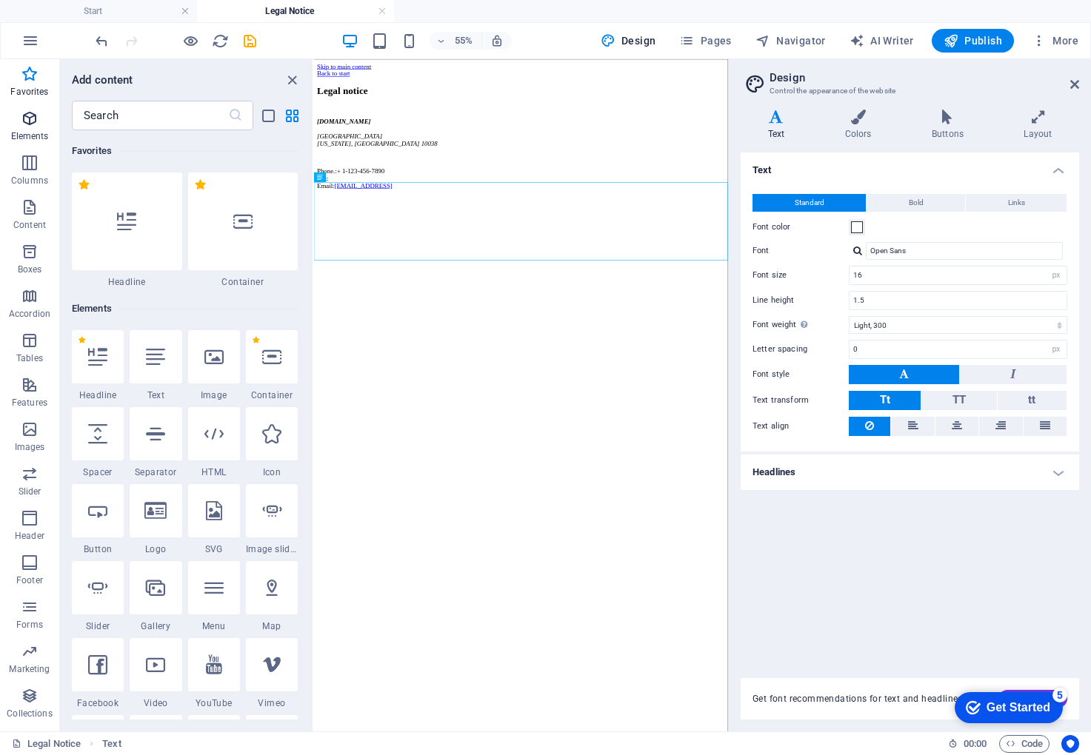
click at [33, 120] on icon "button" at bounding box center [30, 119] width 18 height 18
click at [107, 8] on h4 "Start" at bounding box center [98, 11] width 197 height 16
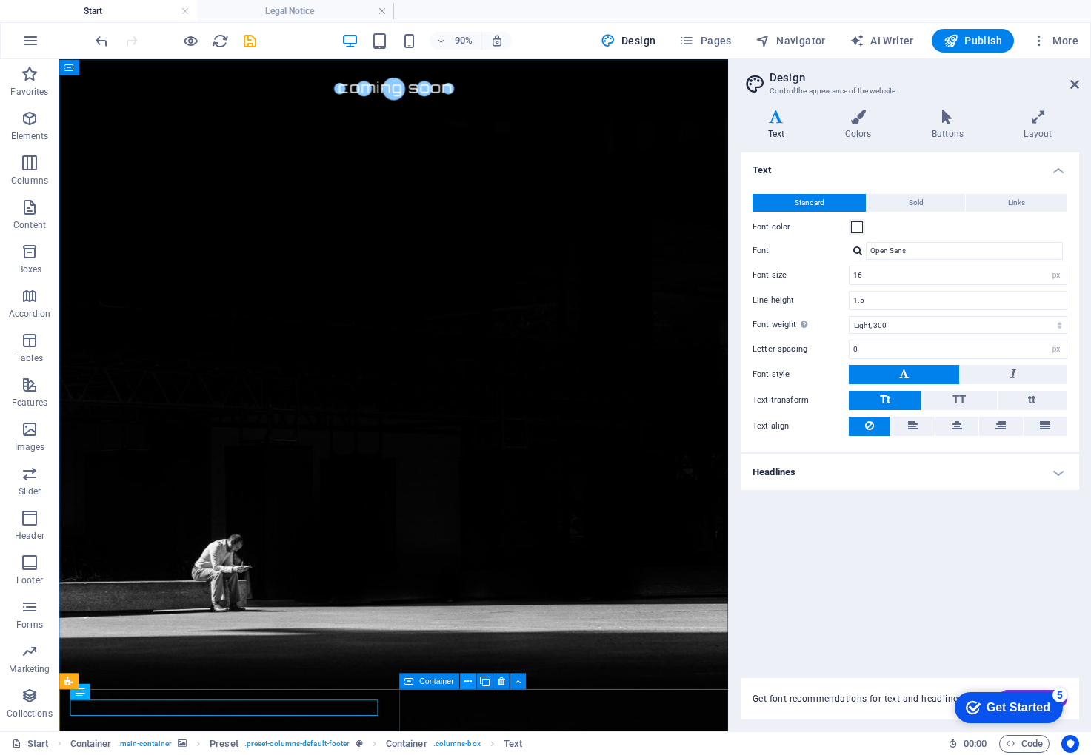
click at [466, 680] on icon at bounding box center [467, 681] width 7 height 14
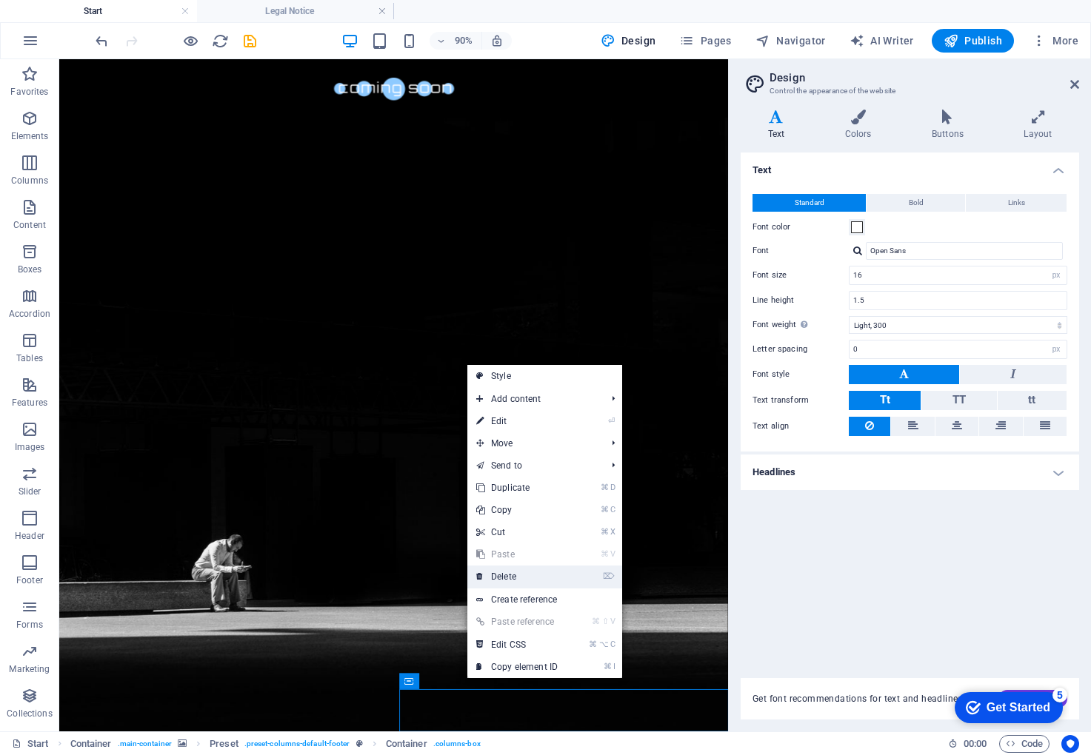
click at [508, 573] on link "⌦ Delete" at bounding box center [516, 577] width 99 height 22
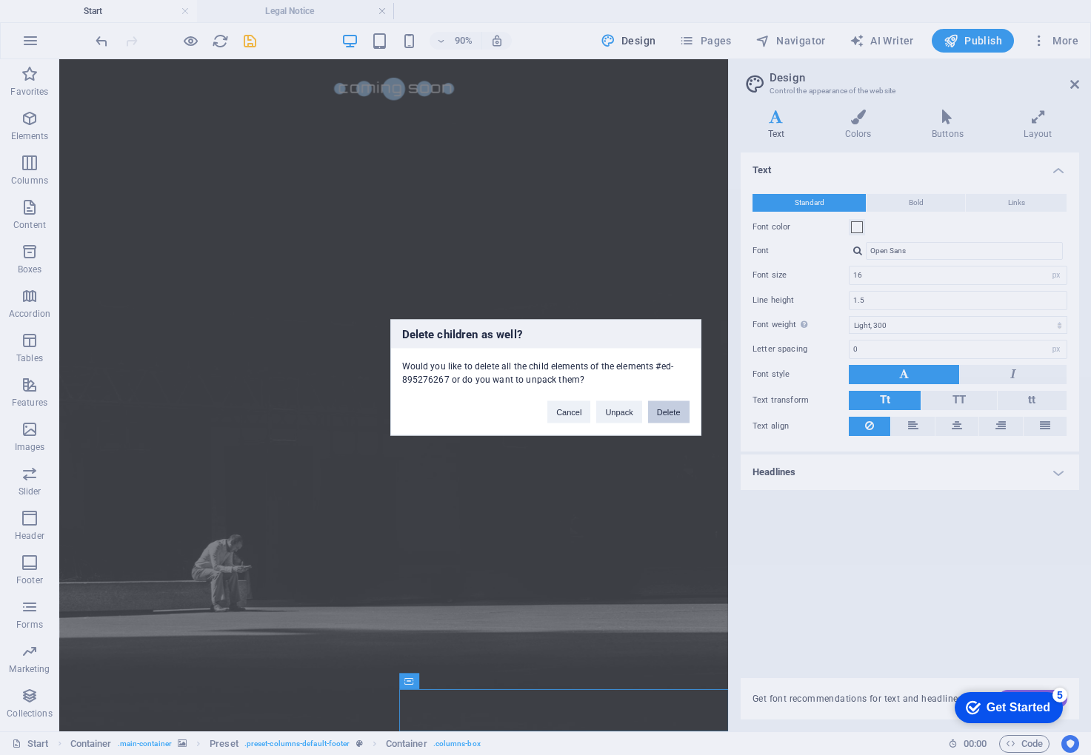
click at [672, 413] on button "Delete" at bounding box center [668, 412] width 41 height 22
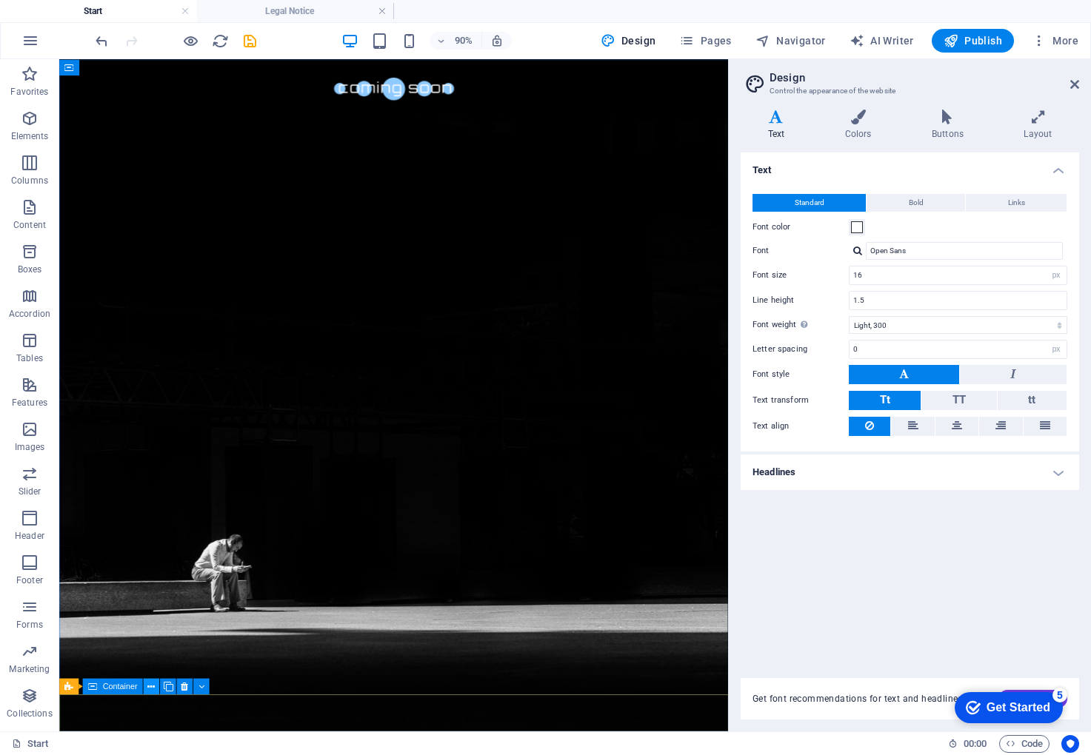
click at [147, 690] on icon at bounding box center [150, 686] width 7 height 14
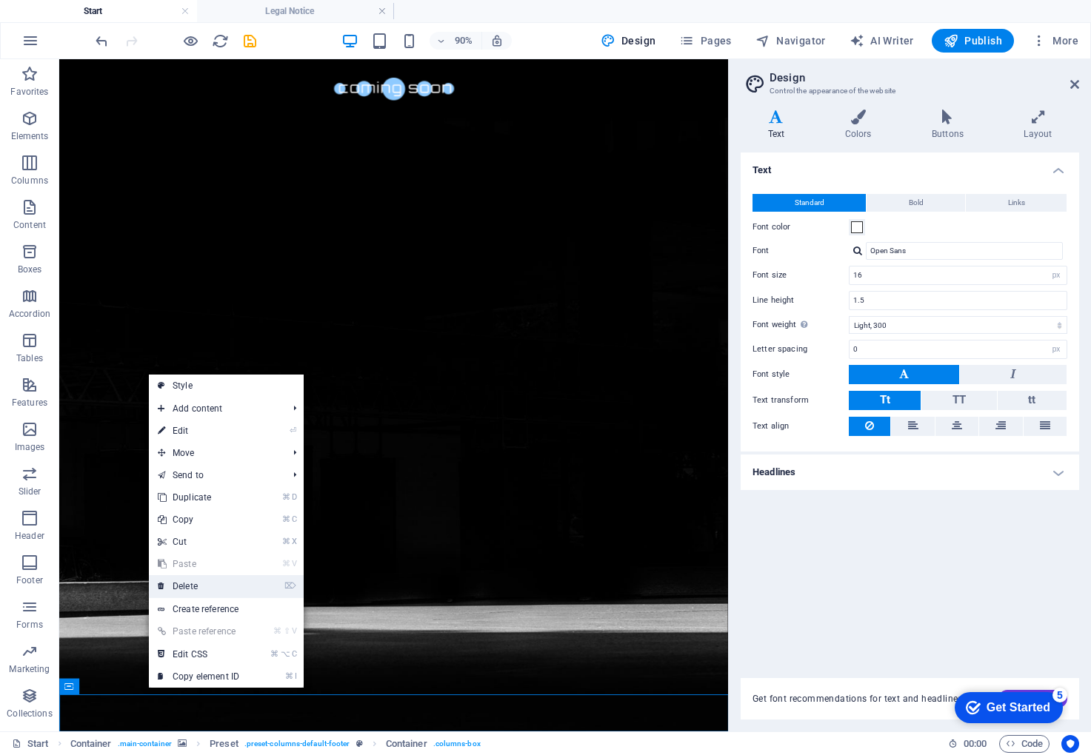
click at [236, 581] on link "⌦ Delete" at bounding box center [198, 586] width 99 height 22
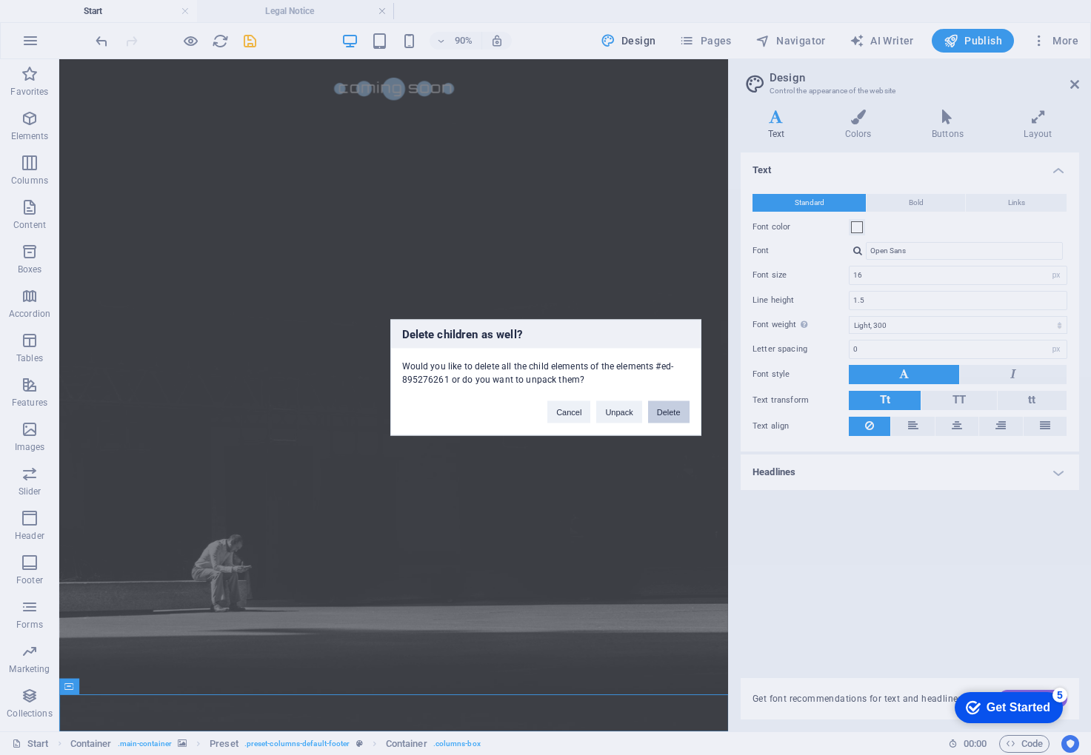
click at [678, 414] on button "Delete" at bounding box center [668, 412] width 41 height 22
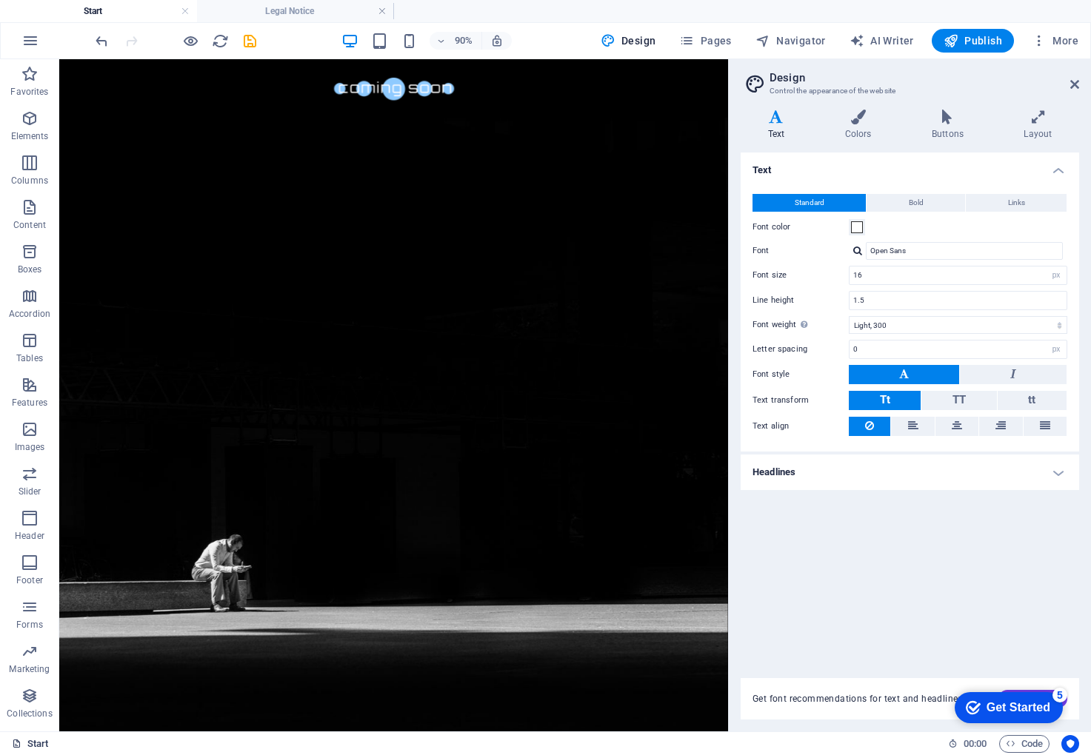
click at [39, 750] on link "Start" at bounding box center [30, 744] width 37 height 18
click at [689, 42] on icon "button" at bounding box center [686, 40] width 15 height 15
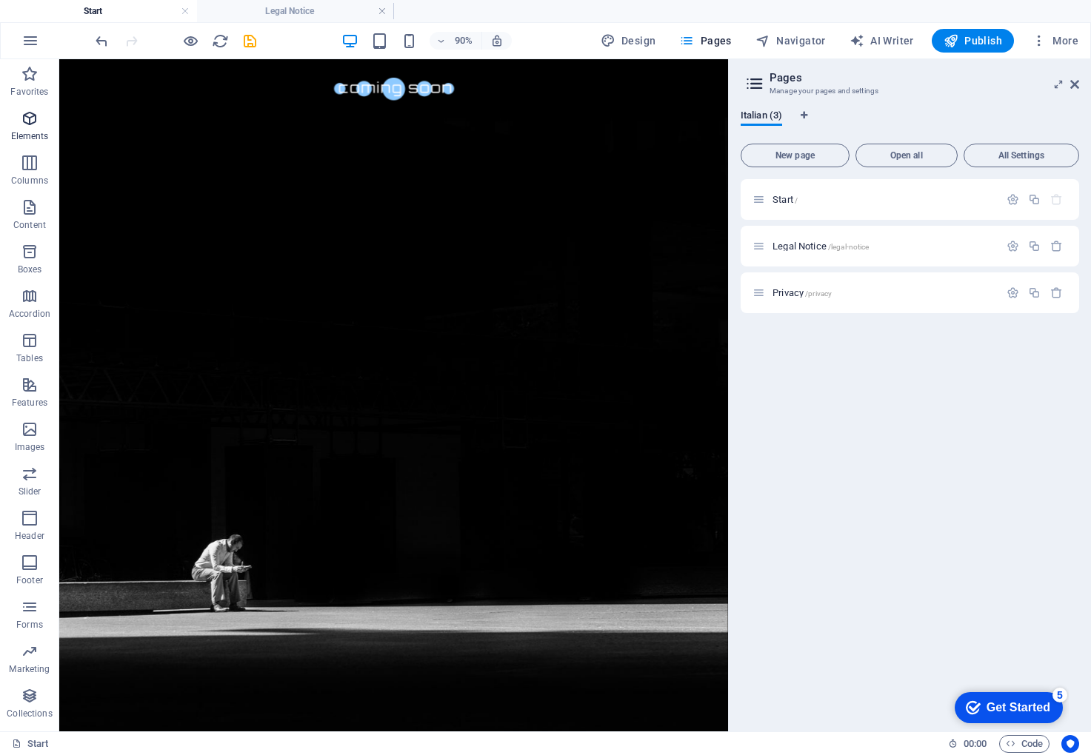
click at [29, 125] on icon "button" at bounding box center [30, 119] width 18 height 18
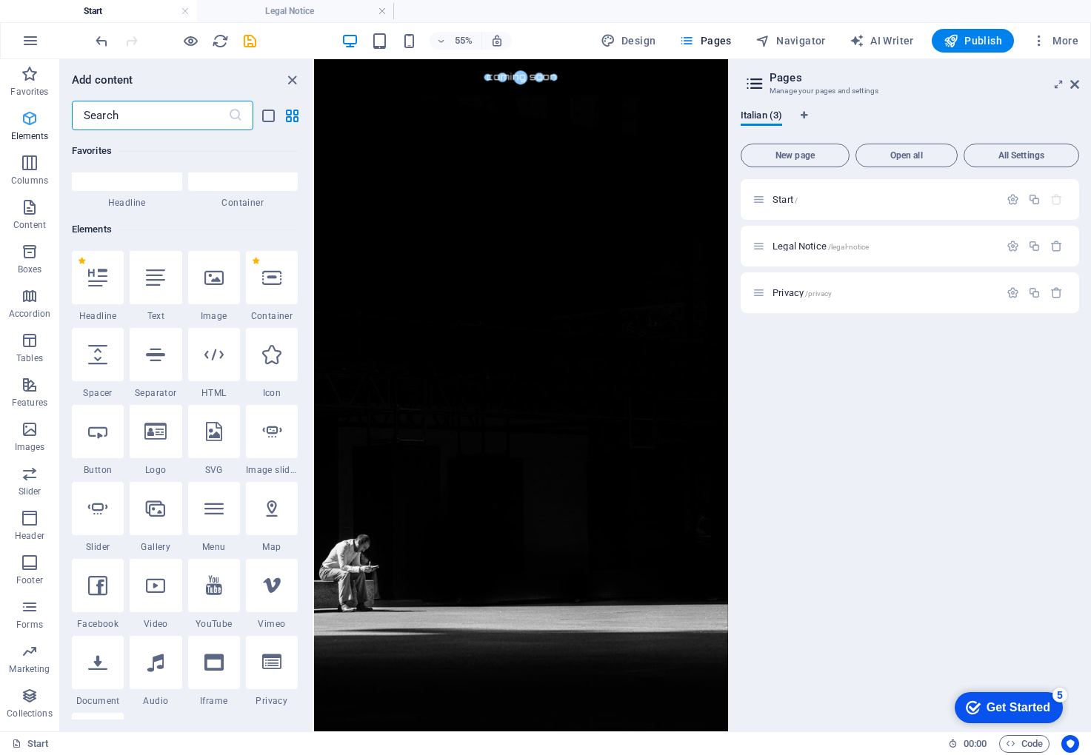
scroll to position [158, 0]
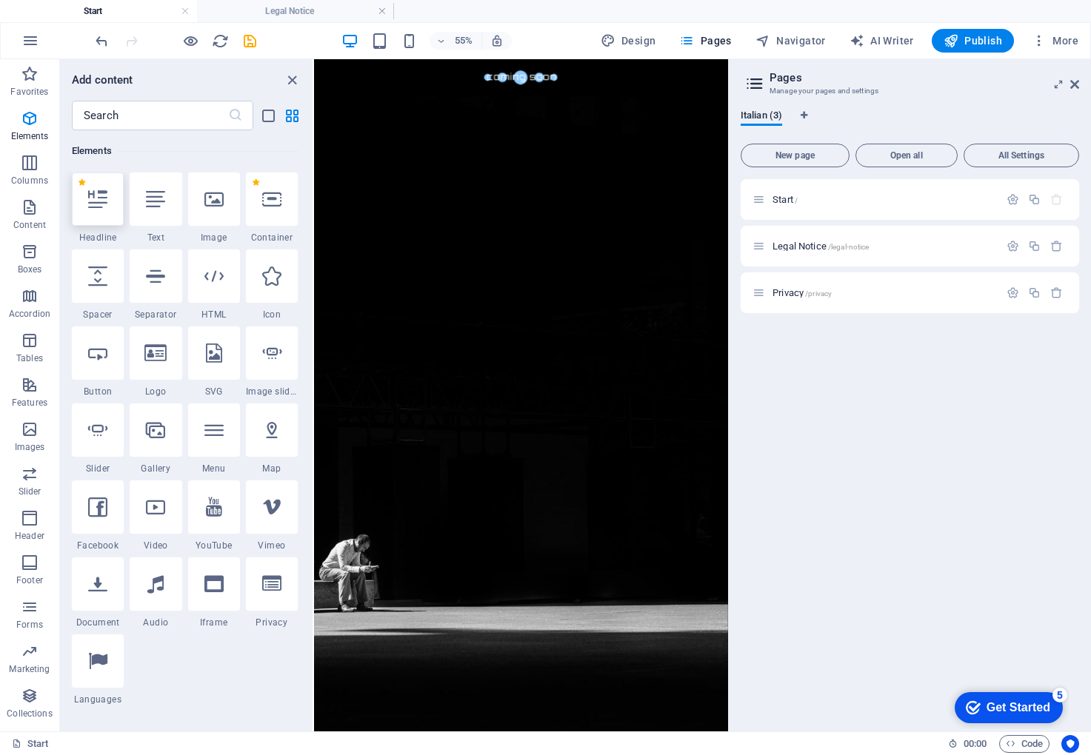
click at [101, 203] on icon at bounding box center [97, 199] width 19 height 19
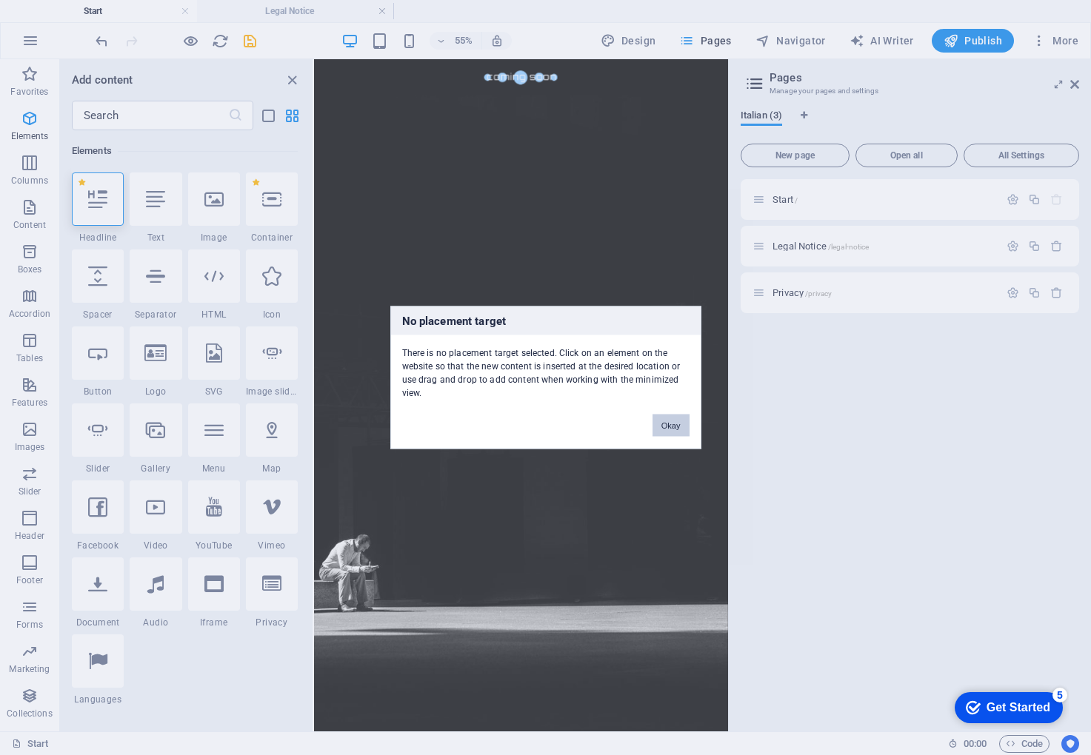
click at [676, 430] on button "Okay" at bounding box center [670, 426] width 37 height 22
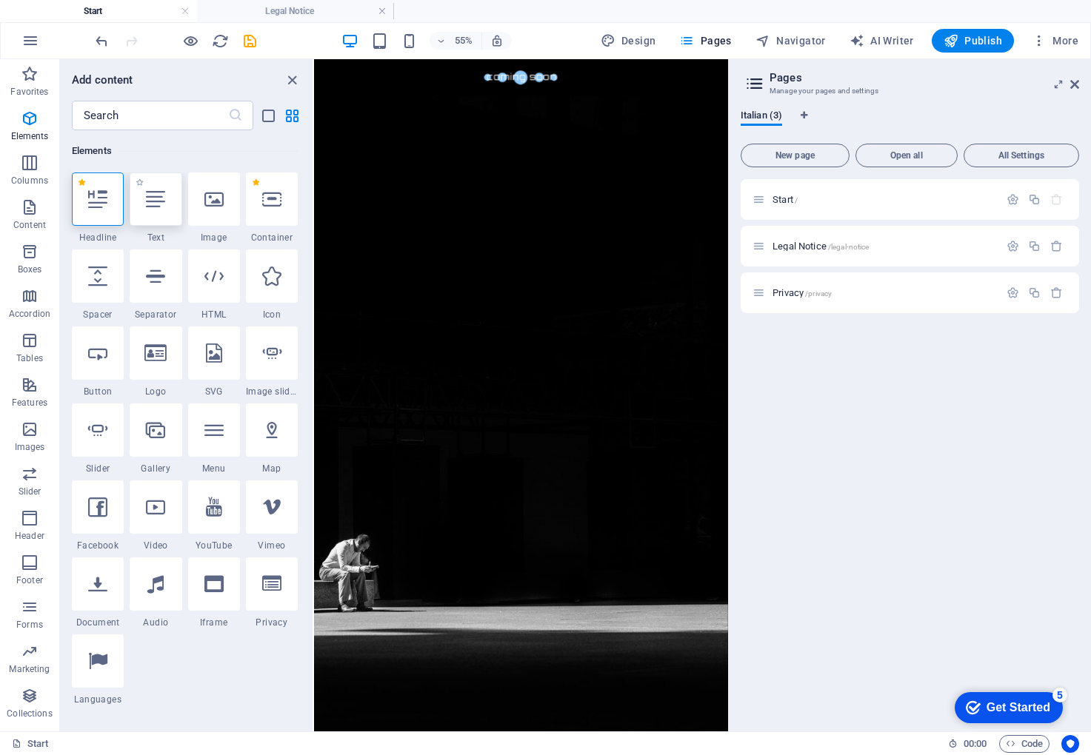
click at [160, 205] on icon at bounding box center [155, 199] width 19 height 19
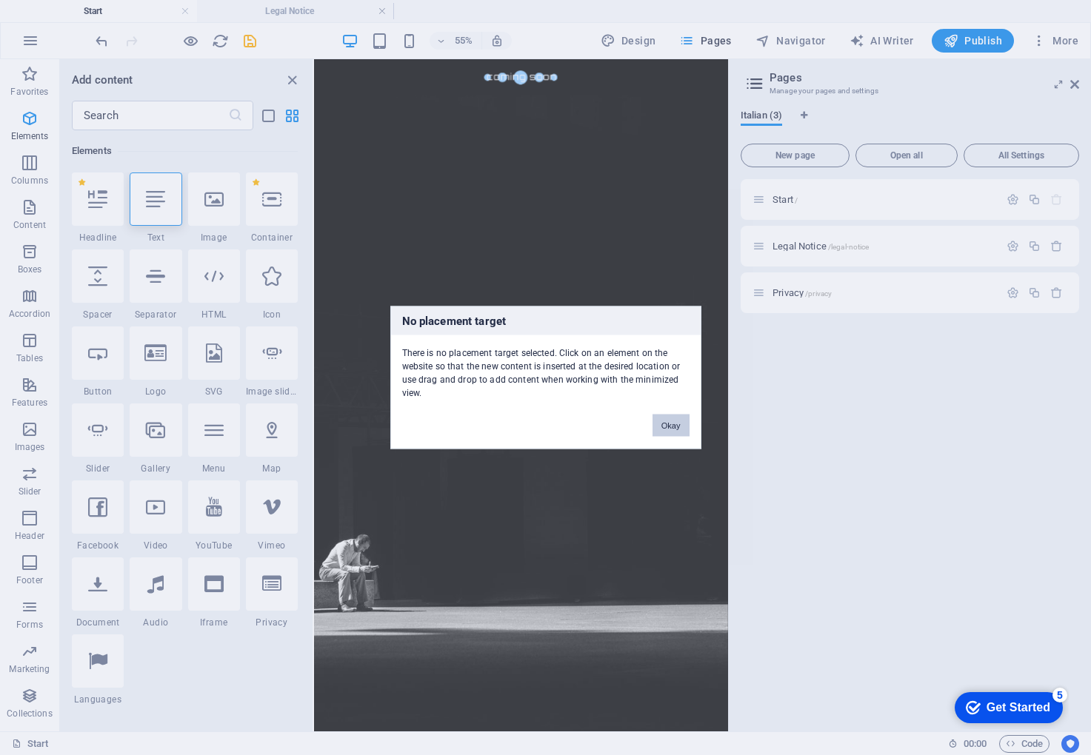
click at [662, 427] on button "Okay" at bounding box center [670, 426] width 37 height 22
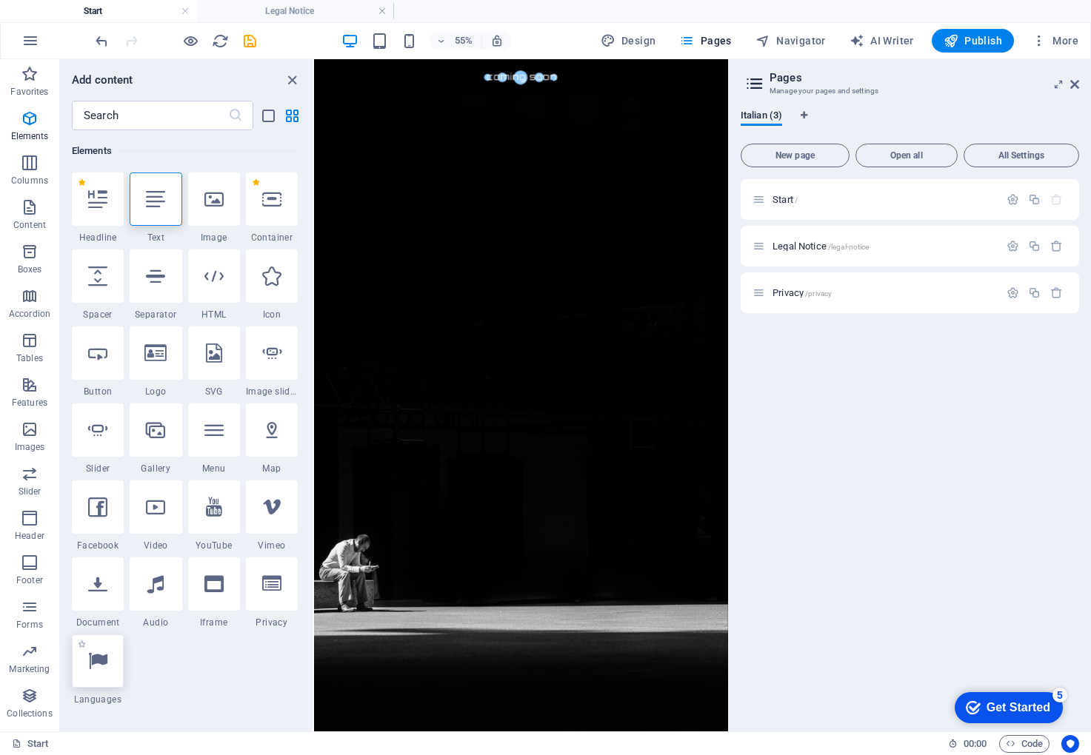
scroll to position [158, 0]
click at [78, 661] on div at bounding box center [98, 660] width 52 height 53
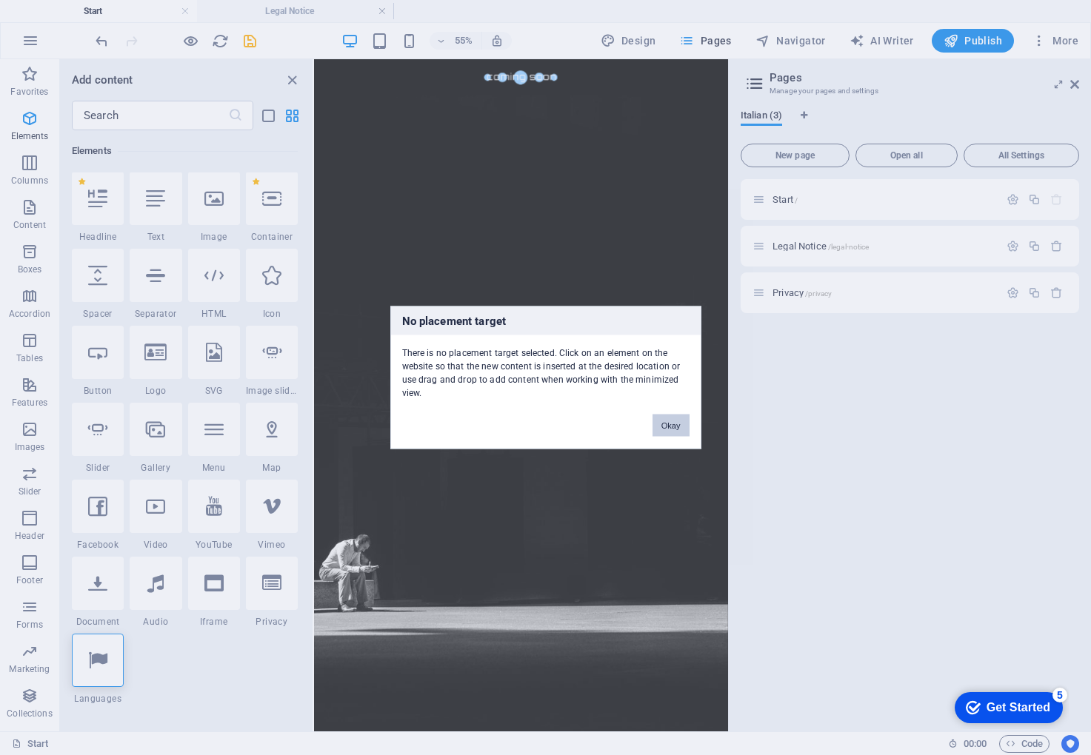
click at [683, 427] on button "Okay" at bounding box center [670, 426] width 37 height 22
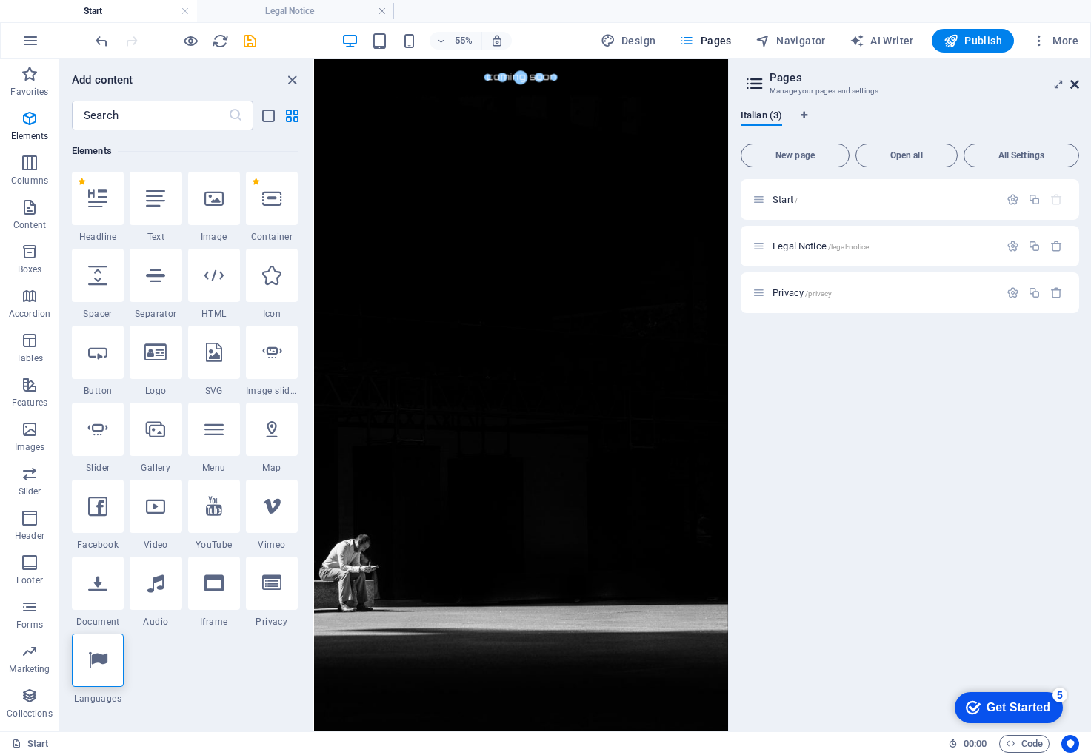
click at [1074, 81] on icon at bounding box center [1074, 85] width 9 height 12
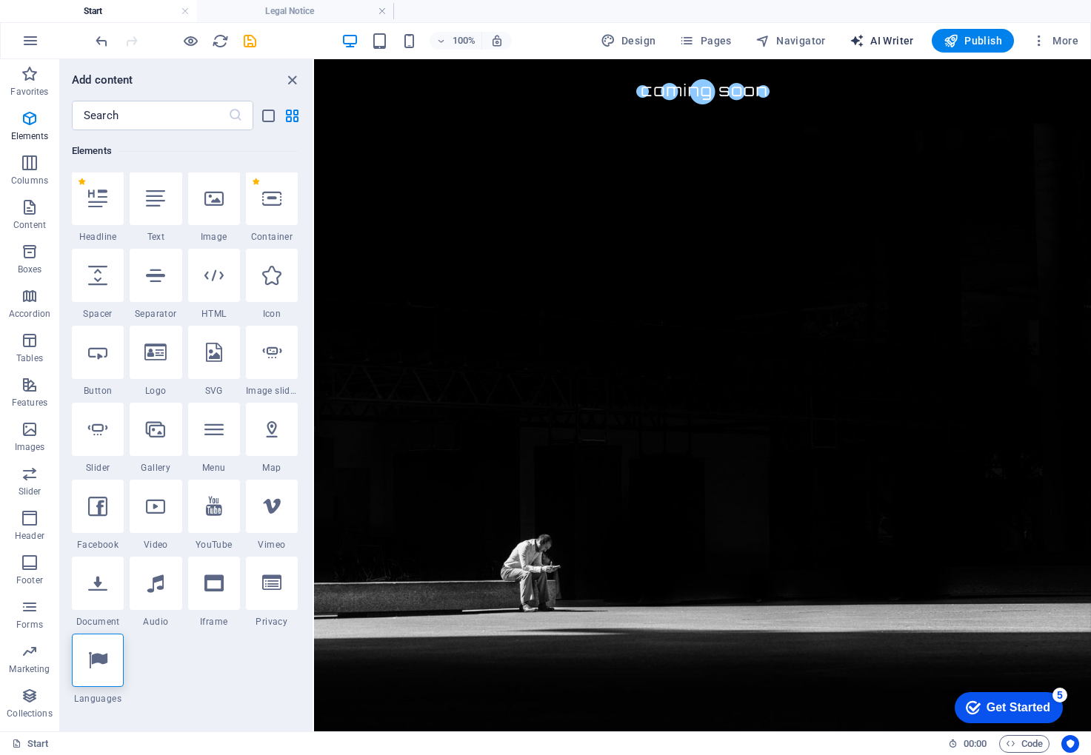
click at [878, 43] on span "AI Writer" at bounding box center [882, 40] width 64 height 15
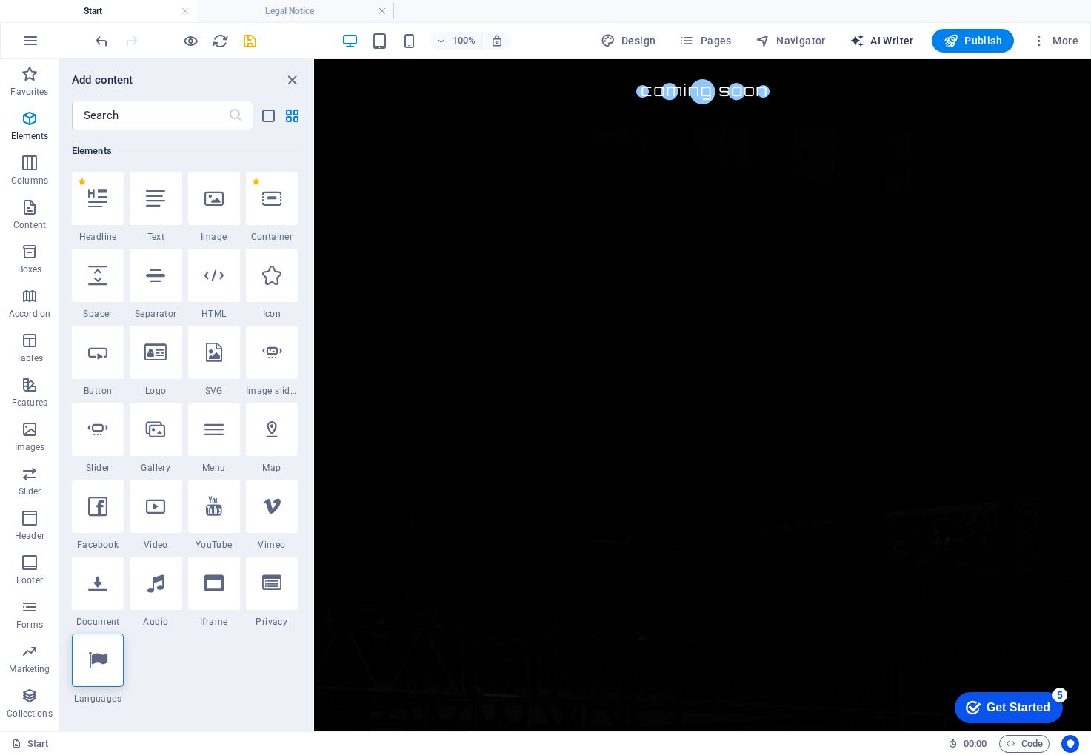
select select "English"
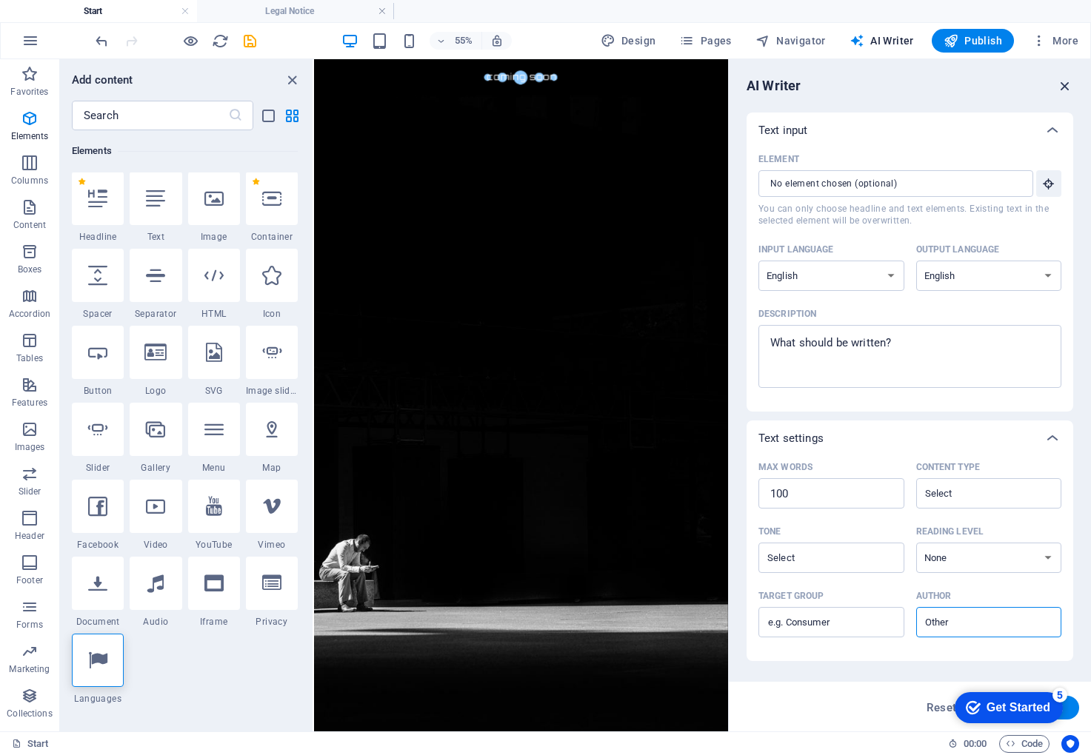
click at [1064, 86] on icon "button" at bounding box center [1065, 86] width 16 height 16
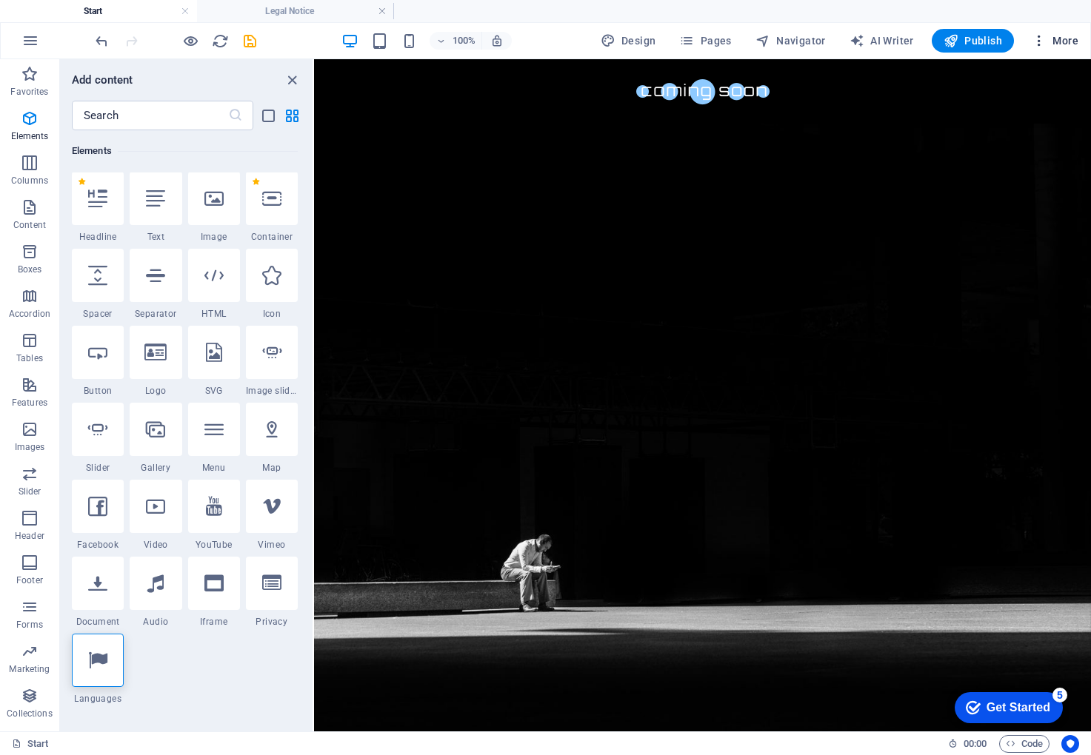
click at [1061, 46] on span "More" at bounding box center [1055, 40] width 47 height 15
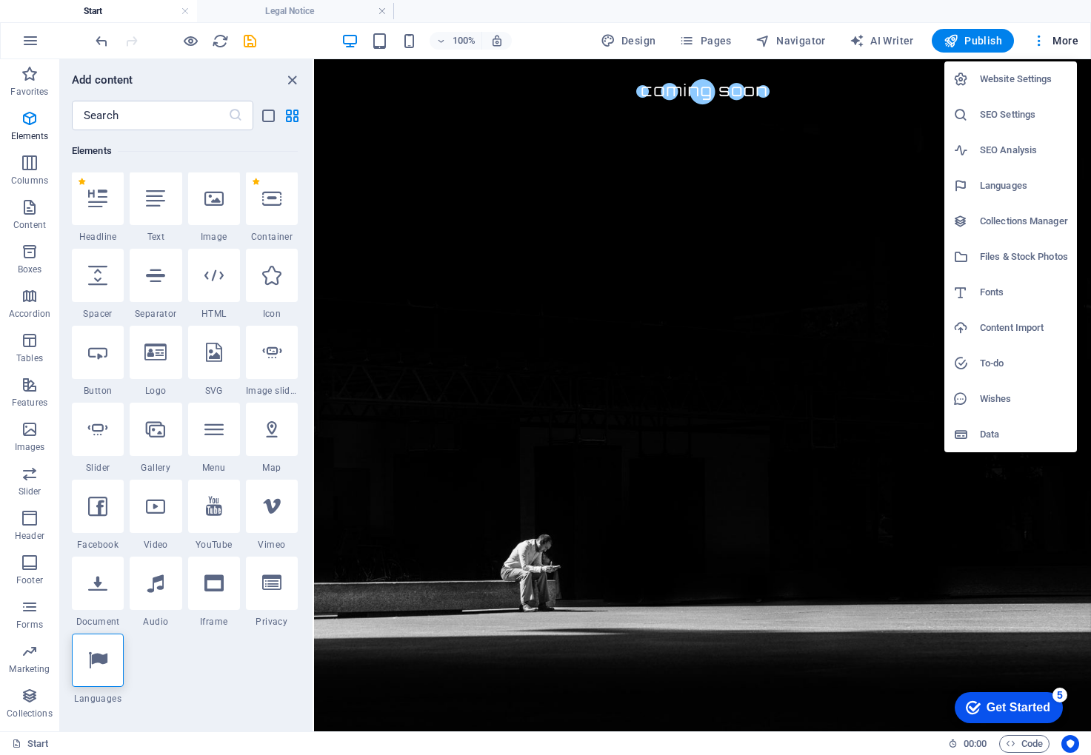
click at [1037, 78] on h6 "Website Settings" at bounding box center [1024, 79] width 88 height 18
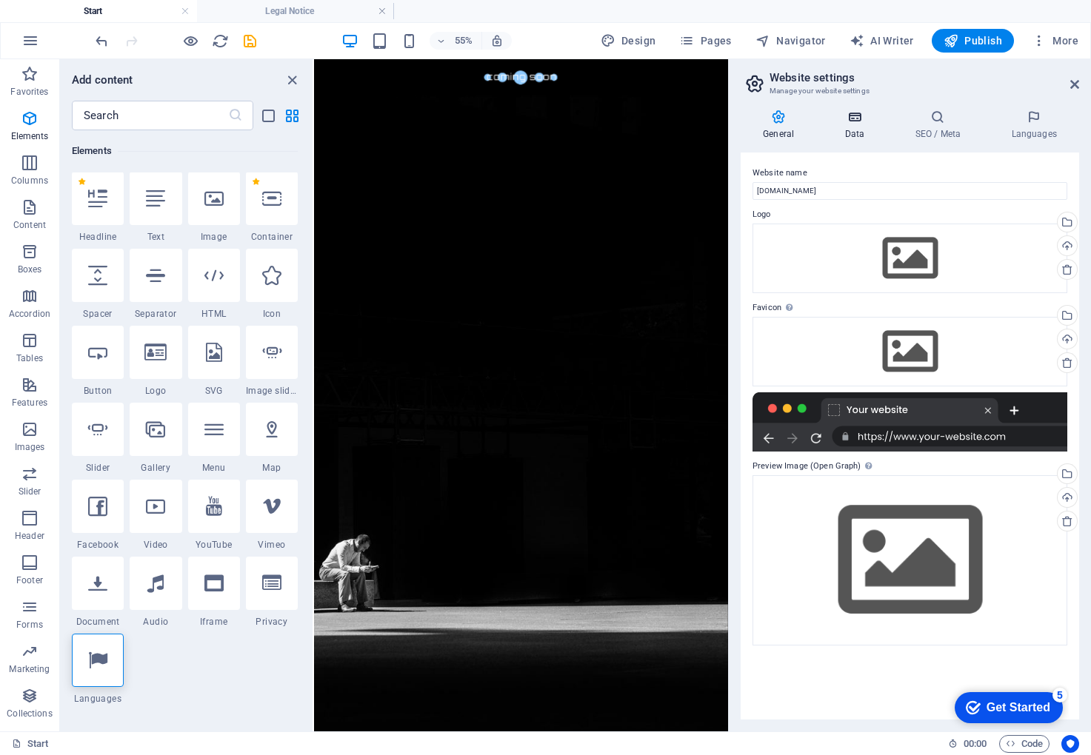
click at [854, 123] on icon at bounding box center [854, 117] width 64 height 15
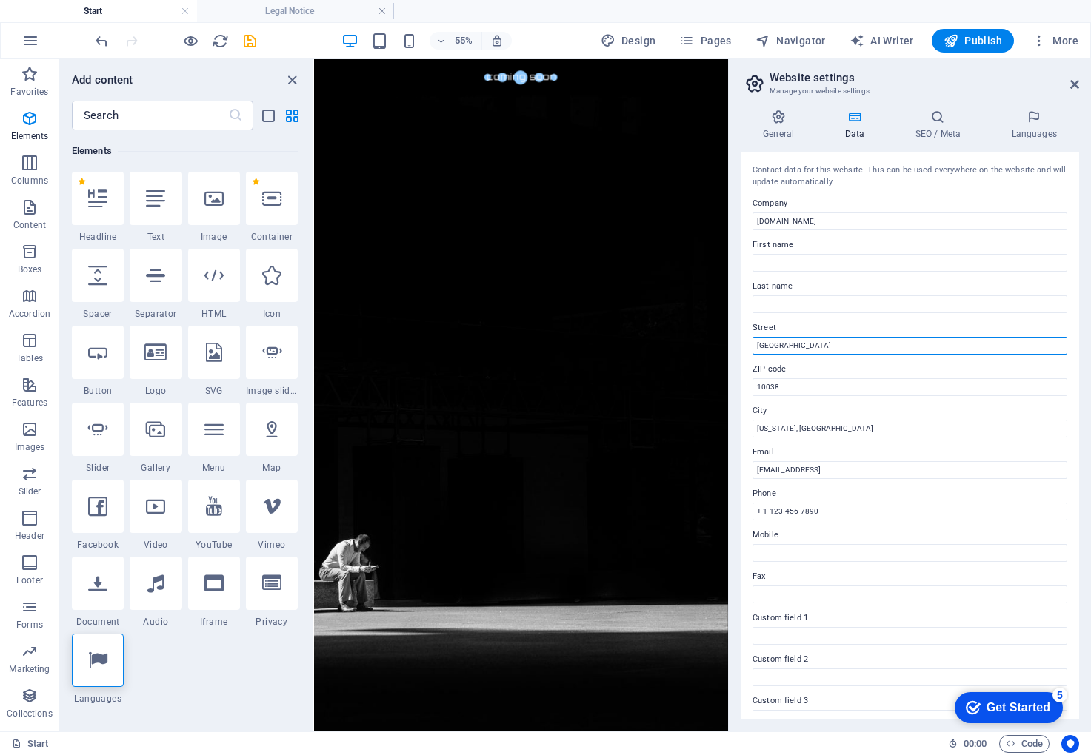
click at [850, 346] on input "[GEOGRAPHIC_DATA]" at bounding box center [909, 346] width 315 height 18
type input "B"
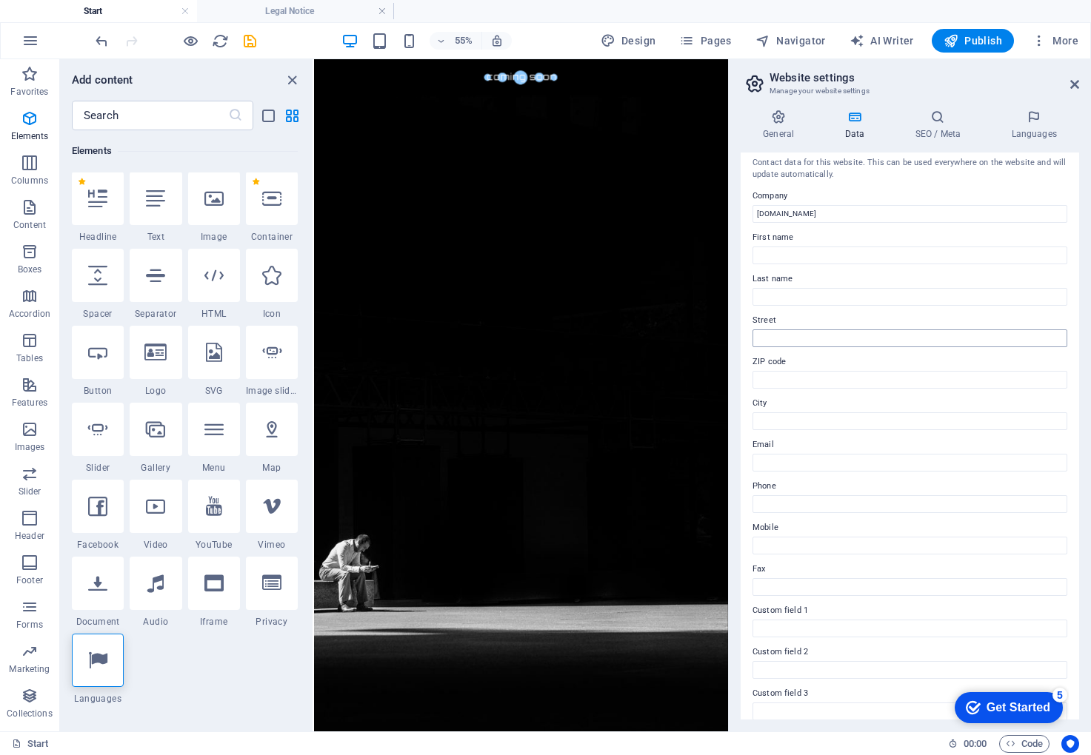
scroll to position [144, 0]
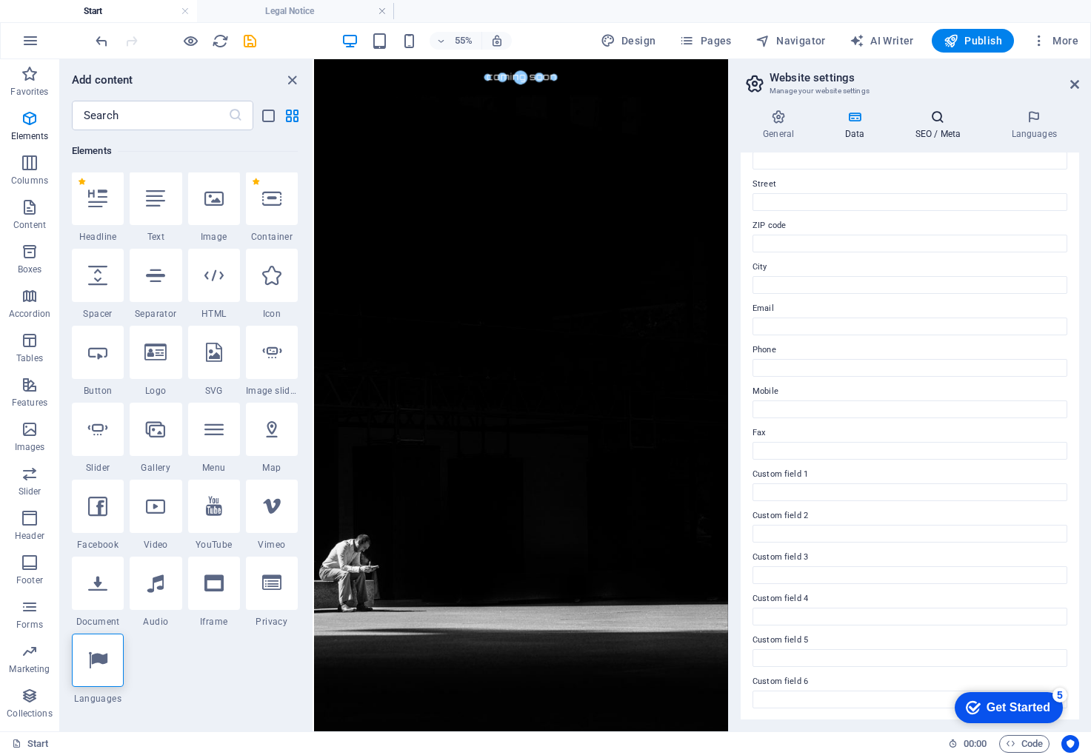
click at [929, 134] on h4 "SEO / Meta" at bounding box center [940, 125] width 96 height 31
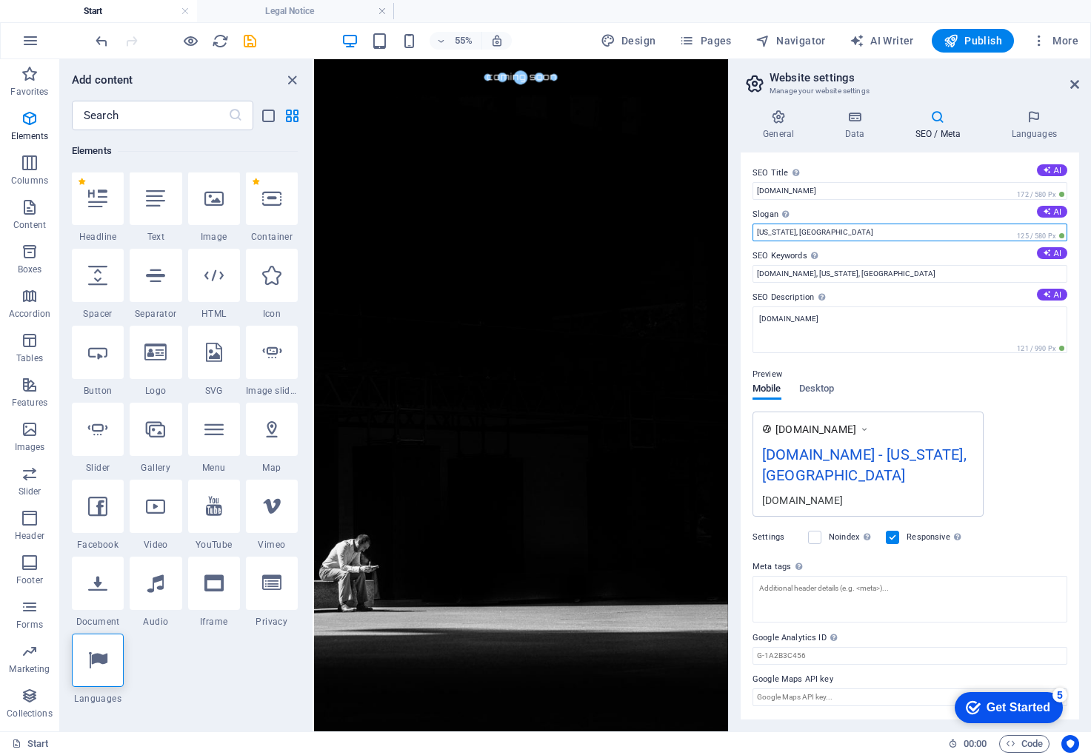
click at [841, 233] on input "[US_STATE], [GEOGRAPHIC_DATA]" at bounding box center [909, 233] width 315 height 18
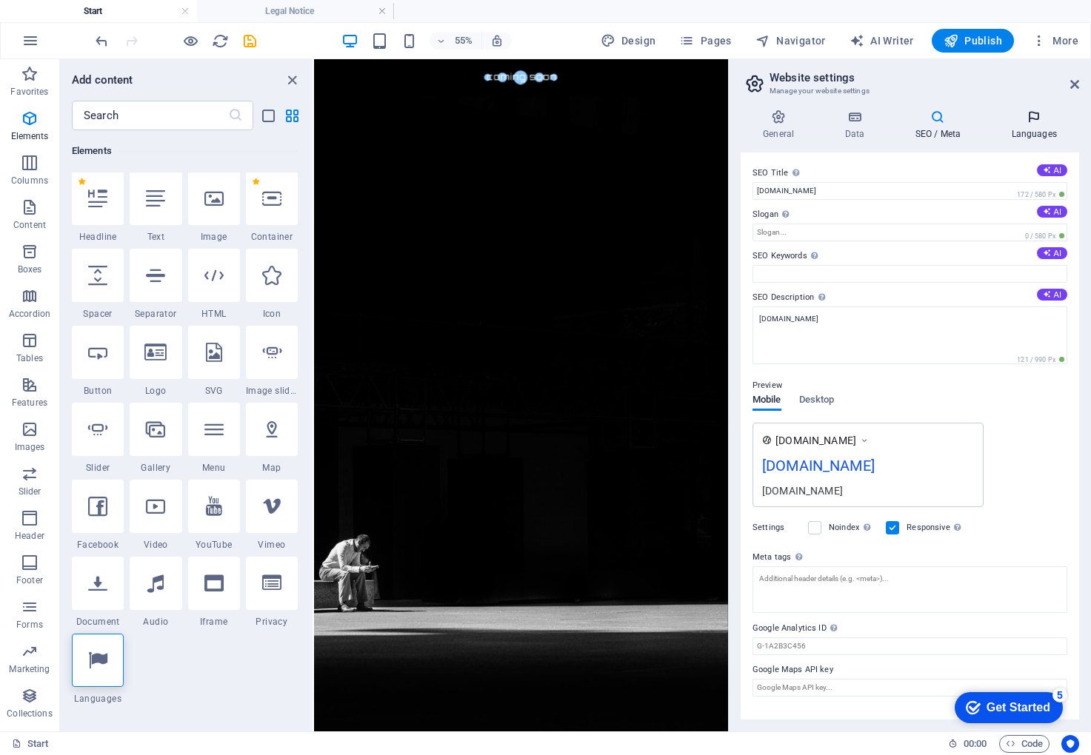
click at [1025, 123] on icon at bounding box center [1034, 117] width 90 height 15
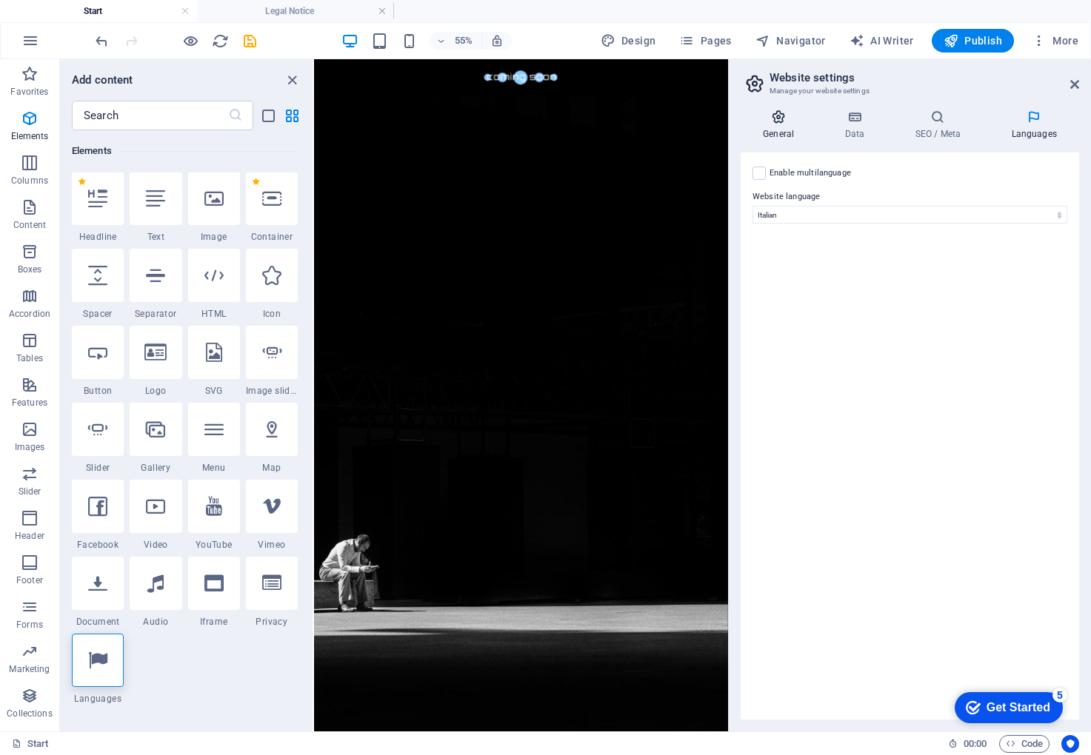
click at [783, 125] on h4 "General" at bounding box center [781, 125] width 81 height 31
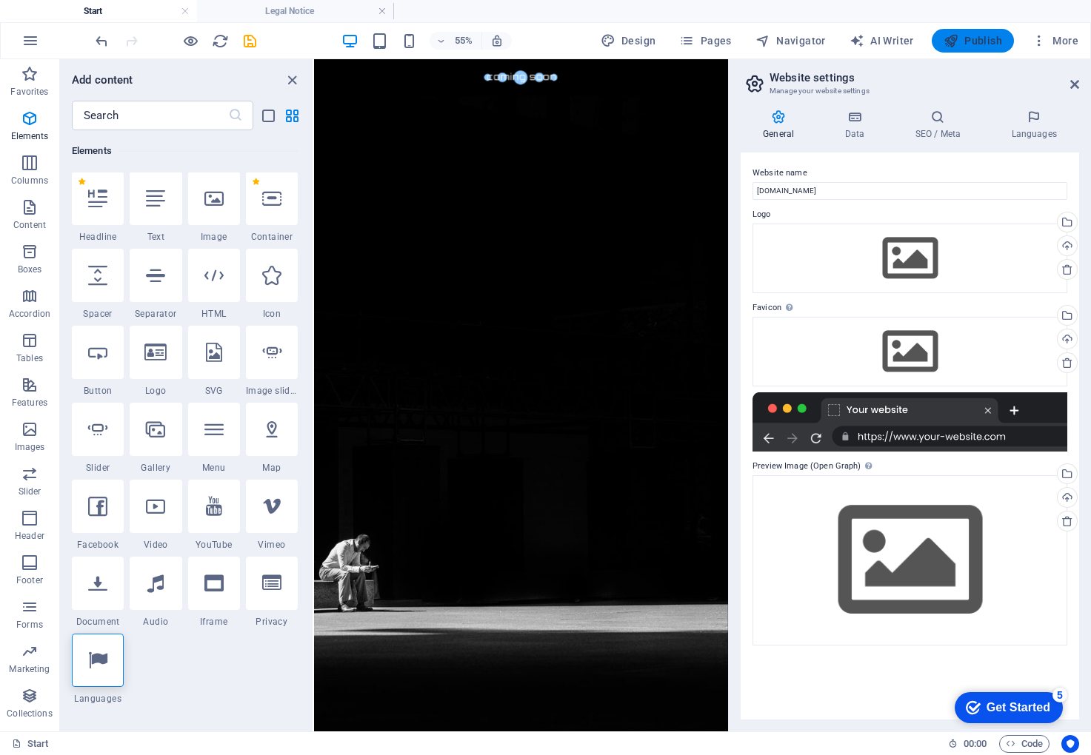
click at [971, 39] on span "Publish" at bounding box center [973, 40] width 59 height 15
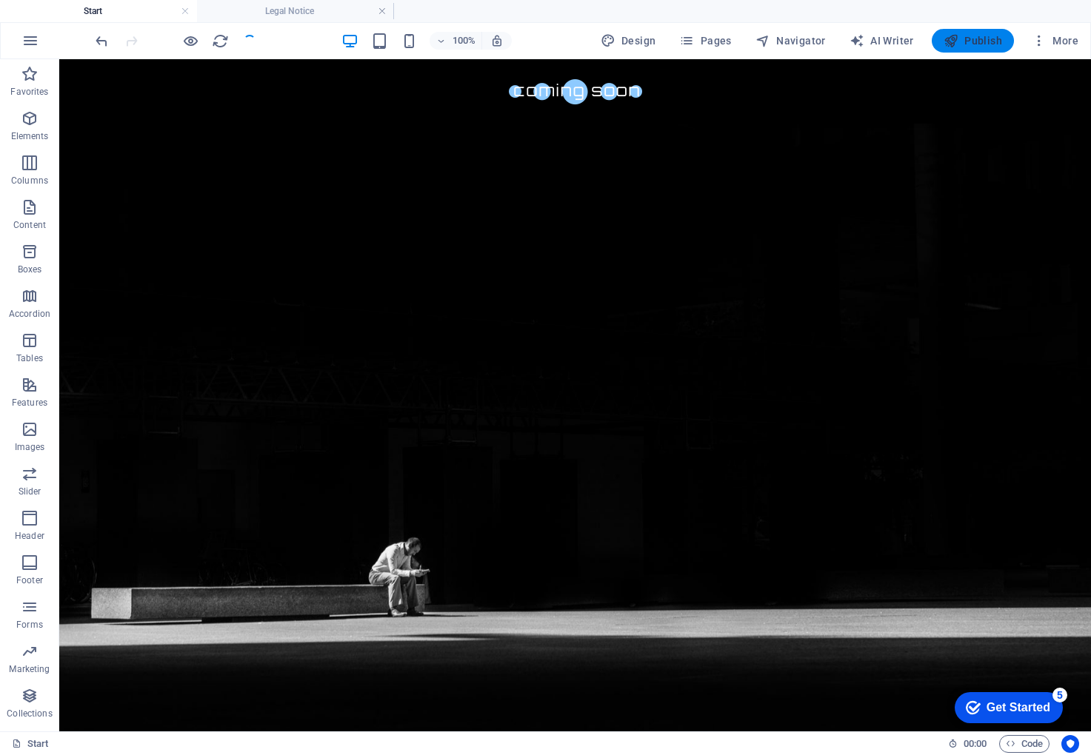
click at [967, 48] on button "Publish" at bounding box center [973, 41] width 82 height 24
